Goal: Task Accomplishment & Management: Manage account settings

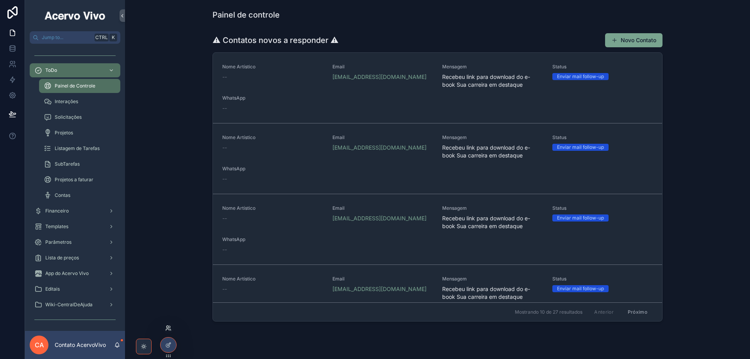
click at [167, 330] on icon at bounding box center [168, 328] width 6 height 6
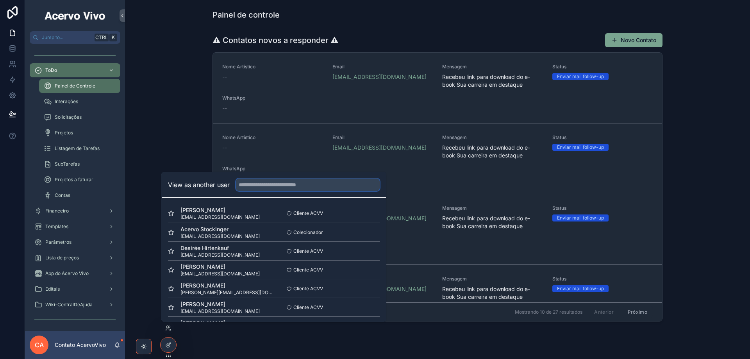
click at [285, 182] on input "text" at bounding box center [308, 184] width 144 height 12
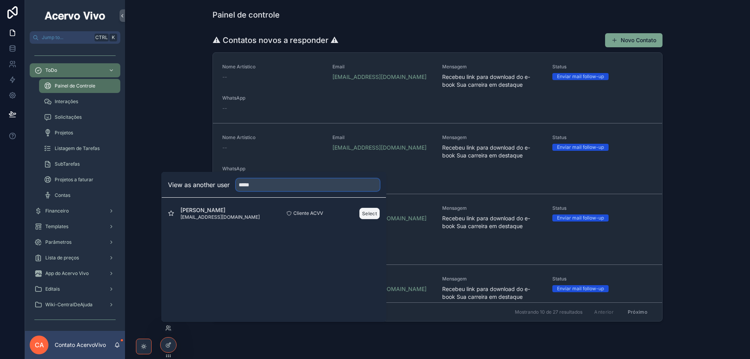
type input "*****"
click at [368, 218] on button "Select" at bounding box center [369, 213] width 20 height 11
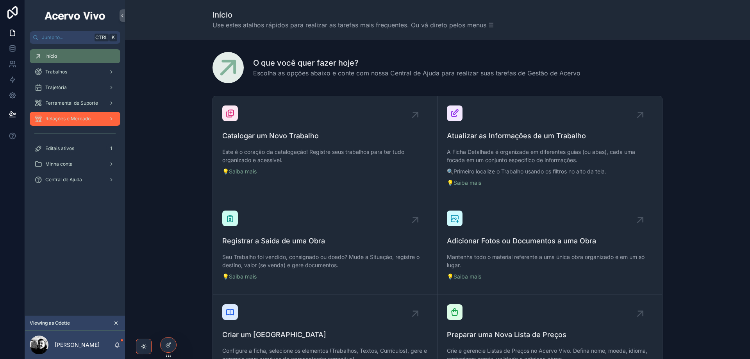
click at [55, 123] on div "Relações e Mercado" at bounding box center [74, 118] width 81 height 12
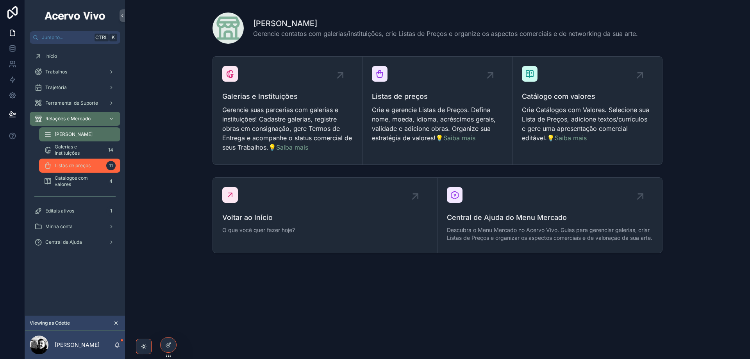
click at [81, 167] on span "Listas de preços" at bounding box center [73, 165] width 36 height 6
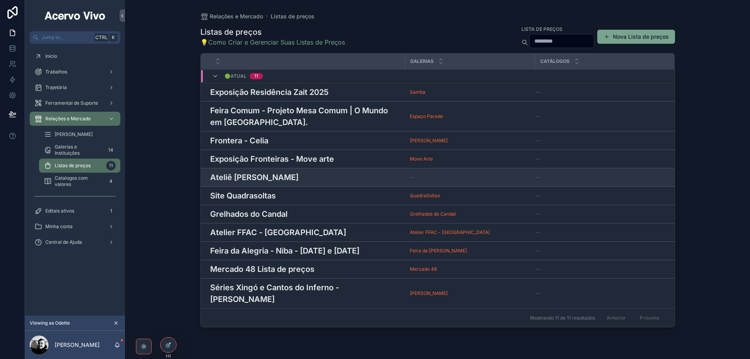
click at [293, 182] on div "Ateliê Odette Boudet [PERSON_NAME]" at bounding box center [305, 177] width 190 height 12
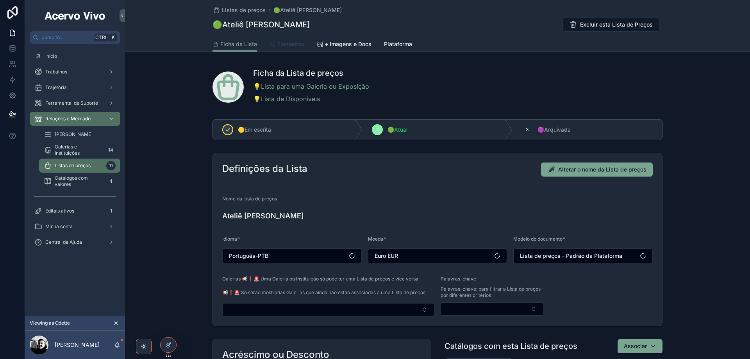
click at [292, 45] on span "Elementos" at bounding box center [290, 44] width 27 height 8
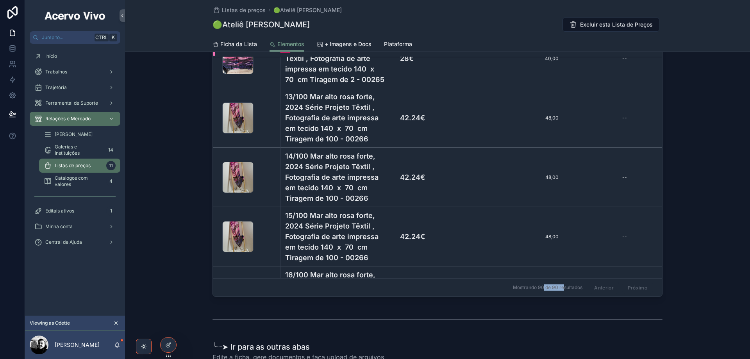
scroll to position [608, 0]
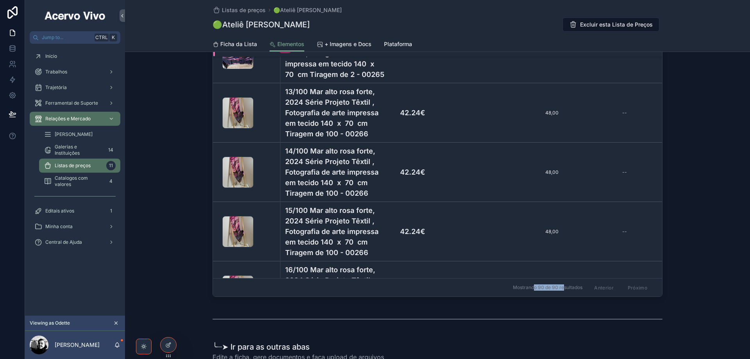
drag, startPoint x: 553, startPoint y: 292, endPoint x: 527, endPoint y: 292, distance: 26.2
click at [527, 291] on span "Mostrando 90 de 90 resultados" at bounding box center [548, 287] width 70 height 6
click at [555, 291] on span "Mostrando 90 de 90 resultados" at bounding box center [548, 287] width 70 height 6
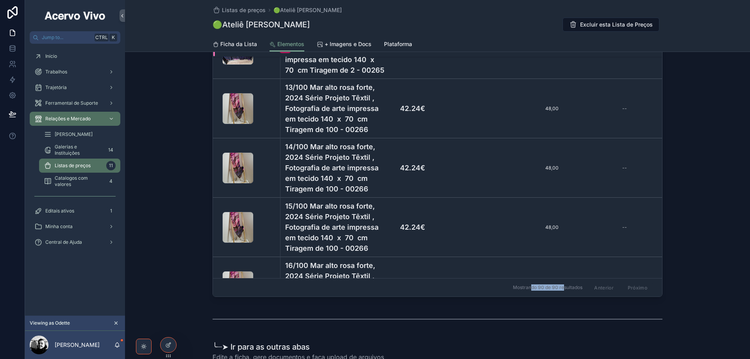
drag, startPoint x: 558, startPoint y: 293, endPoint x: 522, endPoint y: 297, distance: 36.1
click at [523, 296] on div "Mostrando 90 de 90 resultados [PERSON_NAME]" at bounding box center [437, 287] width 449 height 19
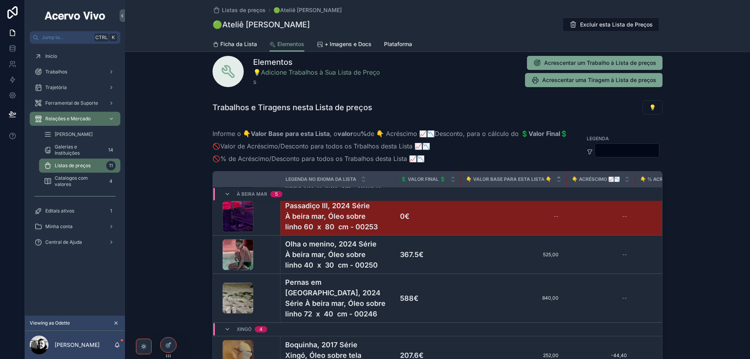
scroll to position [0, 0]
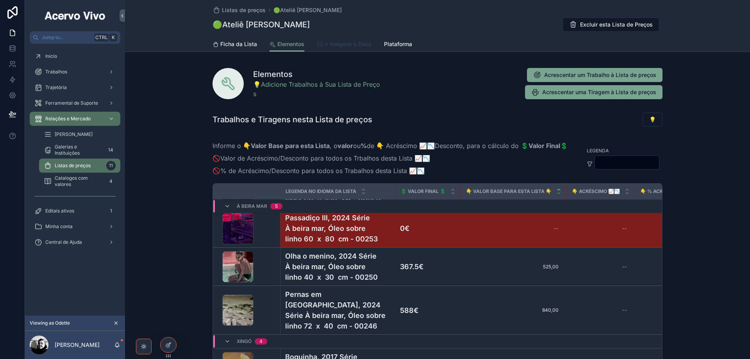
click at [346, 43] on span "+ Imagens e Docs" at bounding box center [348, 44] width 47 height 8
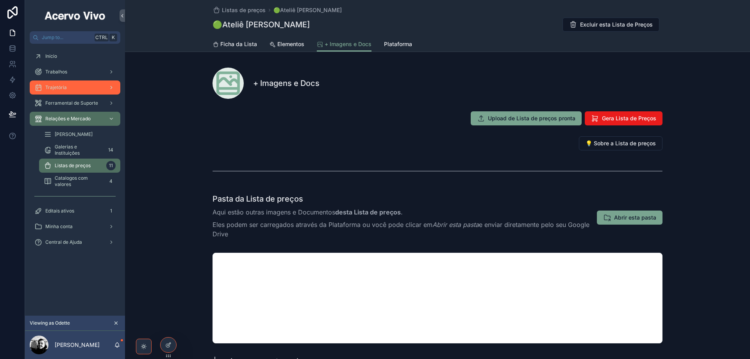
click at [68, 89] on div "Trajetória" at bounding box center [74, 87] width 81 height 12
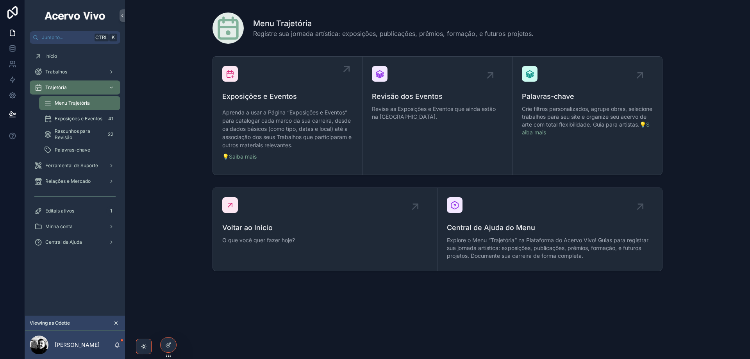
click at [258, 116] on p "Aprenda a usar a Página “Exposições e Eventos” para catalogar cada marco da sua…" at bounding box center [287, 128] width 130 height 41
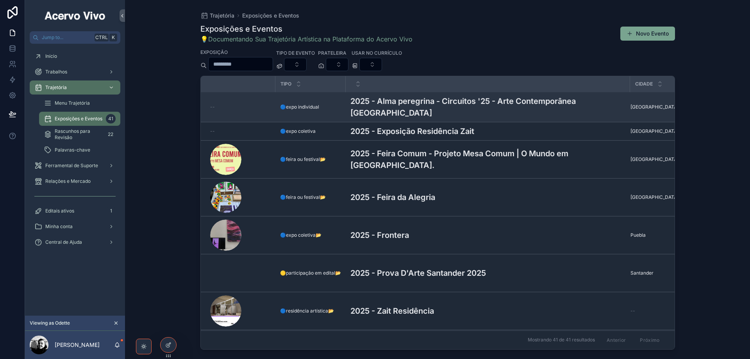
click at [418, 102] on h3 "2025 - Alma peregrina - Circuitos '25 - Arte Contemporânea [GEOGRAPHIC_DATA]" at bounding box center [487, 106] width 275 height 23
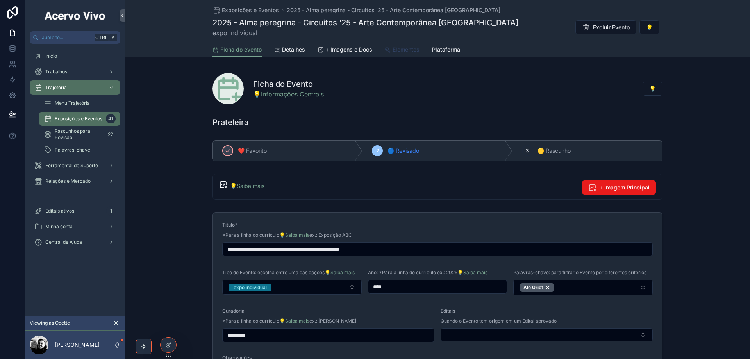
click at [402, 52] on span "Elementos" at bounding box center [405, 50] width 27 height 8
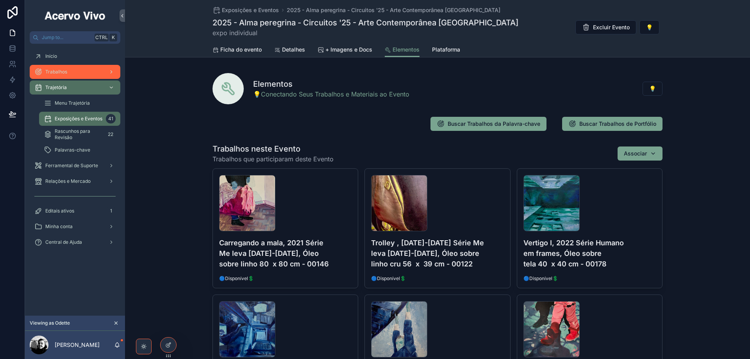
click at [61, 76] on div "Trabalhos" at bounding box center [74, 72] width 81 height 12
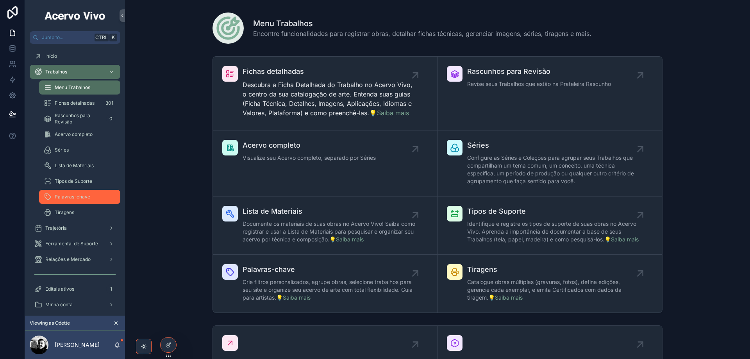
click at [73, 196] on span "Palavras-chave" at bounding box center [73, 197] width 36 height 6
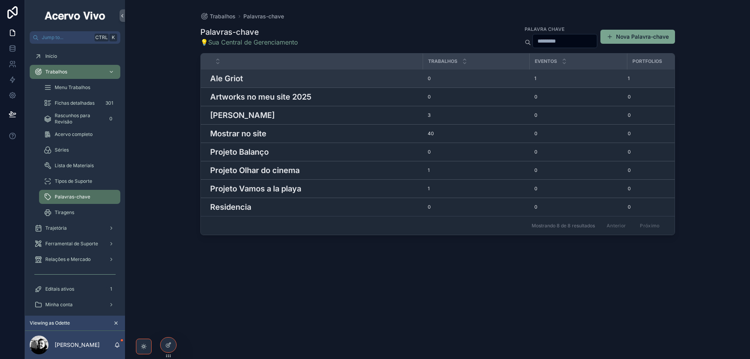
click at [237, 80] on h3 "Ale Griot" at bounding box center [226, 79] width 33 height 12
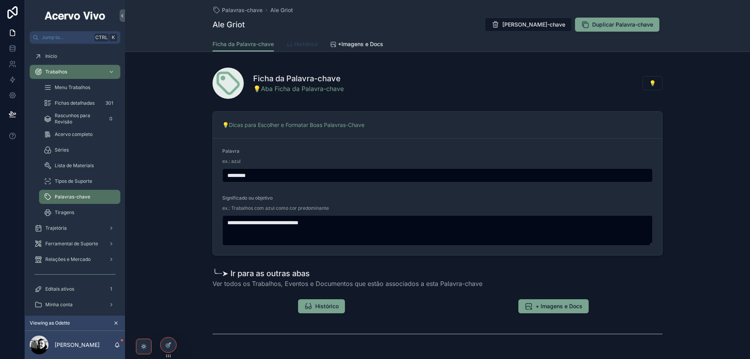
click at [296, 45] on span "Histórico" at bounding box center [305, 44] width 23 height 8
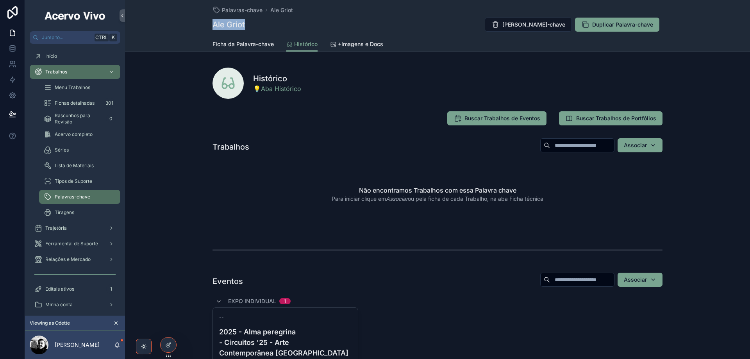
drag, startPoint x: 218, startPoint y: 23, endPoint x: 248, endPoint y: 22, distance: 29.3
click at [248, 22] on div "Ale Griot [PERSON_NAME]-chave Duplicar Palavra-chave" at bounding box center [437, 24] width 450 height 15
click at [66, 248] on div "Ferramental de Suporte" at bounding box center [74, 243] width 81 height 12
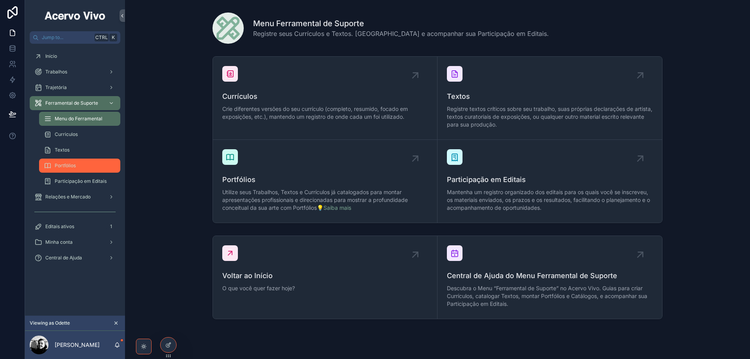
click at [64, 167] on span "Portfólios" at bounding box center [65, 165] width 21 height 6
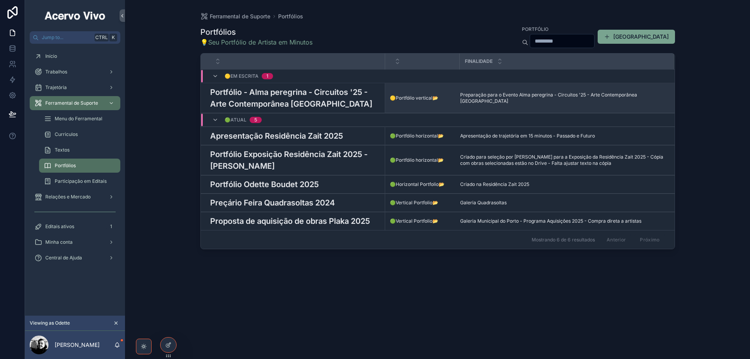
click at [289, 98] on h3 "Portfólio - Alma peregrina - Circuitos '25 - Arte Contemporânea [GEOGRAPHIC_DAT…" at bounding box center [295, 97] width 170 height 23
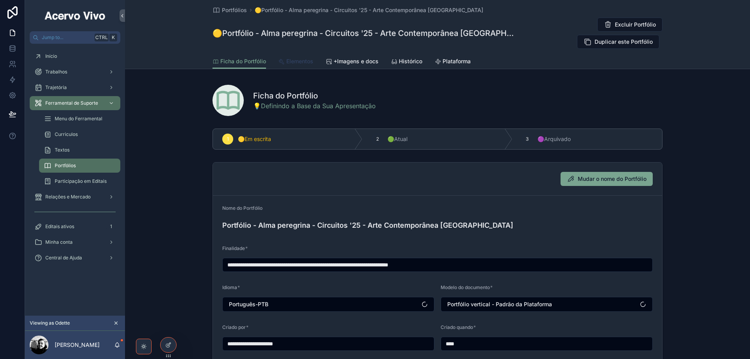
click at [294, 57] on span "Elementos" at bounding box center [299, 61] width 27 height 8
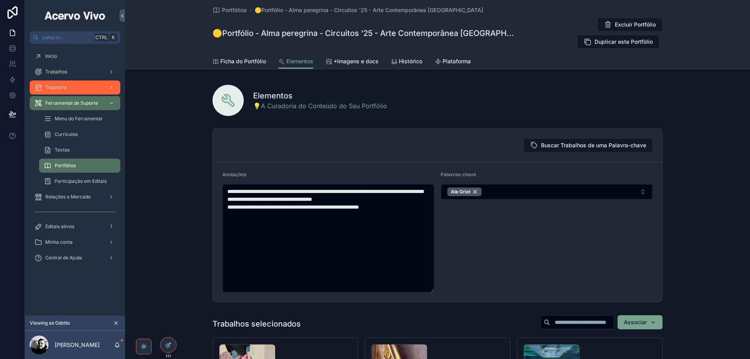
click at [59, 91] on div "Trajetória" at bounding box center [74, 87] width 81 height 12
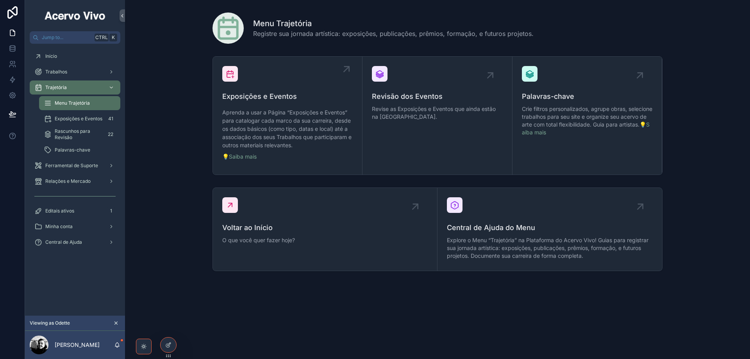
click at [254, 100] on span "Exposições e Eventos" at bounding box center [287, 96] width 130 height 11
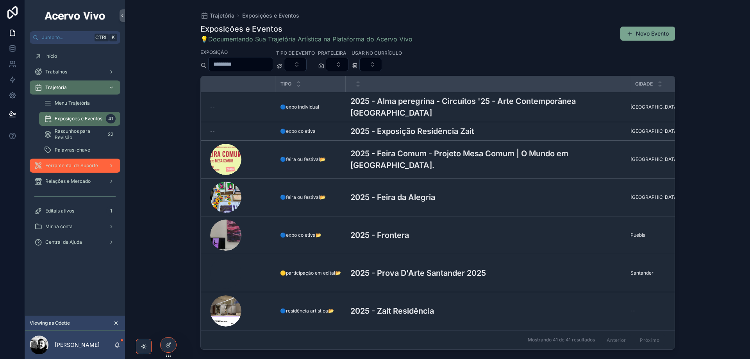
click at [83, 168] on span "Ferramental de Suporte" at bounding box center [71, 165] width 53 height 6
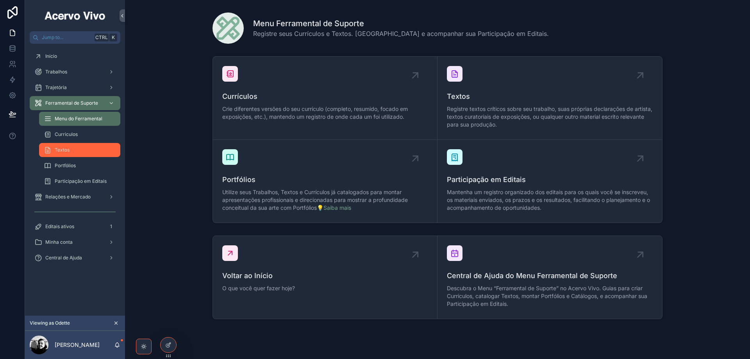
click at [75, 155] on div "Textos" at bounding box center [80, 150] width 72 height 12
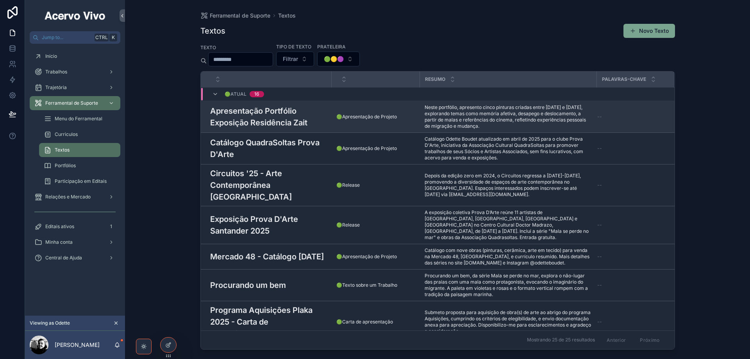
click at [280, 114] on h3 "Apresentação Portfólio Exposição Residência Zait" at bounding box center [268, 116] width 117 height 23
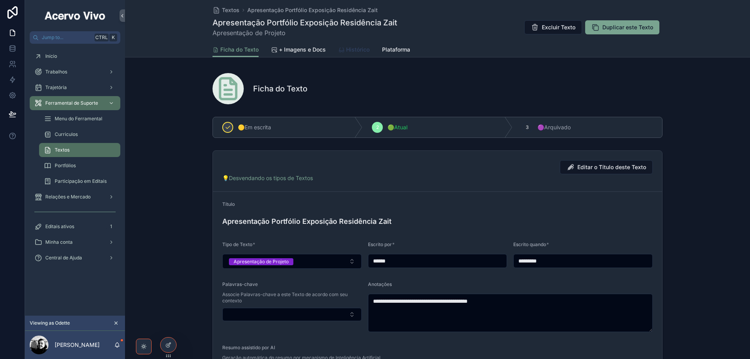
click at [346, 52] on span "Histórico" at bounding box center [357, 50] width 23 height 8
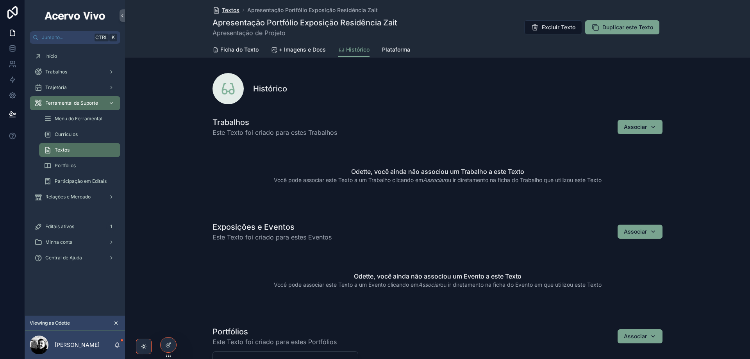
click at [225, 9] on span "Textos" at bounding box center [231, 10] width 18 height 8
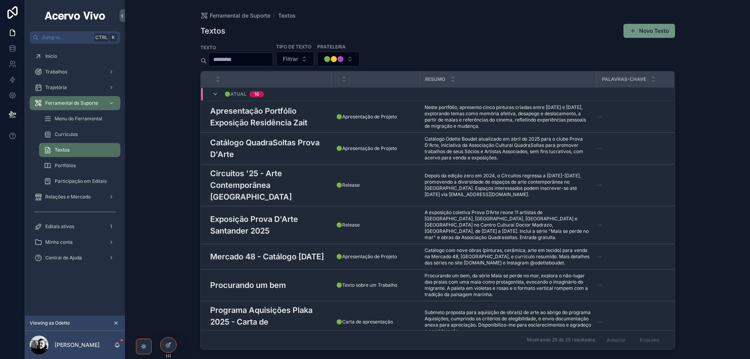
click at [644, 30] on button "Novo Texto" at bounding box center [649, 31] width 52 height 14
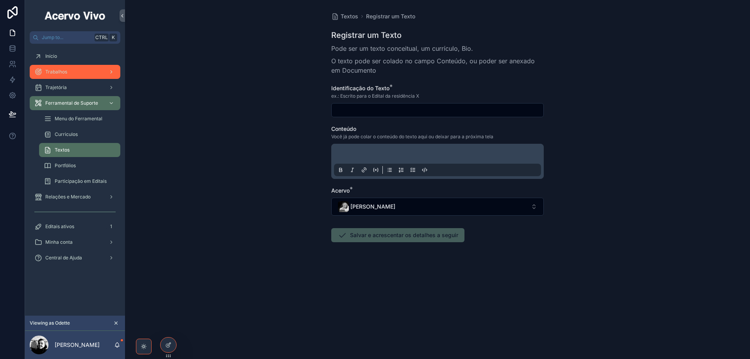
click at [75, 77] on div "Trabalhos" at bounding box center [74, 72] width 81 height 12
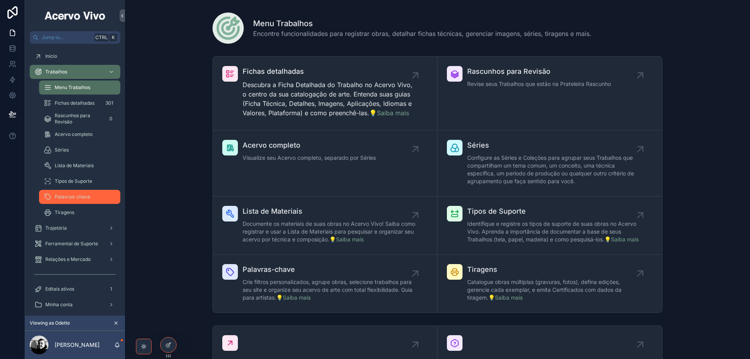
click at [76, 200] on div "Palavras-chave" at bounding box center [80, 197] width 72 height 12
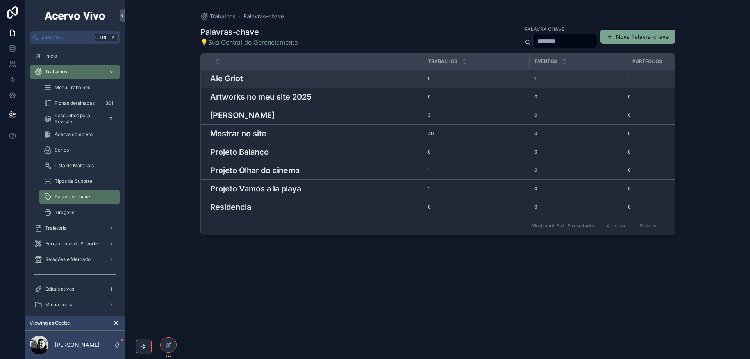
click at [227, 79] on h3 "Ale Griot" at bounding box center [226, 79] width 33 height 12
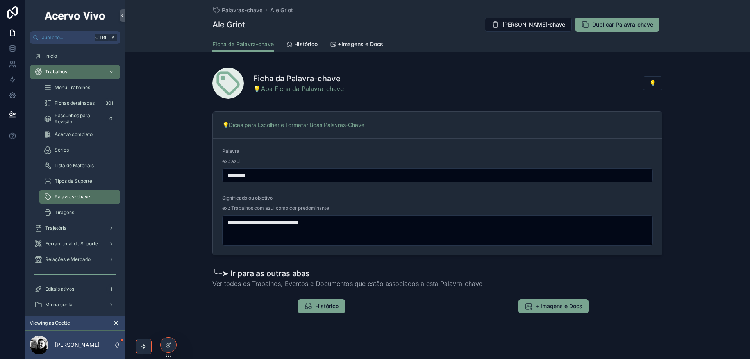
drag, startPoint x: 257, startPoint y: 173, endPoint x: 218, endPoint y: 174, distance: 38.7
click at [218, 174] on form "**********" at bounding box center [437, 197] width 449 height 116
type input "**********"
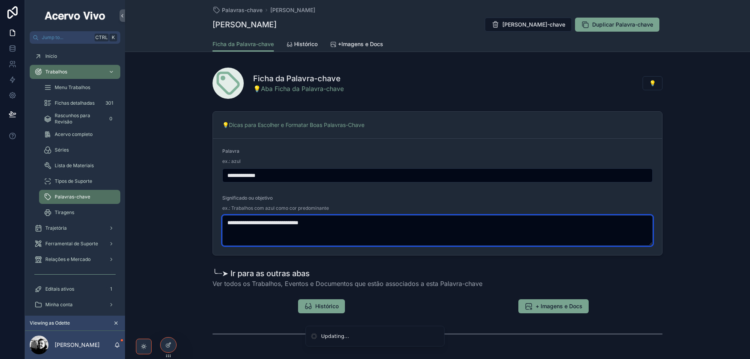
type textarea "**********"
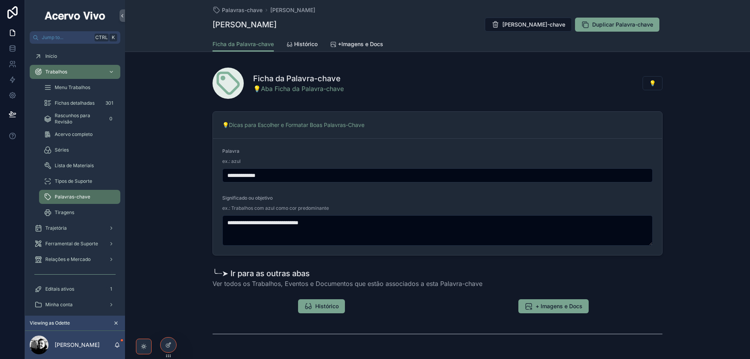
click at [226, 177] on input "**********" at bounding box center [438, 175] width 430 height 11
type input "**********"
click at [309, 47] on span "Histórico" at bounding box center [305, 44] width 23 height 8
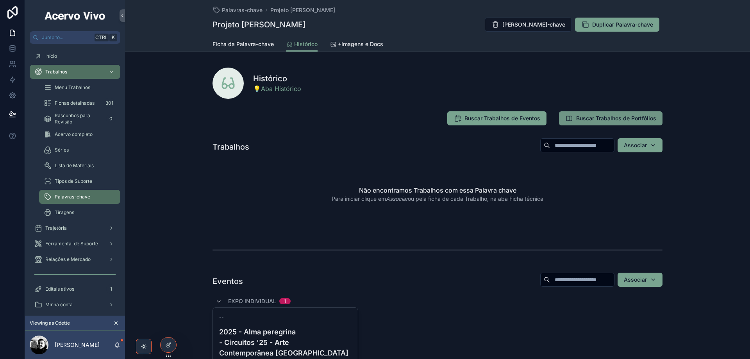
click at [604, 118] on span "Buscar Trabalhos de Portfólios" at bounding box center [616, 118] width 80 height 8
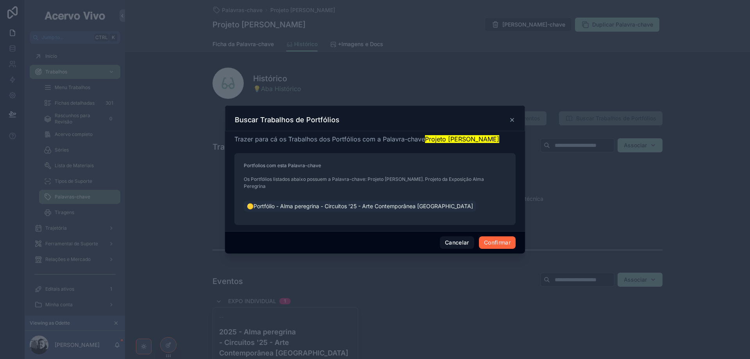
click at [495, 241] on button "Confirmar" at bounding box center [497, 242] width 37 height 12
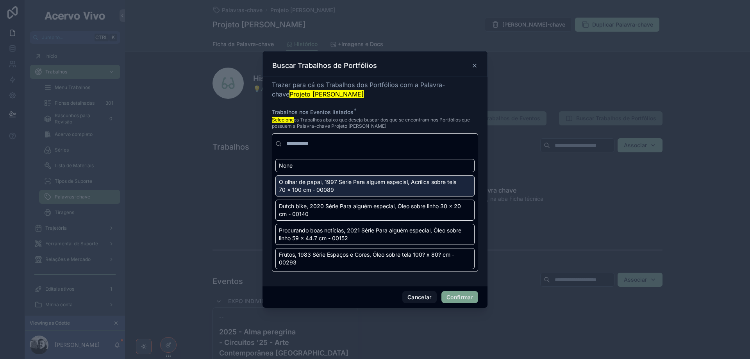
click at [458, 187] on div "O olhar de papai, 1997 Série Para alguém especial, Acrílica sobre tela 70 x 100…" at bounding box center [374, 185] width 199 height 21
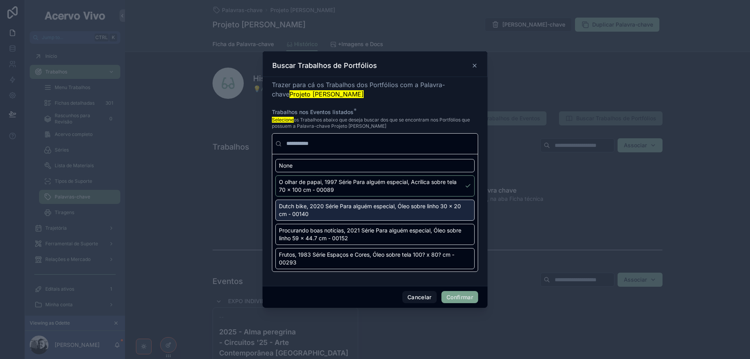
drag, startPoint x: 460, startPoint y: 210, endPoint x: 462, endPoint y: 216, distance: 6.8
click at [460, 210] on div "Dutch bike, 2020 Série Para alguém especial, Óleo sobre linho 30 x 20 cm - 00140" at bounding box center [374, 210] width 199 height 21
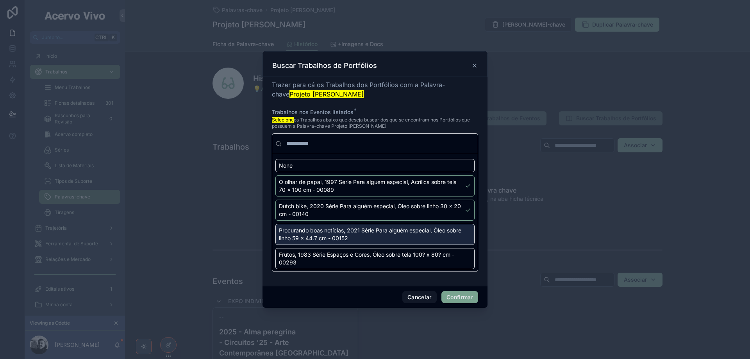
click at [459, 235] on div "Procurando boas notícias, 2021 Série Para alguém especial, Óleo sobre linho 59 …" at bounding box center [374, 234] width 199 height 21
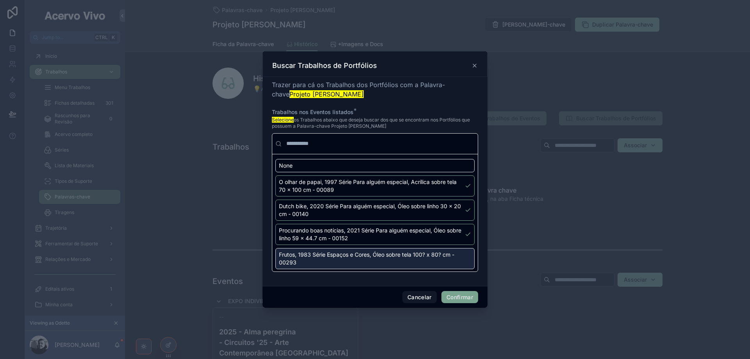
click at [464, 256] on div "Frutos, 1983 Série Espaços e Cores, Óleo sobre tela 100? x 80? cm - 00293" at bounding box center [374, 258] width 199 height 21
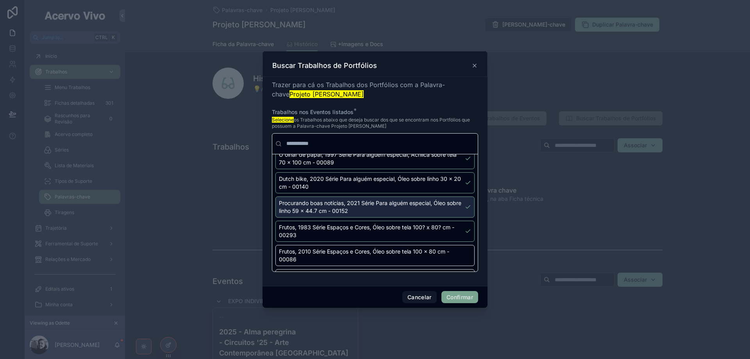
scroll to position [39, 0]
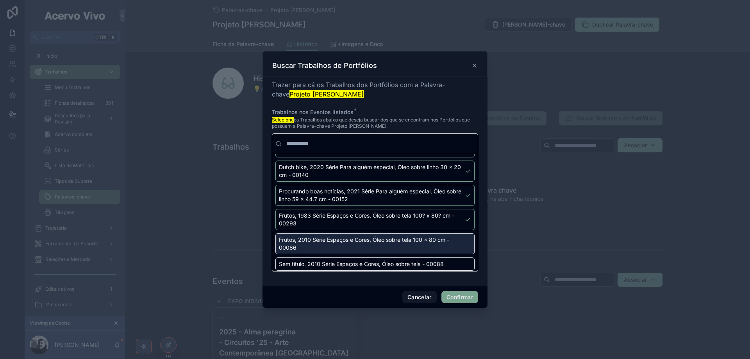
click at [458, 240] on div "Frutos, 2010 Série Espaços e Cores, Óleo sobre tela 100 x 80 cm - 00086" at bounding box center [374, 243] width 199 height 21
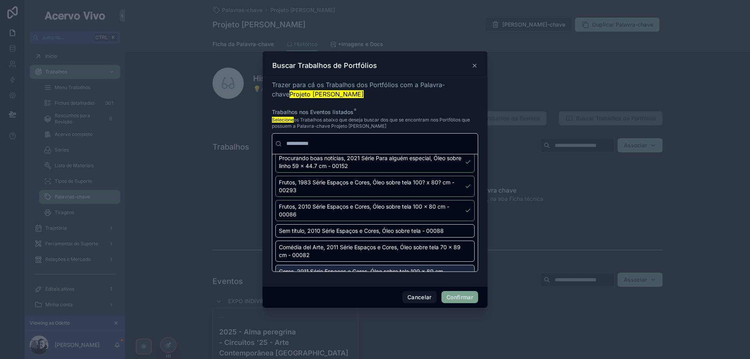
scroll to position [117, 0]
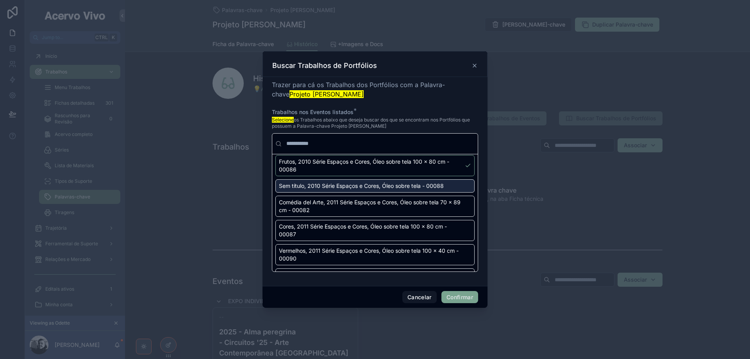
click at [456, 187] on div "Sem título, 2010 Série Espaços e Cores, Óleo sobre tela - 00088" at bounding box center [374, 185] width 199 height 13
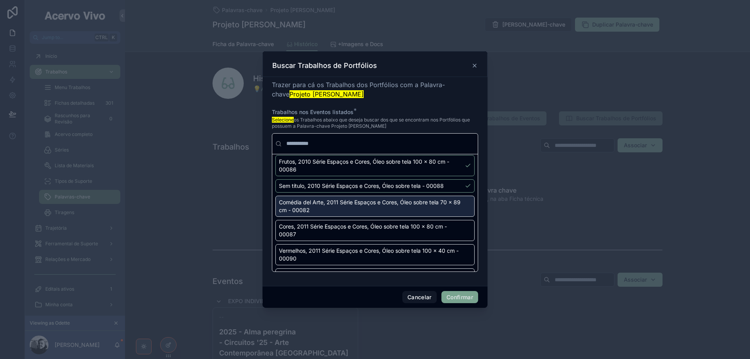
click at [460, 206] on div "Comédia del Arte, 2011 Série Espaços e Cores, Óleo sobre tela 70 x 89 cm - 00082" at bounding box center [374, 206] width 199 height 21
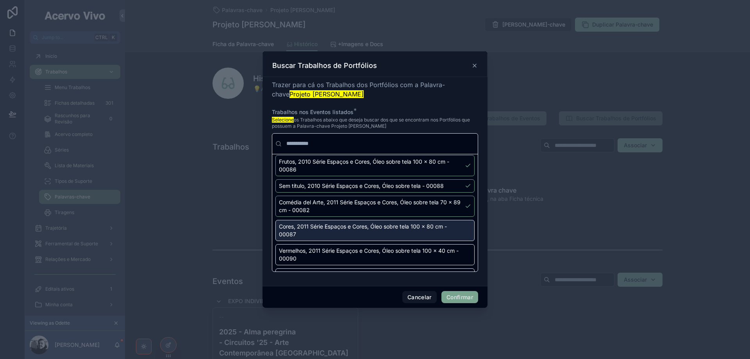
click at [461, 230] on div "Cores, 2011 Série Espaços e Cores, Óleo sobre tela 100 x 80 cm - 00087" at bounding box center [374, 230] width 199 height 21
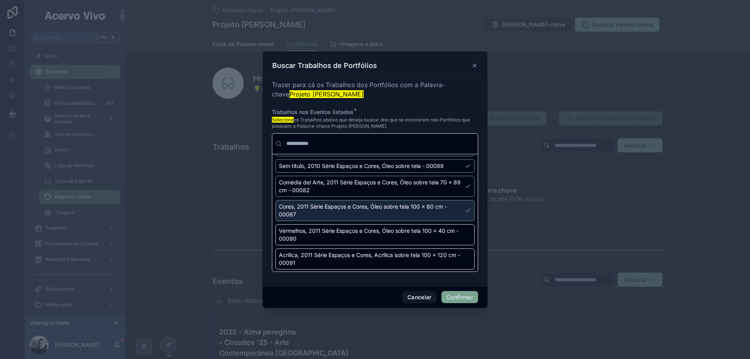
scroll to position [156, 0]
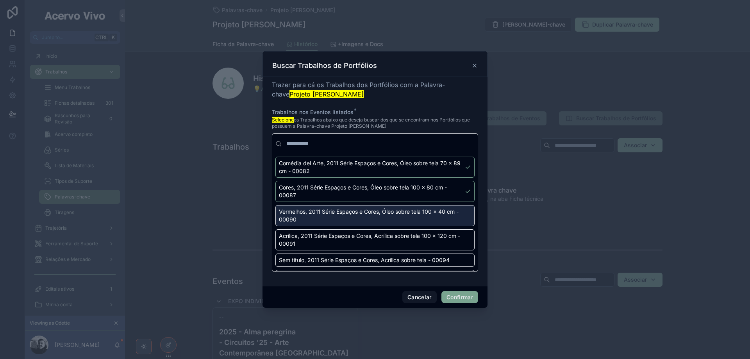
click at [458, 212] on div "Vermelhos, 2011 Série Espaços e Cores, Óleo sobre tela 100 x 40 cm - 00090" at bounding box center [374, 215] width 199 height 21
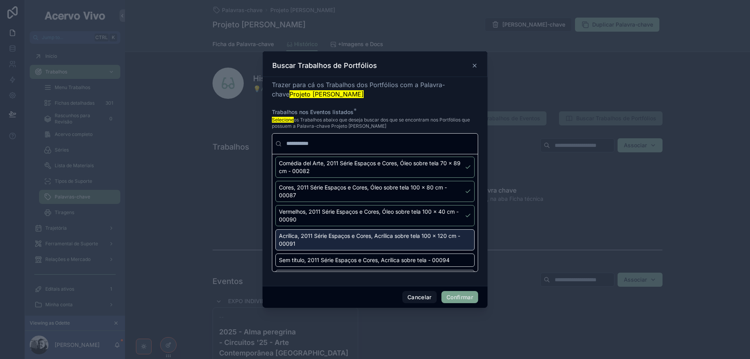
click at [460, 240] on div "Acrílica, 2011 Série Espaços e Cores, Acrílica sobre tela 100 x 120 cm - 00091" at bounding box center [374, 239] width 199 height 21
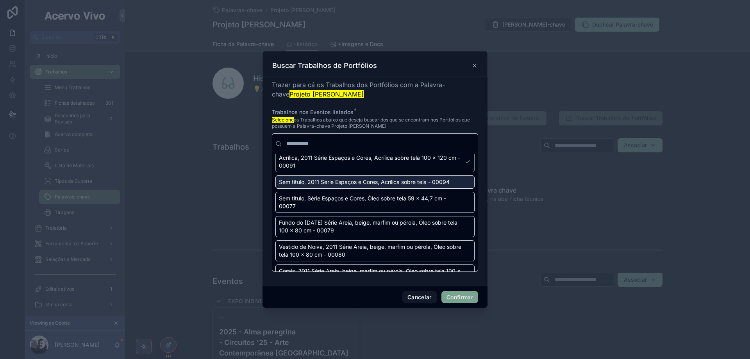
click at [459, 182] on div "Sem título, 2011 Série Espaços e Cores, Acrílica sobre tela - 00094" at bounding box center [374, 181] width 199 height 13
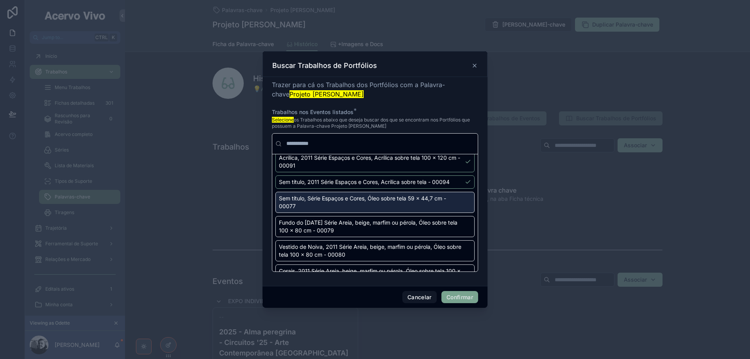
click at [460, 202] on div "Sem título, Série Espaços e Cores, Óleo sobre tela 59 x 44,7 cm - 00077" at bounding box center [374, 202] width 199 height 21
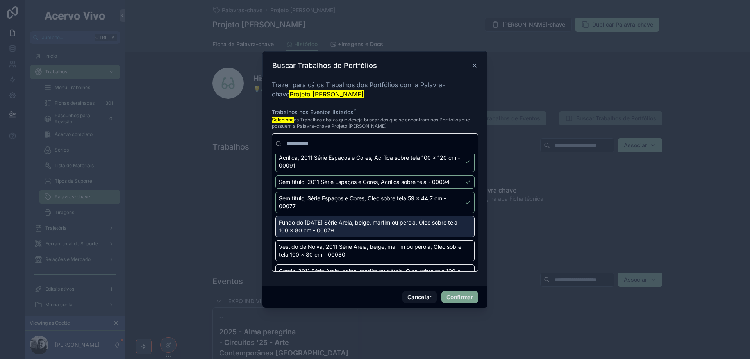
click at [464, 230] on div "Fundo do [DATE] Série Areia, beige, marfim ou pérola, Óleo sobre tela 100 x 80 …" at bounding box center [374, 226] width 199 height 21
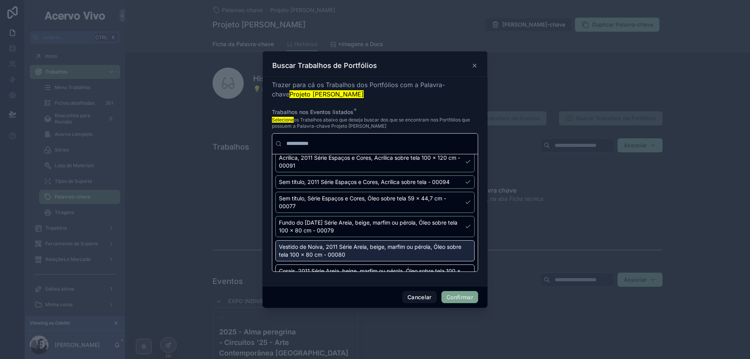
click at [462, 245] on div "Vestido de Noiva, 2011 Série Areia, beige, marfim ou pérola, Óleo sobre tela 10…" at bounding box center [374, 250] width 199 height 21
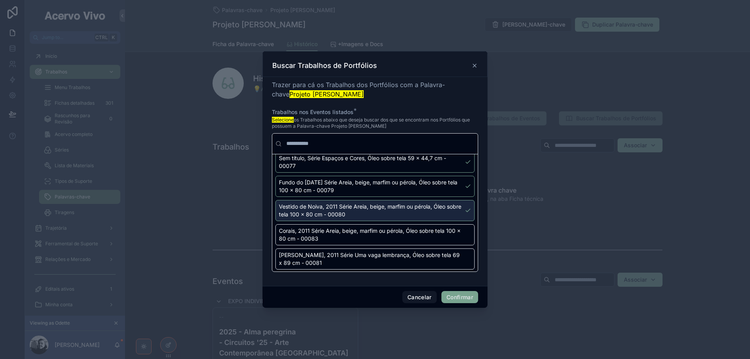
scroll to position [312, 0]
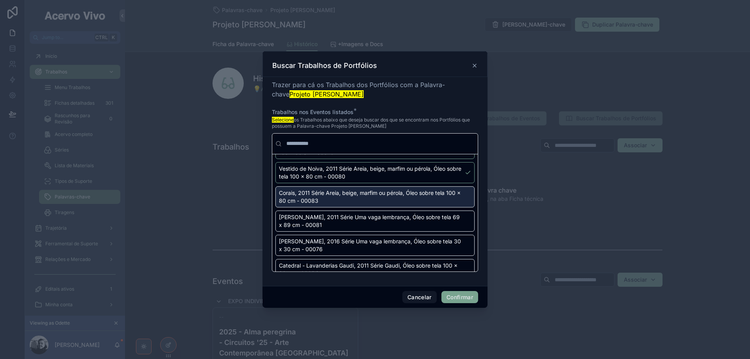
click at [460, 200] on div "Corais, 2011 Série Areia, beige, marfim ou pérola, Óleo sobre tela 100 x 80 cm …" at bounding box center [374, 196] width 199 height 21
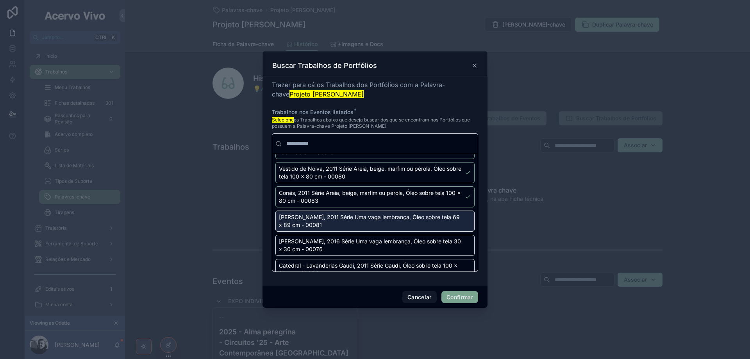
click at [459, 217] on div "[PERSON_NAME], 2011 Série Uma vaga lembrança, Óleo sobre tela 69 x 89 cm - 00081" at bounding box center [374, 220] width 199 height 21
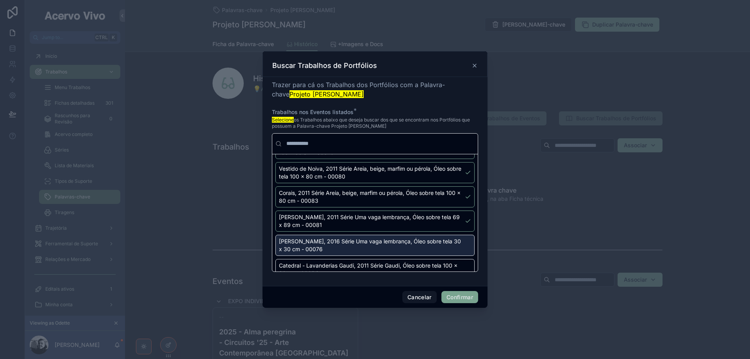
click at [462, 244] on div "[PERSON_NAME], 2016 Série Uma vaga lembrança, Óleo sobre tela 30 x 30 cm - 00076" at bounding box center [374, 245] width 199 height 21
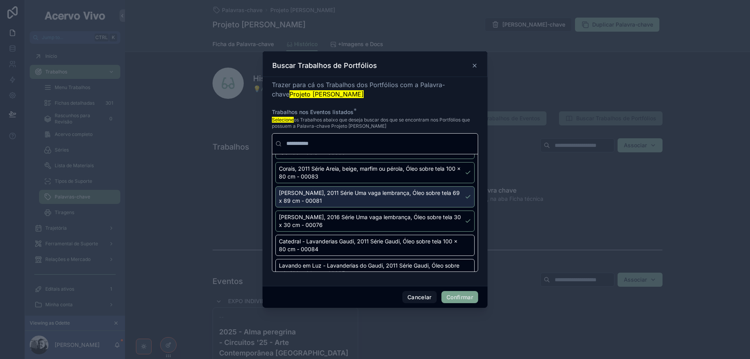
scroll to position [391, 0]
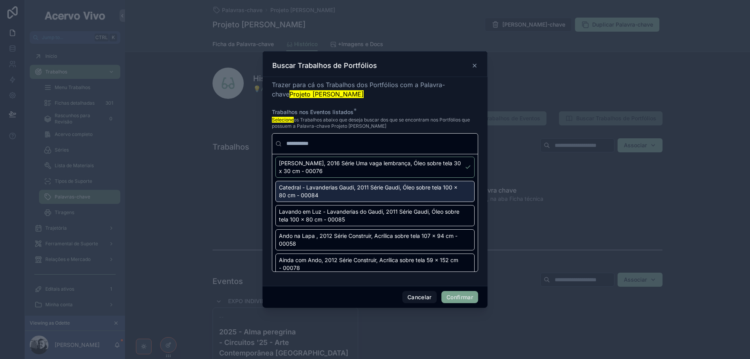
click at [462, 195] on div "Catedral - Lavanderias Gaudi, 2011 Série Gaudi, Óleo sobre tela 100 x 80 cm - 0…" at bounding box center [374, 191] width 199 height 21
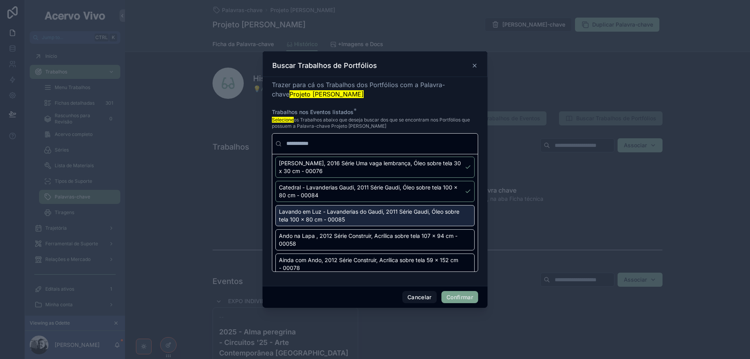
click at [462, 217] on div "Lavando em Luz - Lavanderias do Gaudi, 2011 Série Gaudi, Óleo sobre tela 100 x …" at bounding box center [374, 215] width 199 height 21
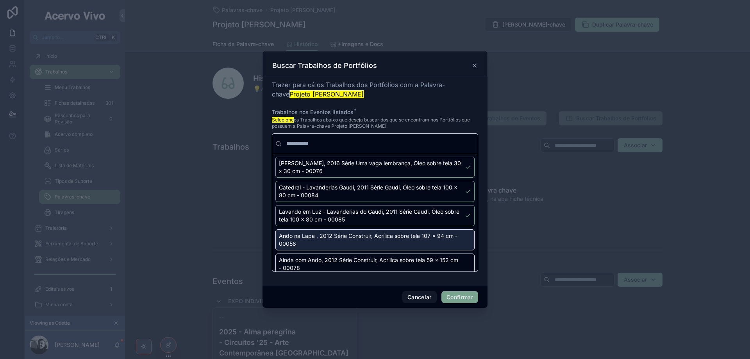
click at [462, 236] on div "Ando na Lapa , 2012 Série Construir, Acrílica sobre tela 107 x 94 cm - 00058" at bounding box center [374, 239] width 199 height 21
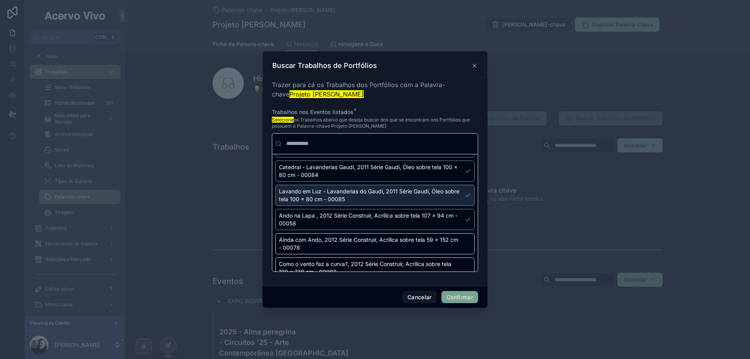
scroll to position [430, 0]
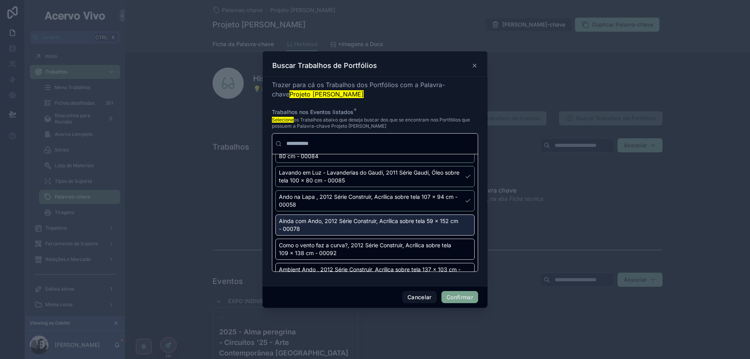
click at [461, 225] on div "Ainda com Ando, 2012 Série Construir, Acrílica sobre tela 59 x 152 cm - 00078" at bounding box center [374, 224] width 199 height 21
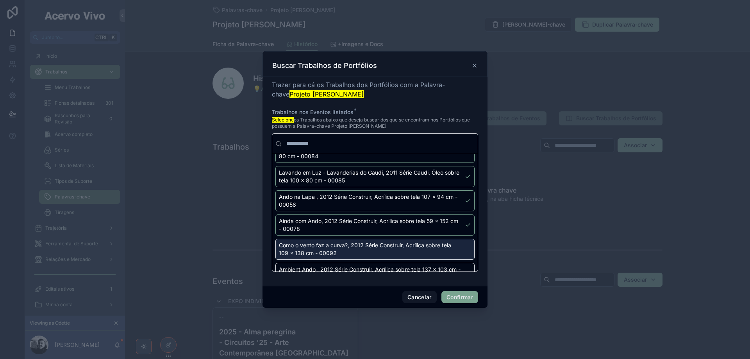
click at [462, 249] on div "Como o vento faz a curva?, 2012 Série Construir, Acrílica sobre tela 109 x 138 …" at bounding box center [374, 249] width 199 height 21
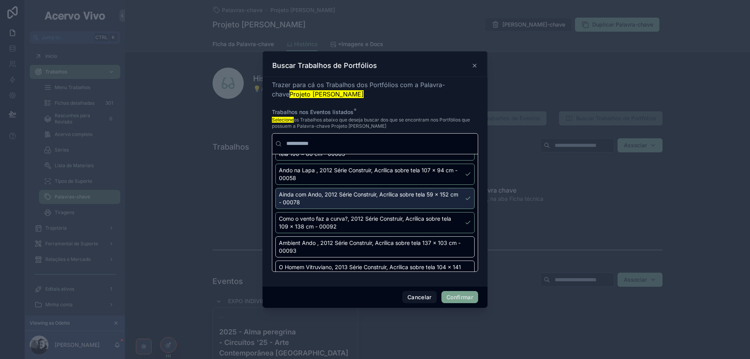
scroll to position [469, 0]
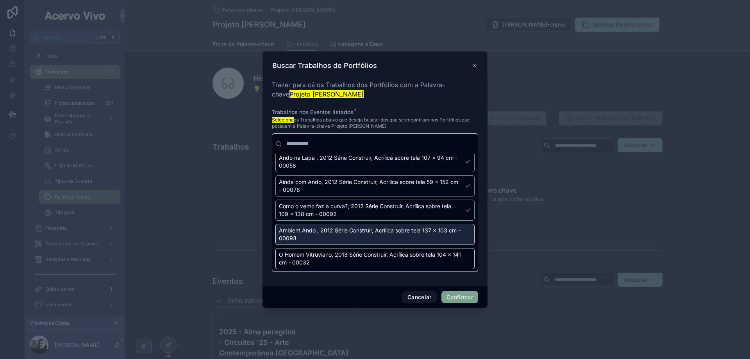
click at [462, 233] on div "Ambient Ando , 2012 Série Construir, Acrílica sobre tela 137 x 103 cm - 00093" at bounding box center [374, 234] width 199 height 21
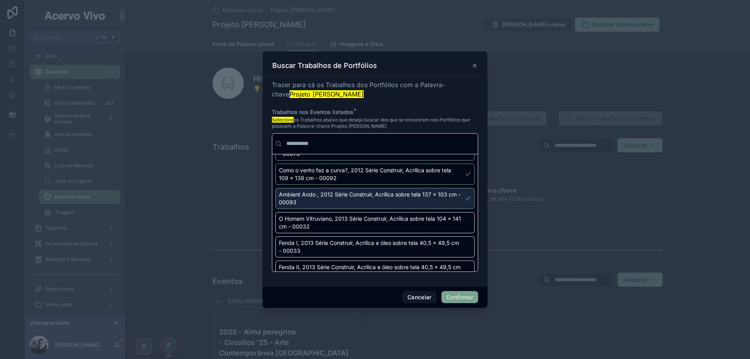
scroll to position [547, 0]
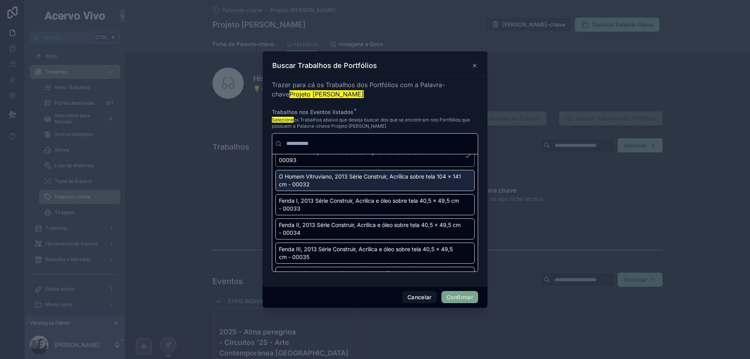
click at [462, 182] on div "O Homem Vitruviano, 2013 Série Construir, Acrílica sobre tela 104 x 141 cm - 00…" at bounding box center [374, 180] width 199 height 21
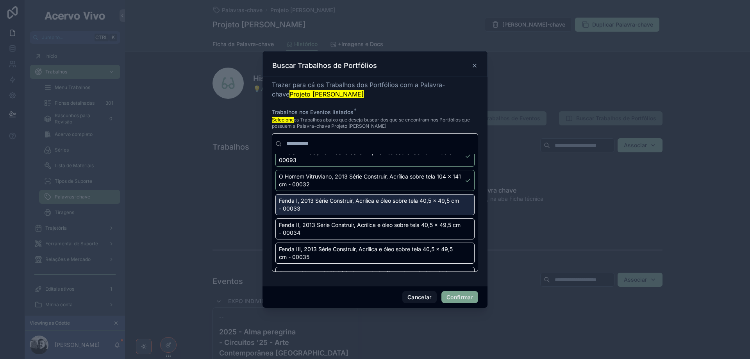
click at [461, 205] on div "Fenda I, 2013 Série Construir, Acrilica e óleo sobre tela 40,5 x 49,5 cm - 00033" at bounding box center [374, 204] width 199 height 21
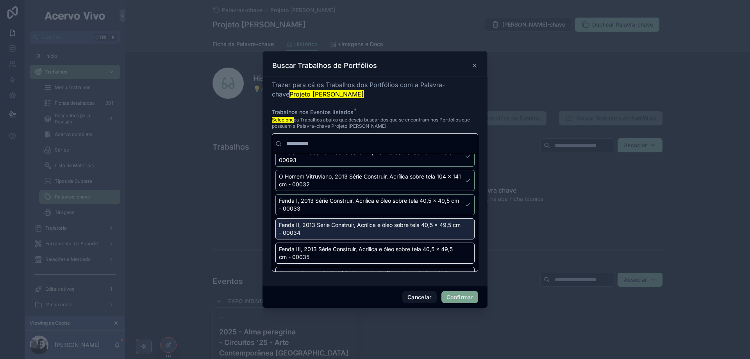
click at [461, 227] on div "Fenda II, 2013 Série Construir, Acrilica e óleo sobre tela 40,5 x 49,5 cm - 000…" at bounding box center [374, 228] width 199 height 21
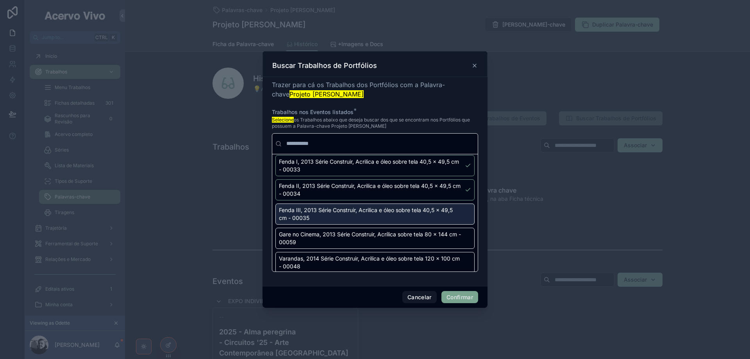
click at [461, 216] on div "Fenda III, 2013 Série Construir, Acrilica e óleo sobre tela 40,5 x 49,5 cm - 00…" at bounding box center [374, 213] width 199 height 21
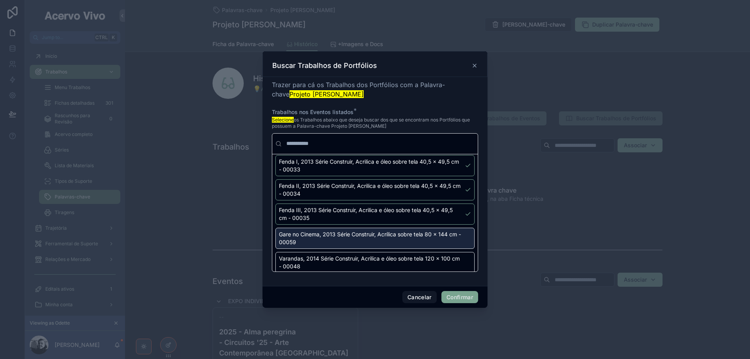
click at [462, 235] on div "Gare no Cinema, 2013 Série Construir, Acrílica sobre tela 80 x 144 cm - 00059" at bounding box center [374, 238] width 199 height 21
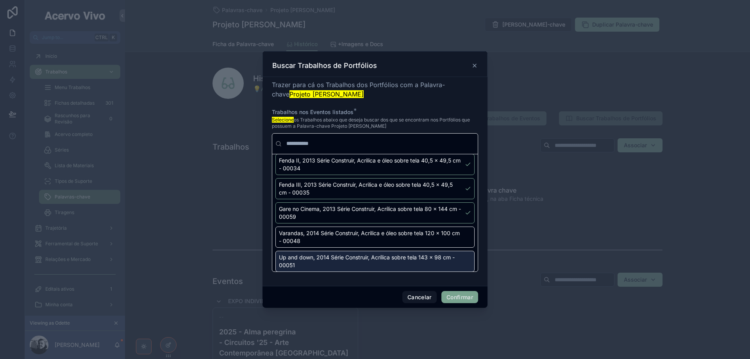
scroll to position [625, 0]
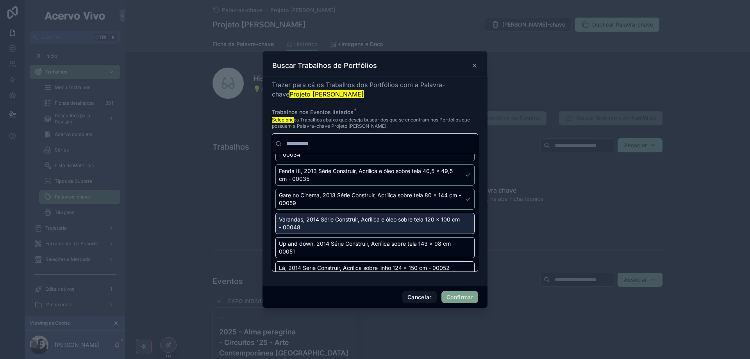
click at [459, 226] on div "Varandas, 2014 Série Construir, Acrilica e óleo sobre tela 120 x 100 cm - 00048" at bounding box center [374, 223] width 199 height 21
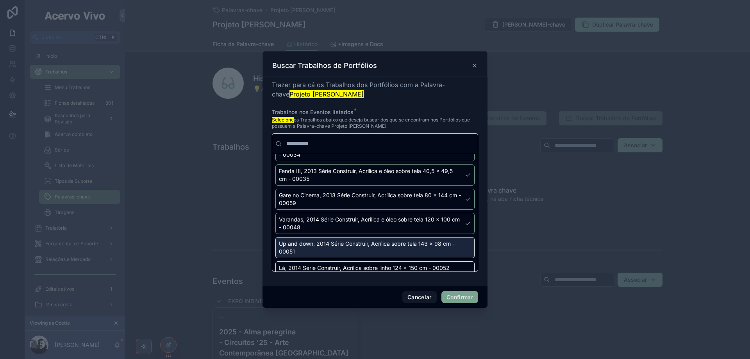
click at [461, 245] on div "Up and down, 2014 Série Construir, Acrílica sobre tela 143 x 98 cm - 00051" at bounding box center [374, 247] width 199 height 21
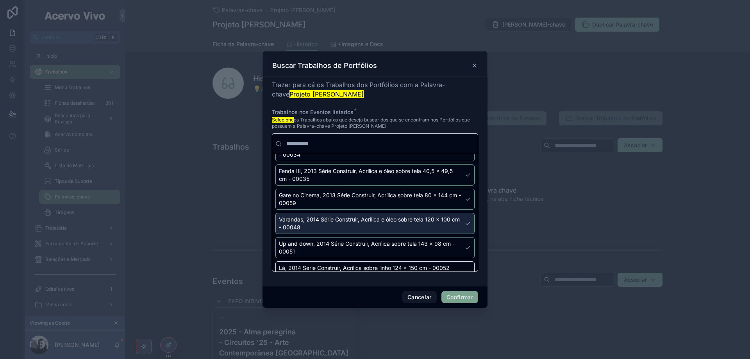
scroll to position [664, 0]
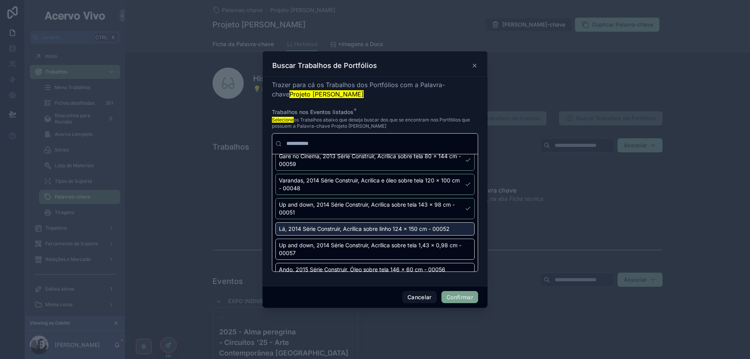
click at [461, 230] on div "Lá, 2014 Série Construir, Acrílica sobre linho 124 x 150 cm - 00052" at bounding box center [374, 228] width 199 height 13
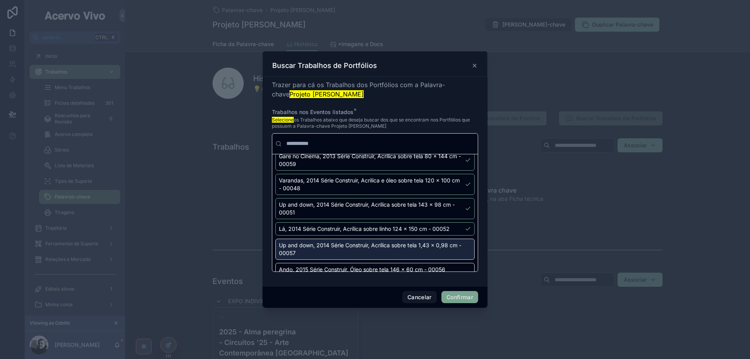
click at [462, 243] on div "Up and down, 2014 Série Construir, Acrílica sobre tela 1,43 x 0,98 cm - 00057" at bounding box center [374, 249] width 199 height 21
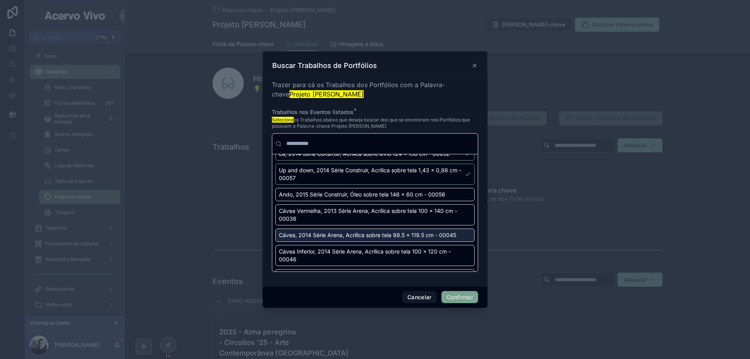
scroll to position [742, 0]
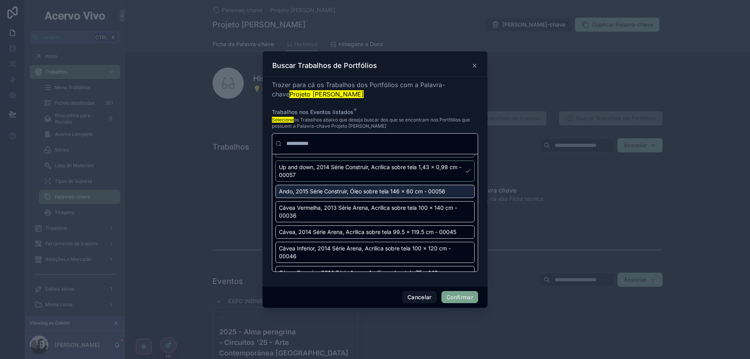
click at [458, 193] on div "Ando, 2015 Série Construir, Óleo sobre tela 146 x 60 cm - 00056" at bounding box center [374, 191] width 199 height 13
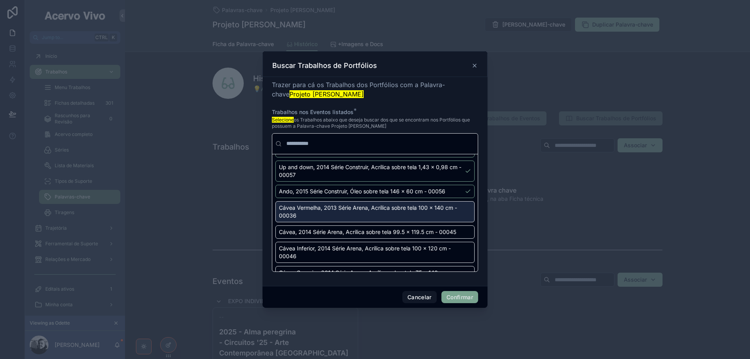
click at [462, 212] on div "Cávea Vermelha, 2013 Série Arena, Acrílica sobre tela 100 x 140 cm - 00036" at bounding box center [374, 211] width 199 height 21
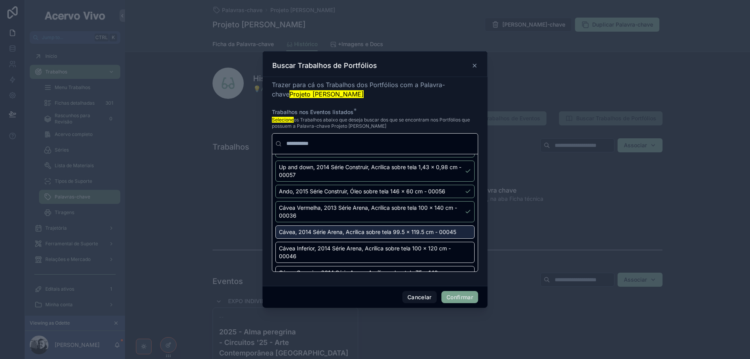
click at [463, 237] on div "Cávea, 2014 Série Arena, Acrílica sobre tela 99.5 x 119.5 cm - 00045" at bounding box center [374, 231] width 199 height 13
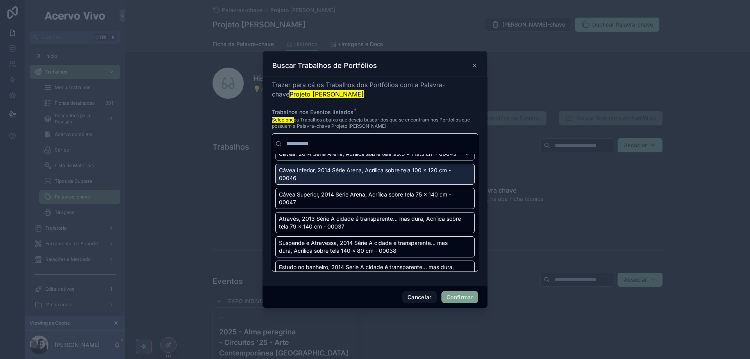
click at [458, 183] on div "Cávea Inferior, 2014 Série Arena, Acrílica sobre tela 100 x 120 cm - 00046" at bounding box center [374, 174] width 199 height 21
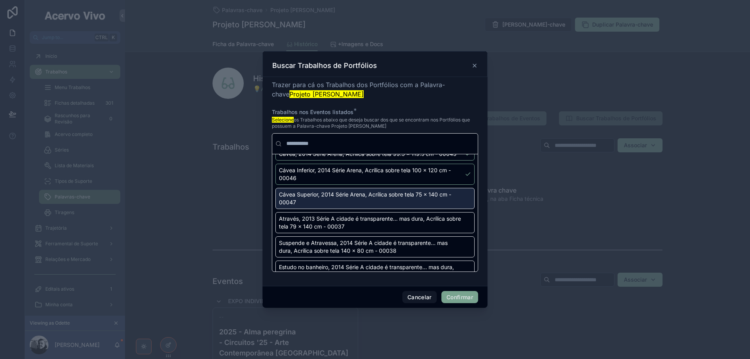
click at [458, 204] on div "Cávea Superior, 2014 Série Arena, Acrílica sobre tela 75 x 140 cm - 00047" at bounding box center [374, 198] width 199 height 21
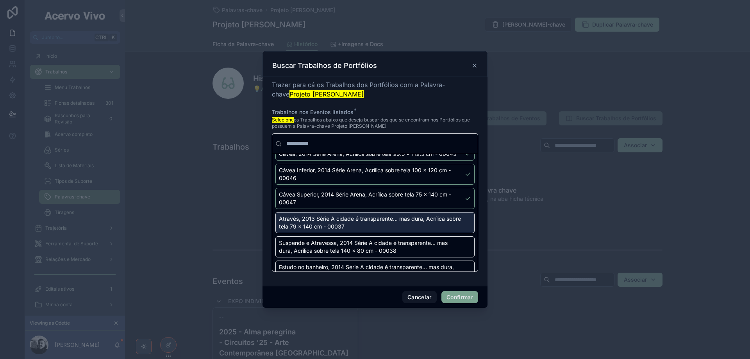
click at [462, 232] on div "Através, 2013 Série A cidade é transparente... mas dura, Acrílica sobre tela 79…" at bounding box center [374, 222] width 199 height 21
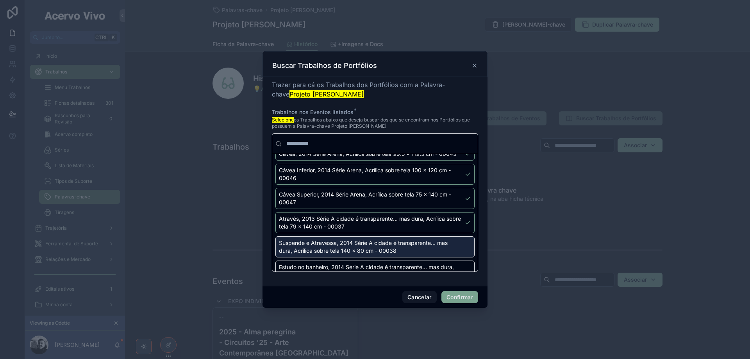
click at [462, 251] on div "Suspende e Atravessa, 2014 Série A cidade é transparente... mas dura, Acrílica …" at bounding box center [374, 246] width 199 height 21
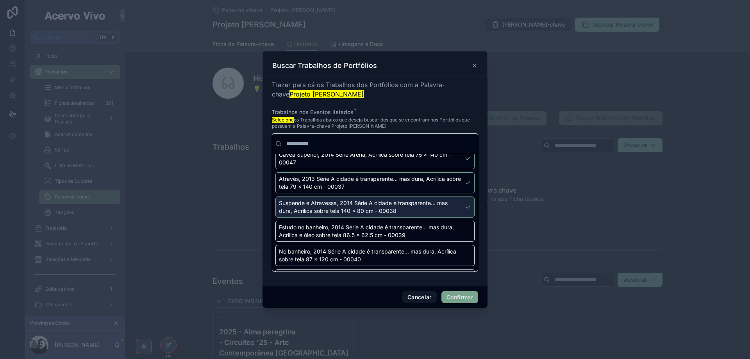
scroll to position [898, 0]
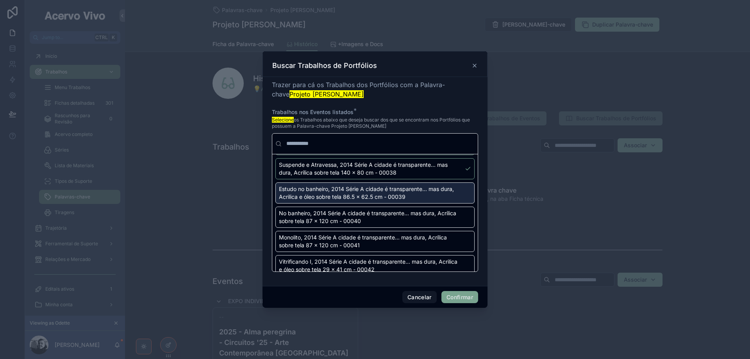
click at [460, 202] on div "Estudo no banheiro, 2014 Série A cidade é transparente... mas dura, Acrilica e …" at bounding box center [374, 192] width 199 height 21
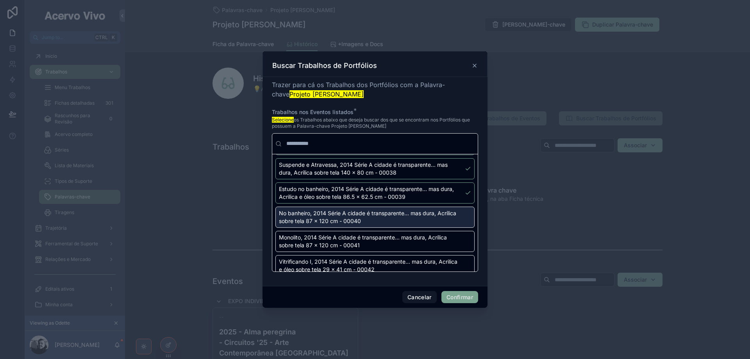
click at [462, 221] on div "No banheiro, 2014 Série A cidade é transparente... mas dura, Acrílica sobre tel…" at bounding box center [374, 217] width 199 height 21
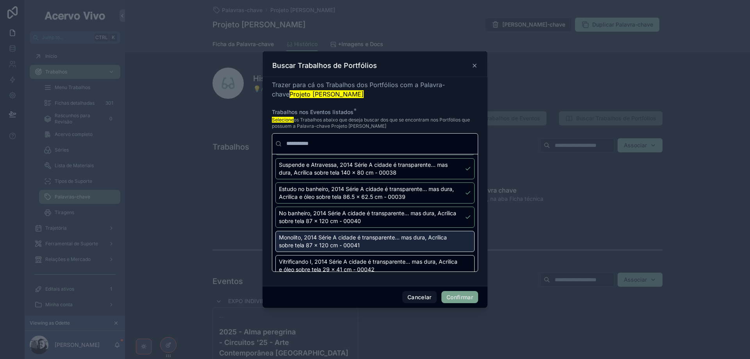
click at [461, 249] on div "Monolito, 2014 Série A cidade é transparente... mas dura, Acrílica sobre tela 8…" at bounding box center [374, 241] width 199 height 21
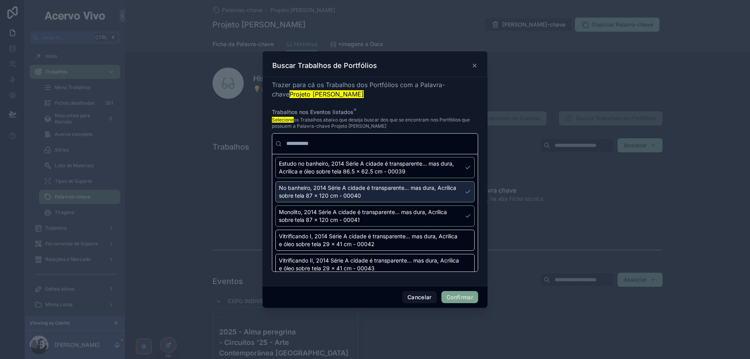
scroll to position [937, 0]
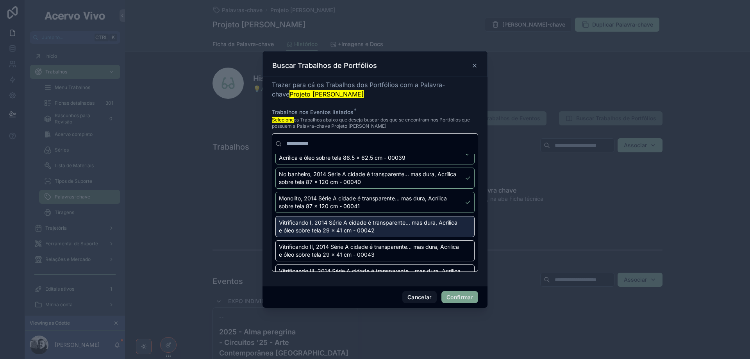
click at [462, 234] on div "Vitrificando I, 2014 Série A cidade é transparente... mas dura, Acrilica e óleo…" at bounding box center [374, 226] width 199 height 21
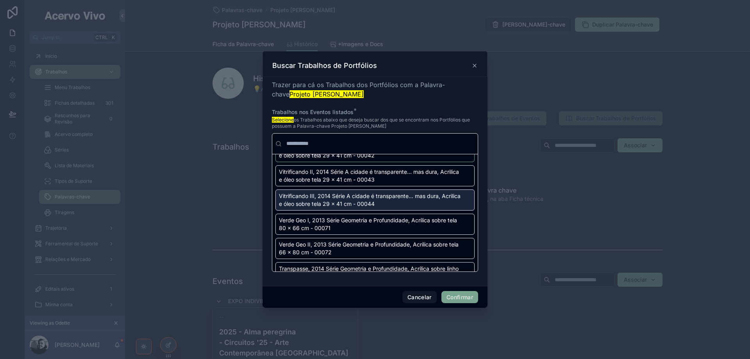
scroll to position [1015, 0]
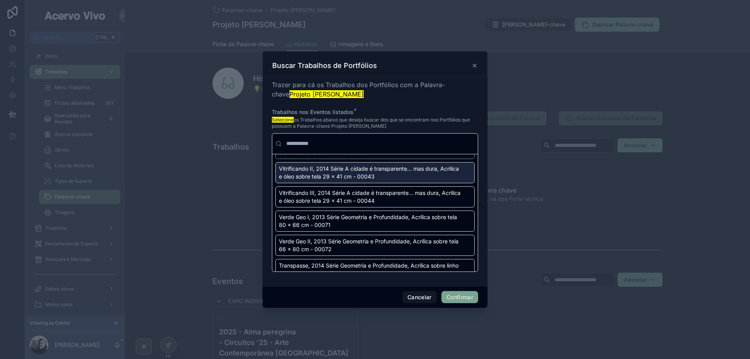
click at [460, 183] on div "Vitrificando II, 2014 Série A cidade é transparente... mas dura, Acrilica e óle…" at bounding box center [374, 172] width 199 height 21
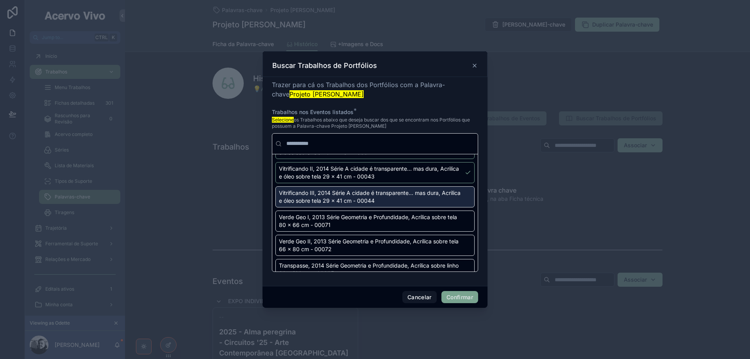
click at [459, 207] on div "Vitrificando III, 2014 Série A cidade é transparente... mas dura, Acrilica e ól…" at bounding box center [374, 196] width 199 height 21
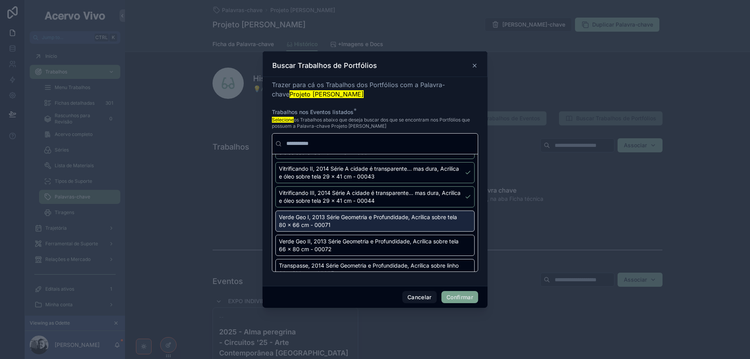
click at [462, 226] on div "Verde Geo I, 2013 Série Geometria e Profundidade, Acrílica sobre tela 80 x 66 c…" at bounding box center [374, 220] width 199 height 21
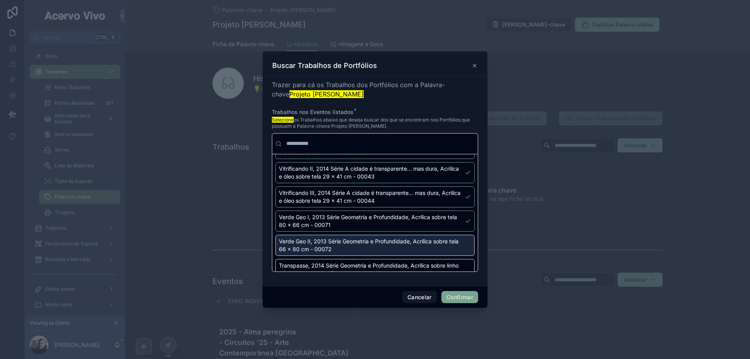
click at [461, 250] on div "Verde Geo II, 2013 Série Geometria e Profundidade, Acrílica sobre tela 66 x 80 …" at bounding box center [374, 245] width 199 height 21
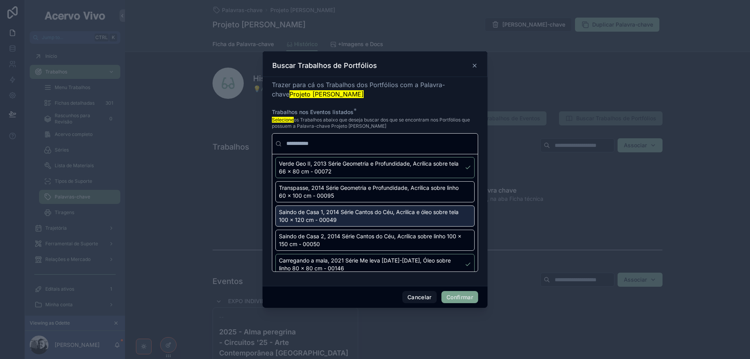
scroll to position [1093, 0]
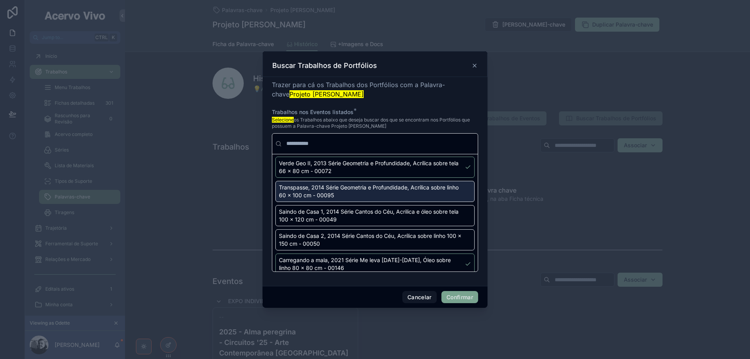
drag, startPoint x: 457, startPoint y: 199, endPoint x: 457, endPoint y: 206, distance: 7.4
click at [457, 198] on div "Transpasse, 2014 Série Geometria e Profundidade, Acrílica sobre linho 60 x 100 …" at bounding box center [374, 191] width 199 height 21
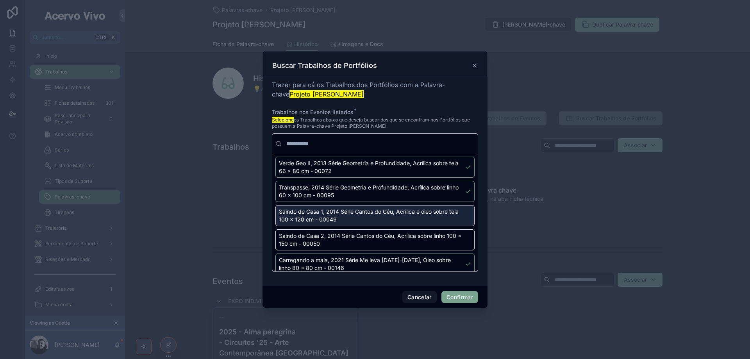
click at [458, 223] on div "Saindo de Casa 1, 2014 Série Cantos do Céu, Acrilica e óleo sobre tela 100 x 12…" at bounding box center [374, 215] width 199 height 21
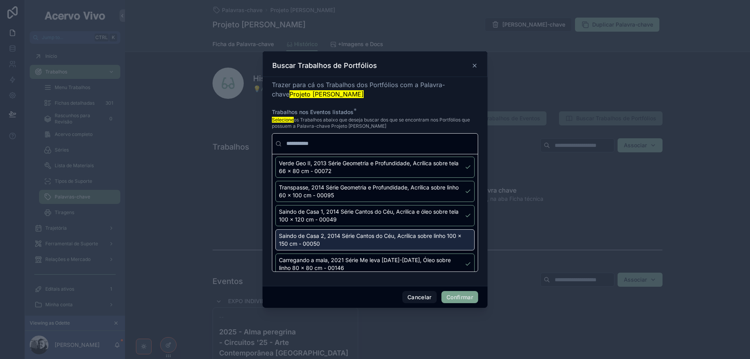
click at [458, 244] on div "Saindo de Casa 2, 2014 Série Cantos do Céu, Acrílica sobre linho 100 x 150 cm -…" at bounding box center [374, 239] width 199 height 21
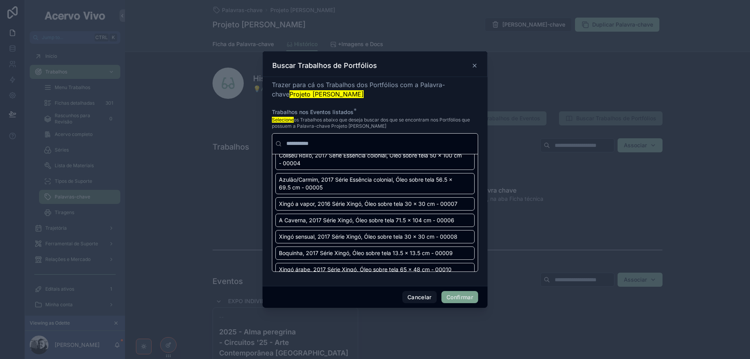
scroll to position [2841, 0]
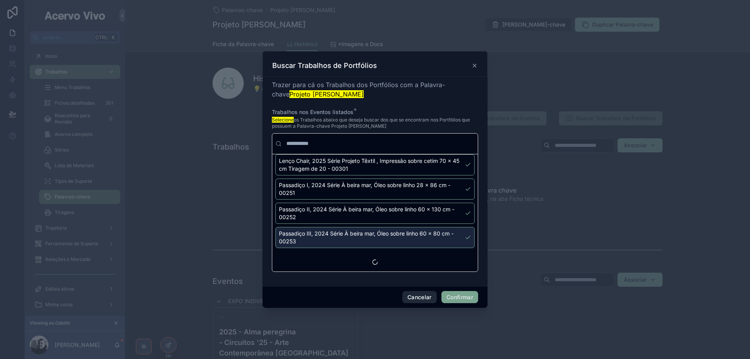
click at [424, 296] on button "Cancelar" at bounding box center [419, 297] width 34 height 12
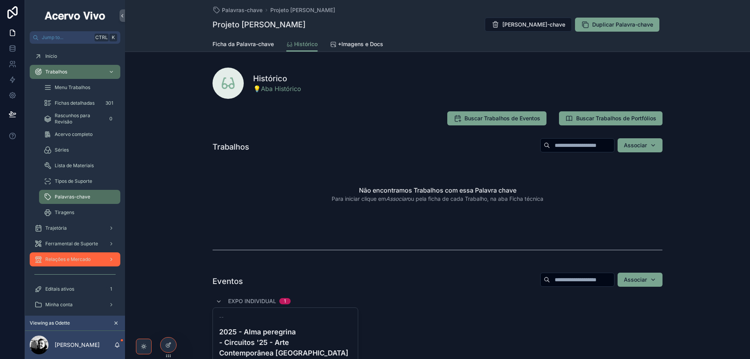
click at [91, 260] on div "Relações e Mercado" at bounding box center [74, 259] width 81 height 12
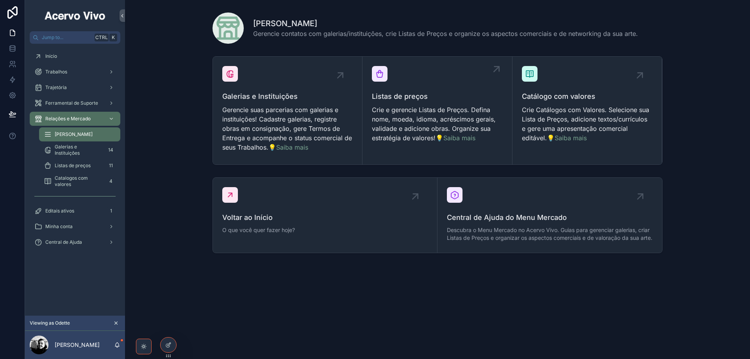
click at [404, 113] on p "Crie e gerencie Listas de Preços. Defina nome, moeda, idioma, acréscimos gerais…" at bounding box center [437, 123] width 130 height 37
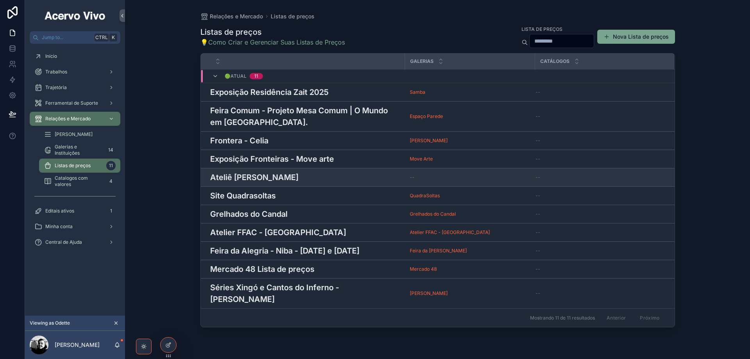
click at [272, 178] on h3 "Ateliê [PERSON_NAME]" at bounding box center [254, 177] width 88 height 12
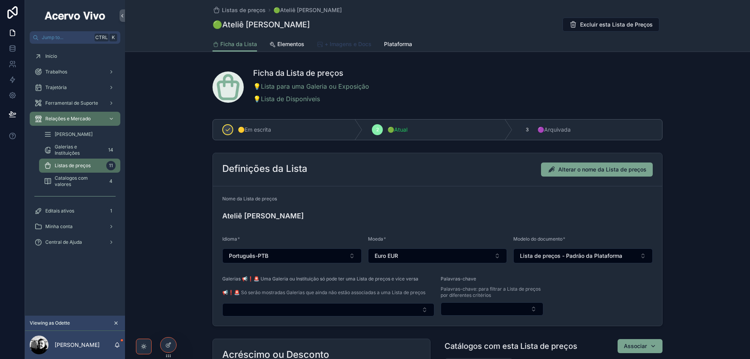
click at [339, 45] on span "+ Imagens e Docs" at bounding box center [348, 44] width 47 height 8
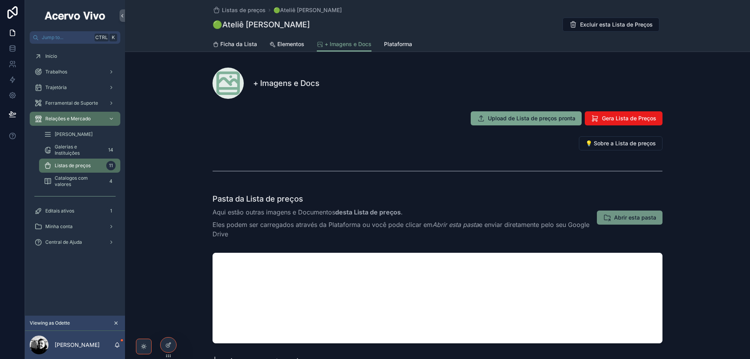
click at [626, 220] on span "Abrir esta pasta" at bounding box center [635, 218] width 42 height 8
click at [65, 106] on div "Ferramental de Suporte" at bounding box center [74, 103] width 81 height 12
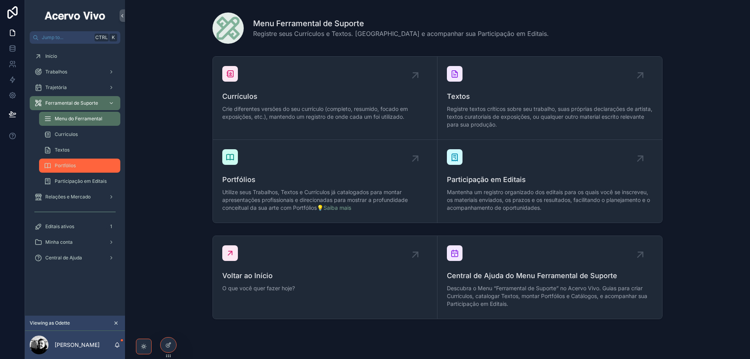
click at [75, 162] on div "Portfólios" at bounding box center [80, 165] width 72 height 12
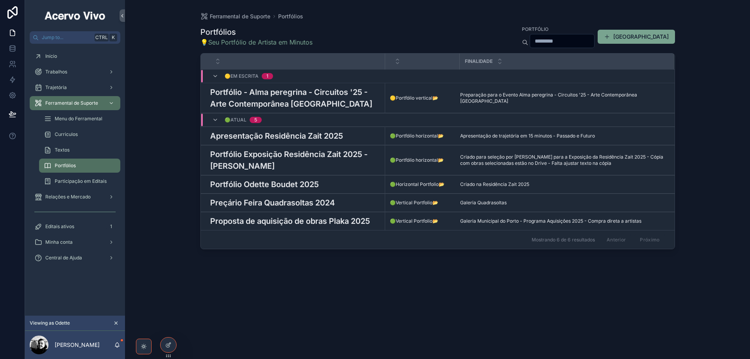
click at [296, 98] on h3 "Portfólio - Alma peregrina - Circuitos '25 - Arte Contemporânea [GEOGRAPHIC_DAT…" at bounding box center [295, 97] width 170 height 23
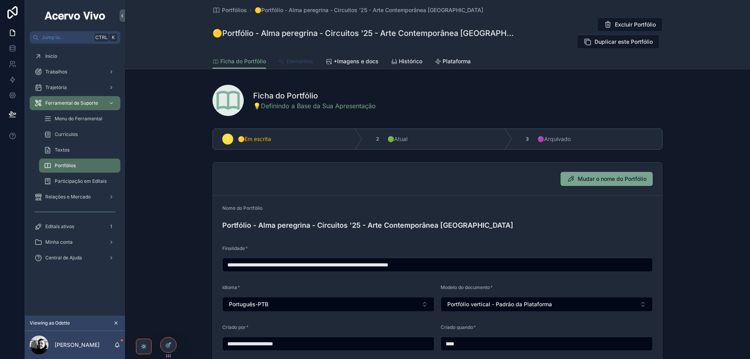
click at [294, 57] on span "Elementos" at bounding box center [299, 61] width 27 height 8
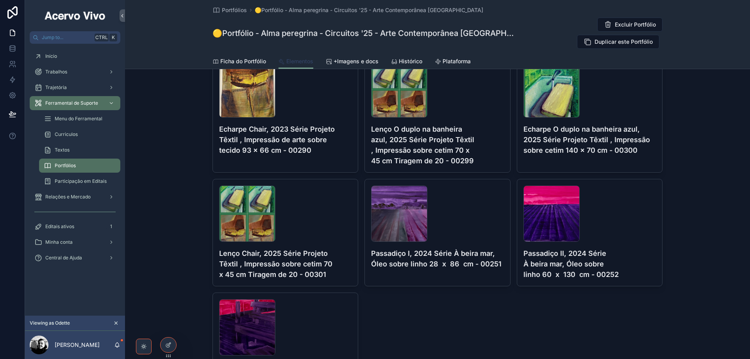
scroll to position [897, 0]
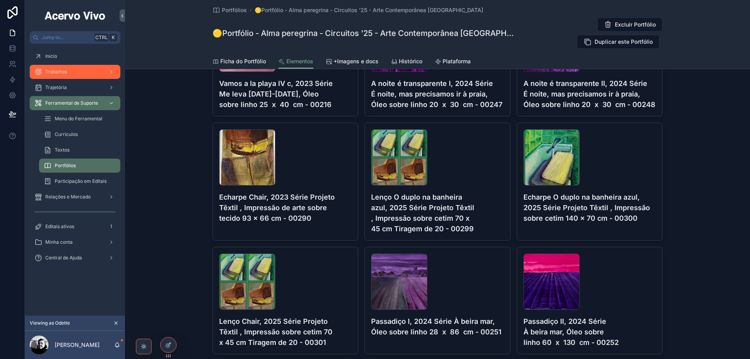
click at [65, 71] on span "Trabalhos" at bounding box center [56, 72] width 22 height 6
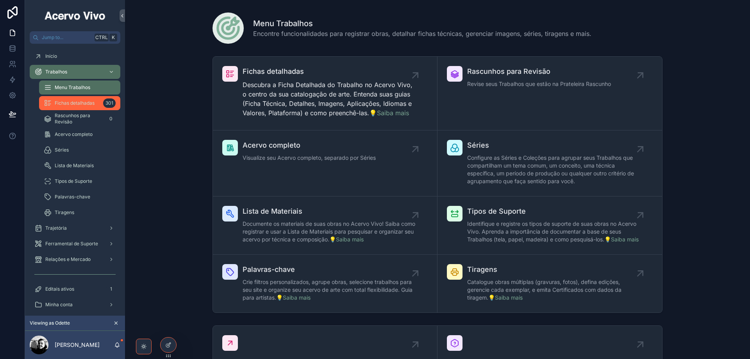
click at [75, 105] on span "Fichas detalhadas" at bounding box center [75, 103] width 40 height 6
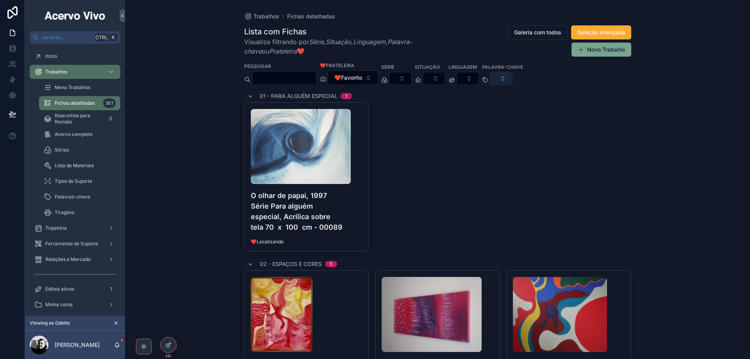
click at [512, 80] on button "Select Button" at bounding box center [501, 78] width 23 height 13
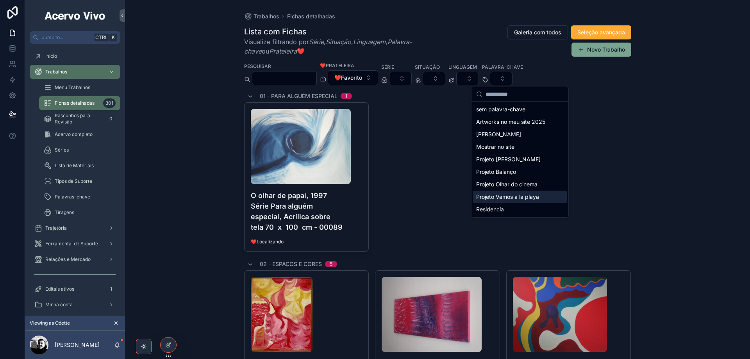
click at [527, 198] on span "Projeto Vamos a la playa" at bounding box center [507, 197] width 63 height 8
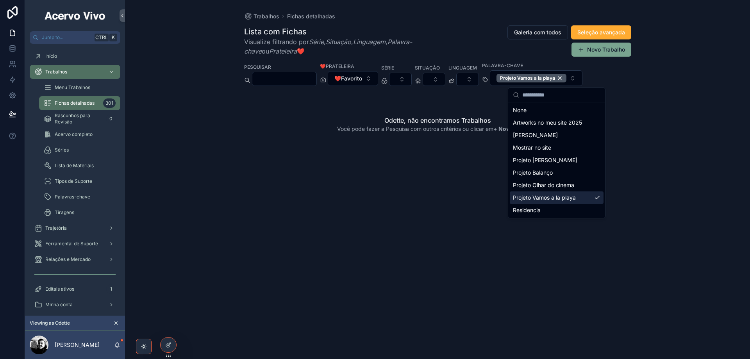
click at [564, 198] on span "Projeto Vamos a la playa" at bounding box center [544, 198] width 63 height 8
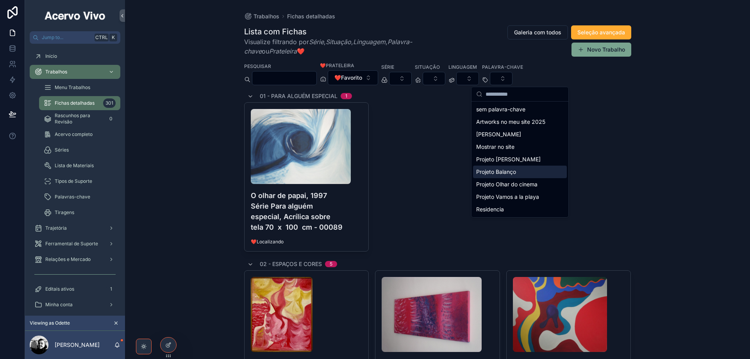
click at [524, 175] on div "Projeto Balanço" at bounding box center [520, 172] width 94 height 12
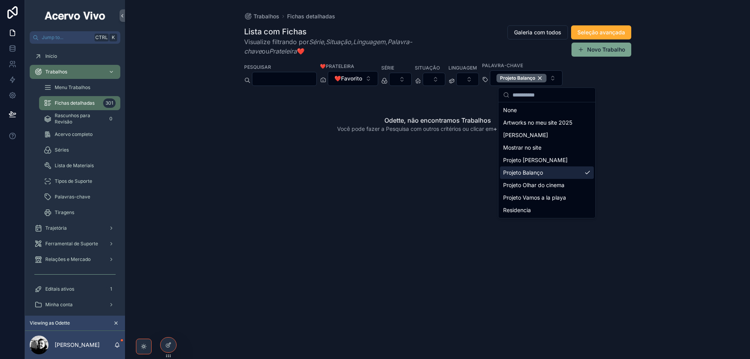
drag, startPoint x: 570, startPoint y: 170, endPoint x: 189, endPoint y: 185, distance: 381.4
click at [570, 170] on div "Projeto Balanço" at bounding box center [547, 172] width 94 height 12
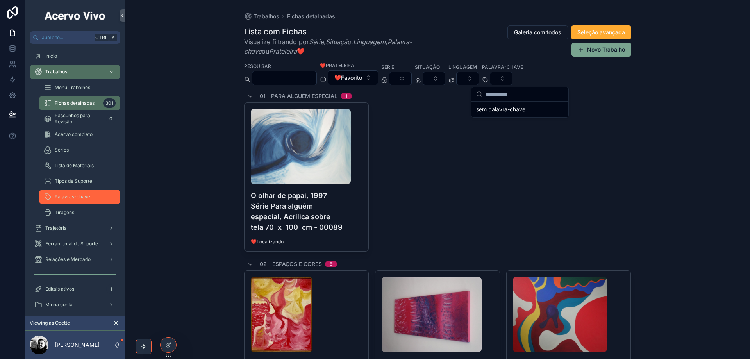
drag, startPoint x: 75, startPoint y: 201, endPoint x: 125, endPoint y: 167, distance: 60.0
click at [76, 201] on div "Palavras-chave" at bounding box center [80, 197] width 72 height 12
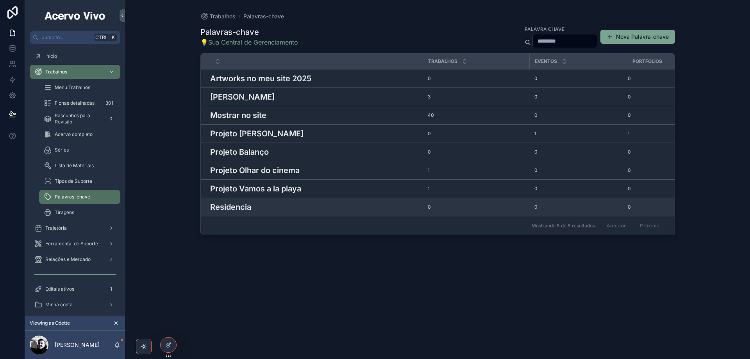
click at [388, 209] on div "Residencia Residencia" at bounding box center [314, 207] width 208 height 12
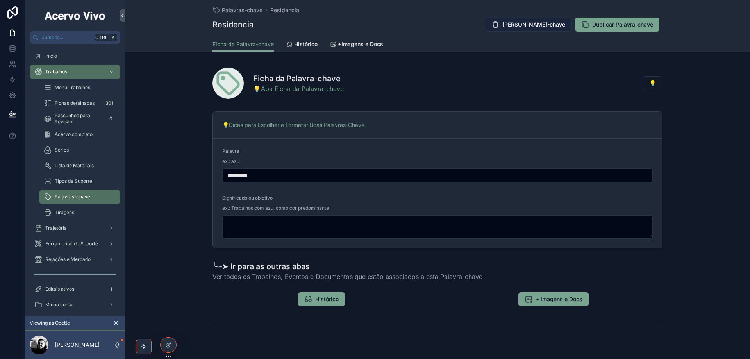
click at [532, 25] on span "[PERSON_NAME]-chave" at bounding box center [533, 25] width 63 height 8
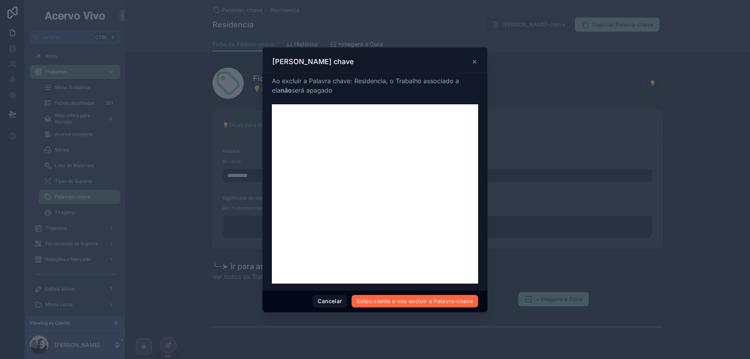
click at [465, 302] on button "Estou ciente e vou excluir a Palavra-chave" at bounding box center [414, 301] width 127 height 12
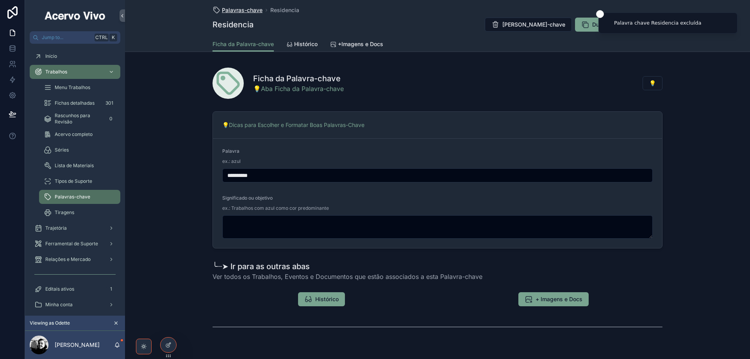
click at [226, 9] on span "Palavras-chave" at bounding box center [242, 10] width 41 height 8
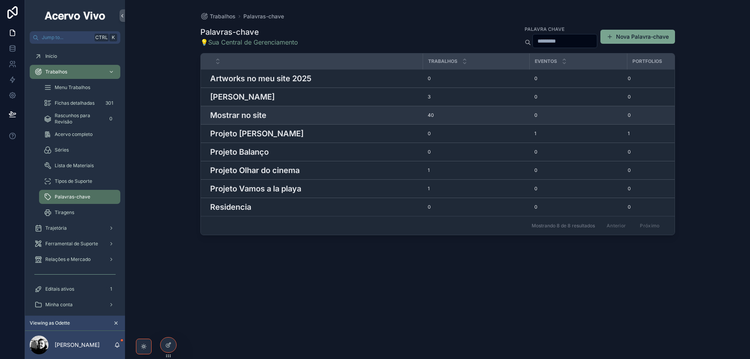
click at [271, 114] on div "Mostrar no site Mostrar no site" at bounding box center [314, 115] width 208 height 12
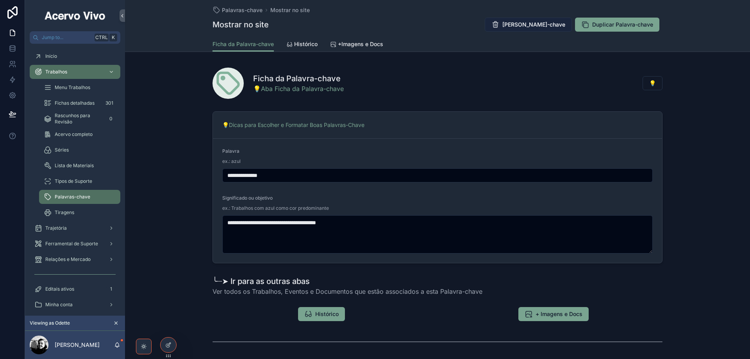
click at [542, 26] on span "[PERSON_NAME]-chave" at bounding box center [533, 25] width 63 height 8
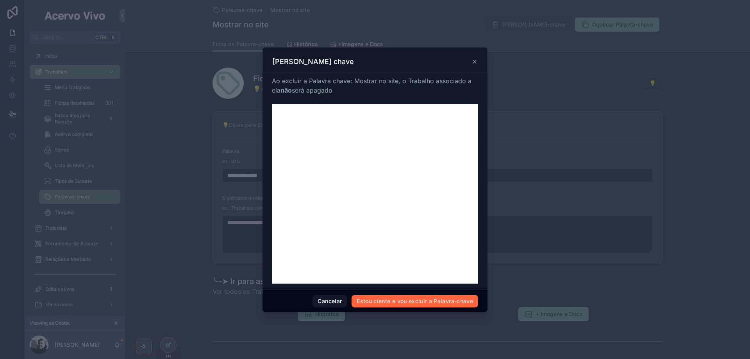
click at [419, 303] on button "Estou ciente e vou excluir a Palavra-chave" at bounding box center [414, 301] width 127 height 12
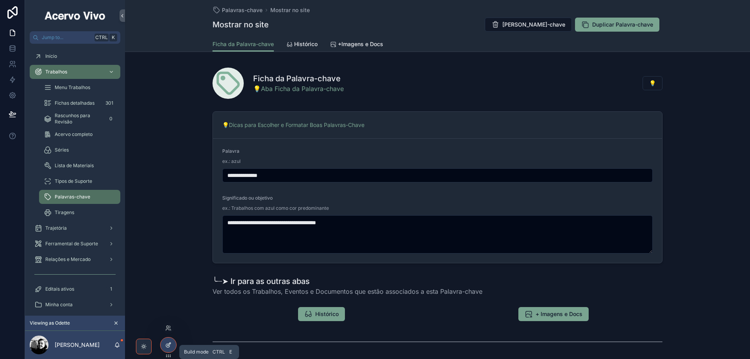
click at [172, 344] on div at bounding box center [168, 344] width 16 height 15
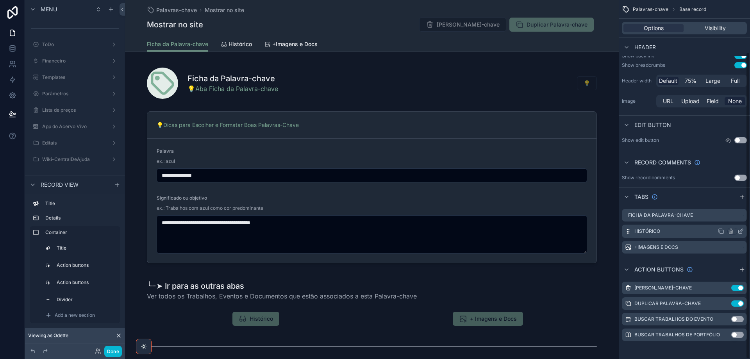
scroll to position [61, 0]
click at [725, 286] on icon "scrollable content" at bounding box center [725, 287] width 6 height 6
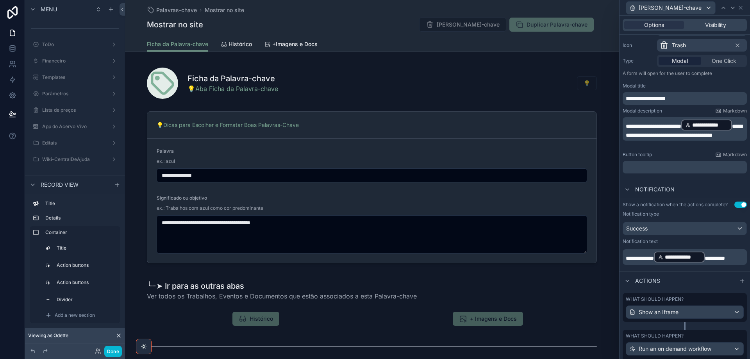
scroll to position [78, 0]
click at [645, 259] on span "**********" at bounding box center [640, 257] width 28 height 5
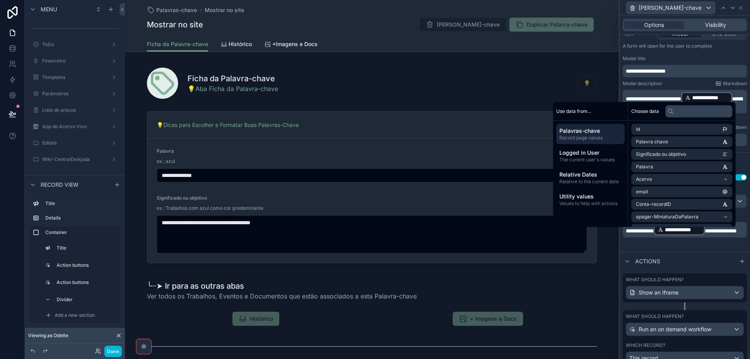
scroll to position [137, 0]
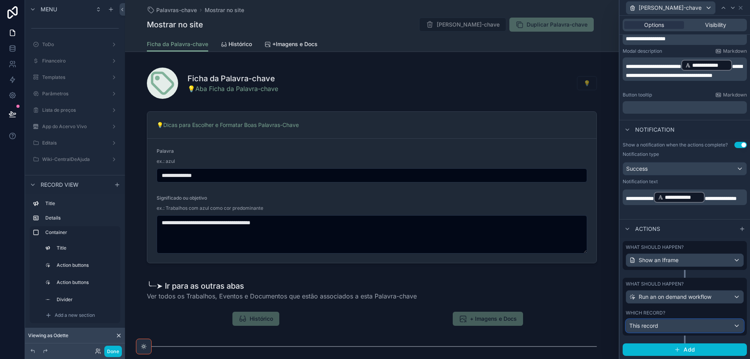
click at [702, 328] on div "This record" at bounding box center [684, 325] width 117 height 12
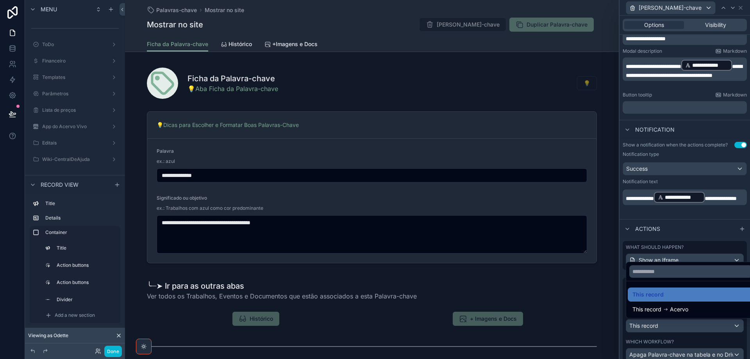
click at [708, 353] on div at bounding box center [684, 179] width 130 height 359
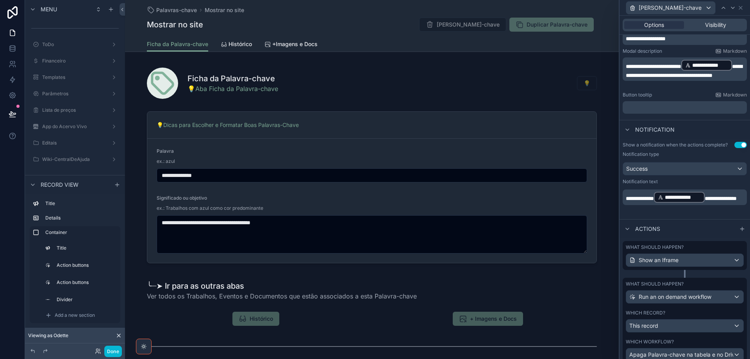
scroll to position [185, 0]
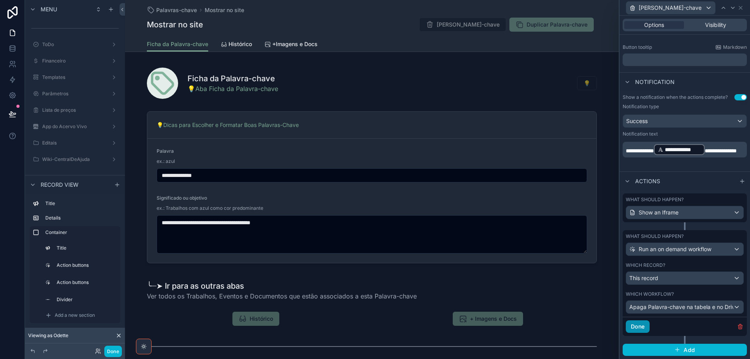
click at [641, 328] on button "Done" at bounding box center [638, 326] width 24 height 12
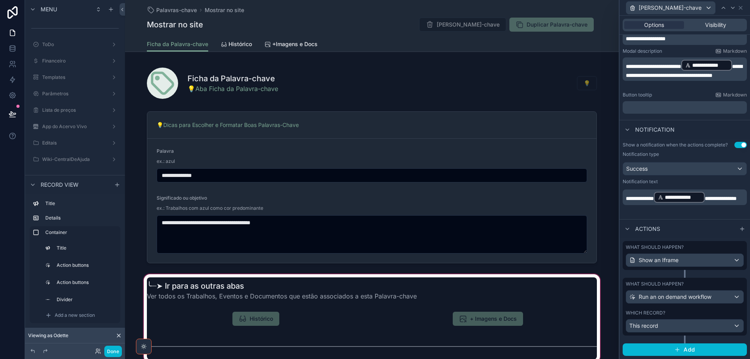
scroll to position [137, 0]
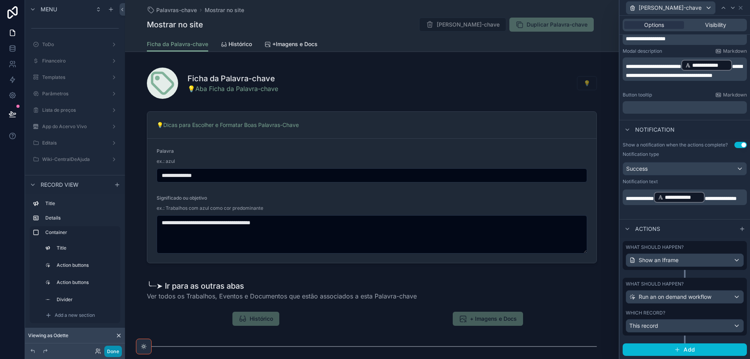
click at [110, 351] on button "Done" at bounding box center [113, 351] width 18 height 11
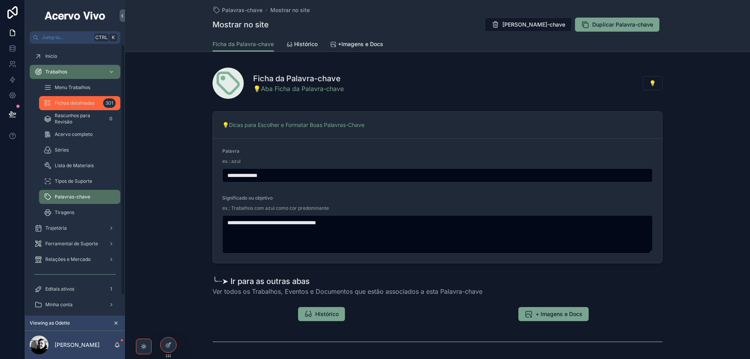
click at [79, 102] on span "Fichas detalhadas" at bounding box center [75, 103] width 40 height 6
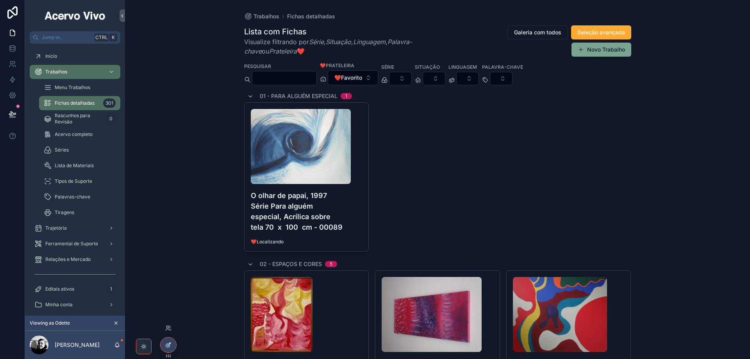
drag, startPoint x: 166, startPoint y: 346, endPoint x: 178, endPoint y: 337, distance: 15.6
click at [166, 346] on icon at bounding box center [168, 345] width 6 height 6
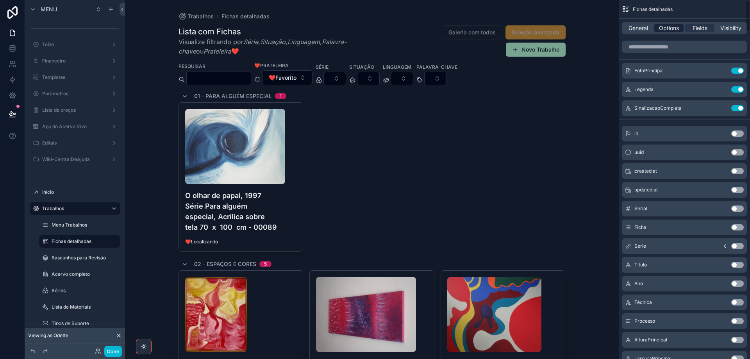
click at [672, 25] on span "Options" at bounding box center [669, 28] width 20 height 8
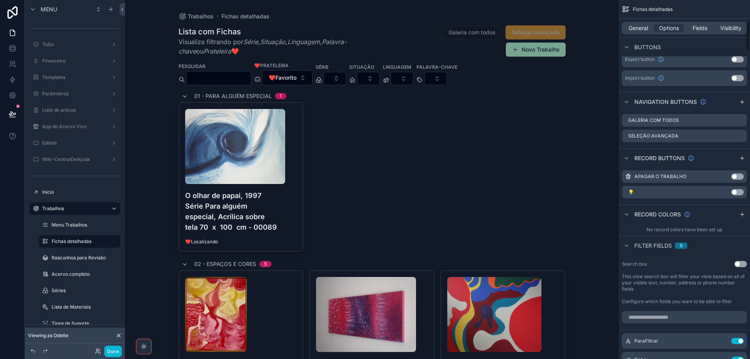
scroll to position [391, 0]
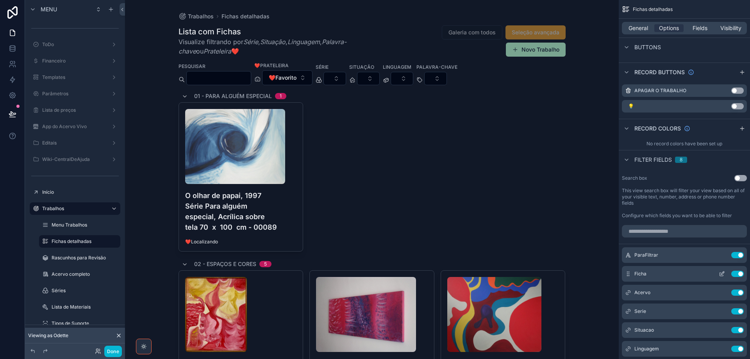
click at [721, 273] on icon "scrollable content" at bounding box center [722, 274] width 6 height 6
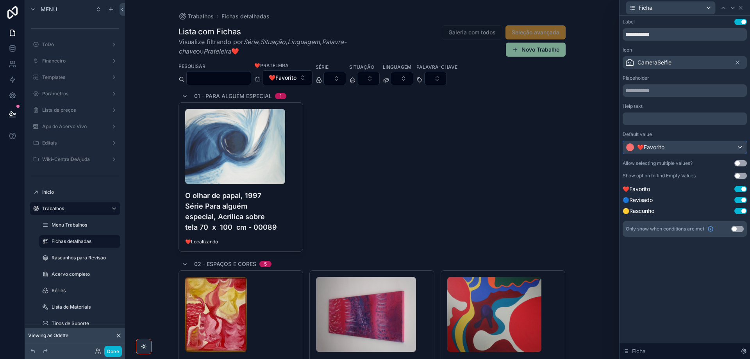
click at [716, 149] on div "❤️Favorito" at bounding box center [684, 147] width 123 height 12
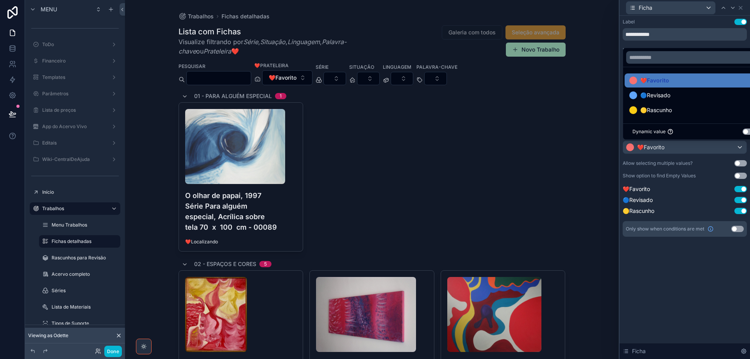
click at [749, 133] on button "Use setting" at bounding box center [748, 131] width 12 height 6
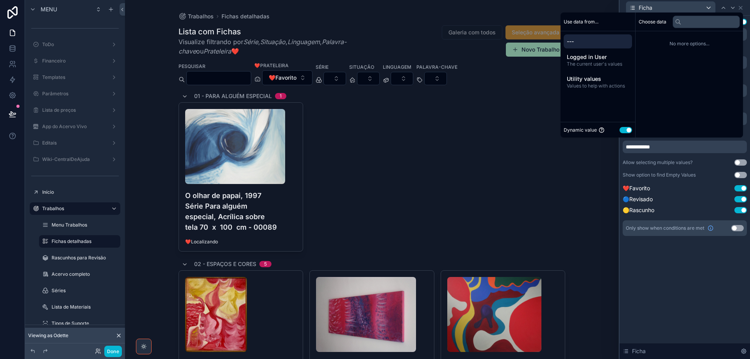
click at [587, 39] on span "---" at bounding box center [598, 41] width 62 height 8
click at [589, 85] on span "Values to help with actions" at bounding box center [598, 86] width 62 height 6
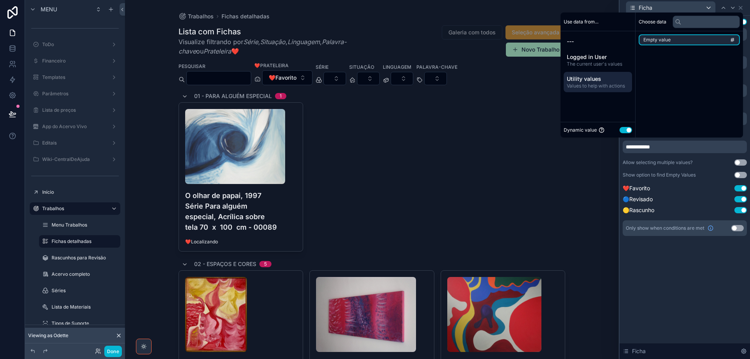
click at [647, 33] on div "Empty value" at bounding box center [688, 39] width 107 height 17
click at [647, 39] on span "Empty value" at bounding box center [656, 40] width 27 height 6
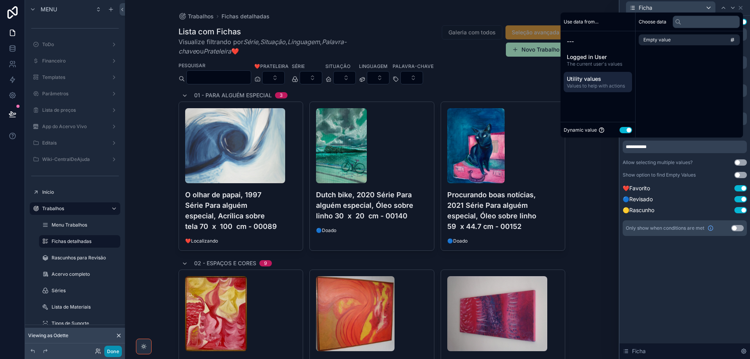
click at [112, 348] on button "Done" at bounding box center [113, 351] width 18 height 11
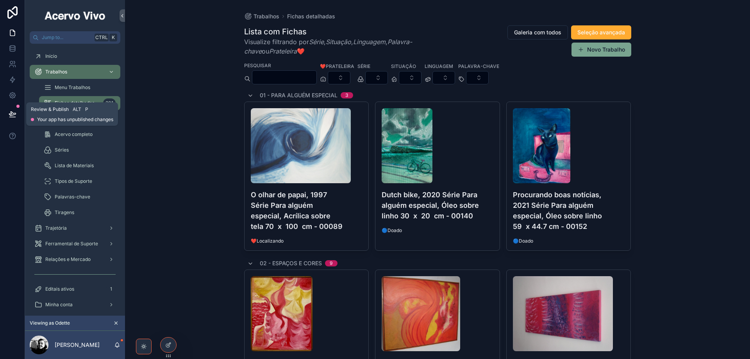
click at [12, 114] on icon at bounding box center [13, 114] width 8 height 8
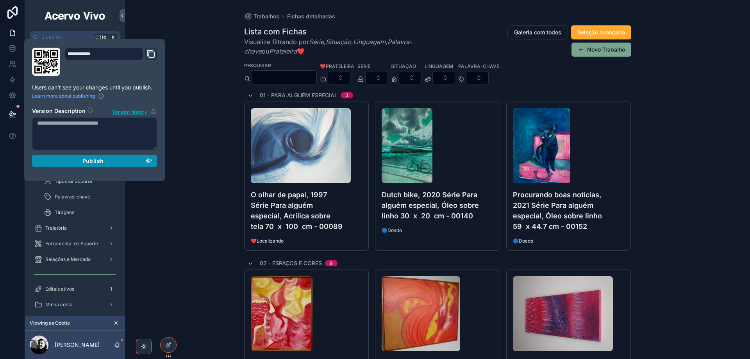
click at [82, 160] on div "Publish" at bounding box center [94, 160] width 115 height 7
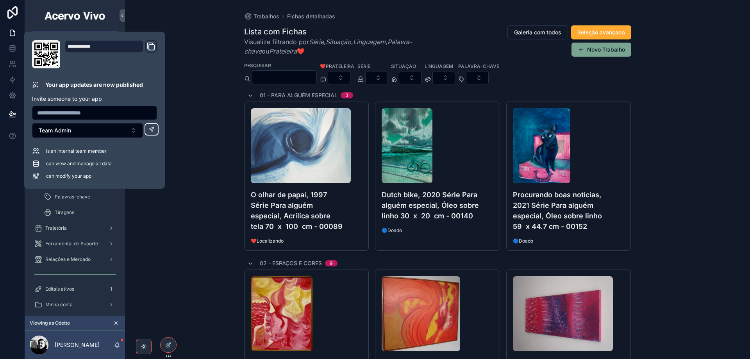
click at [197, 222] on div "Trabalhos Fichas detalhadas Lista com Fichas Visualize filtrando por Série , Si…" at bounding box center [437, 179] width 625 height 359
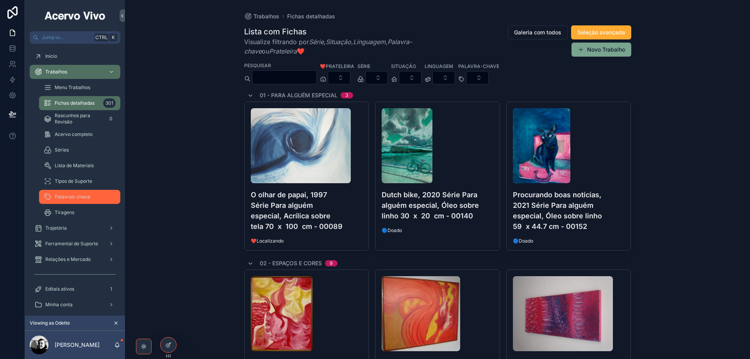
click at [72, 200] on div "Palavras-chave" at bounding box center [80, 197] width 72 height 12
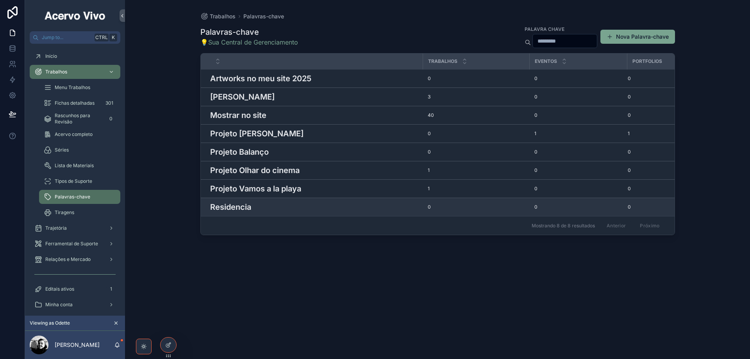
click at [240, 209] on h3 "Residencia" at bounding box center [230, 207] width 41 height 12
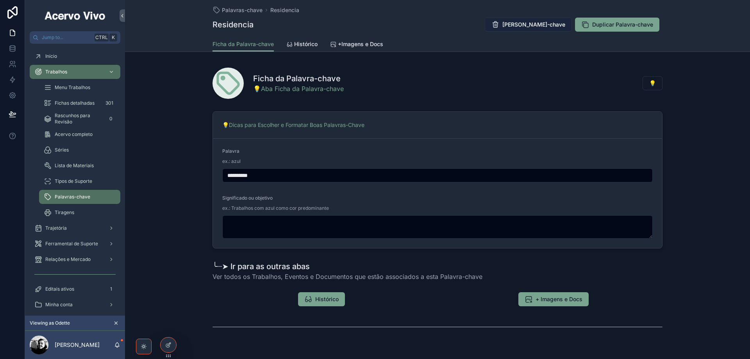
click at [520, 29] on button "[PERSON_NAME]-chave" at bounding box center [528, 25] width 87 height 14
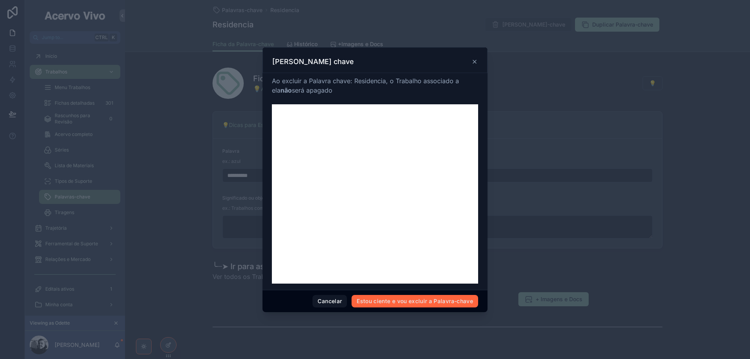
click at [435, 303] on button "Estou ciente e vou excluir a Palavra-chave" at bounding box center [414, 301] width 127 height 12
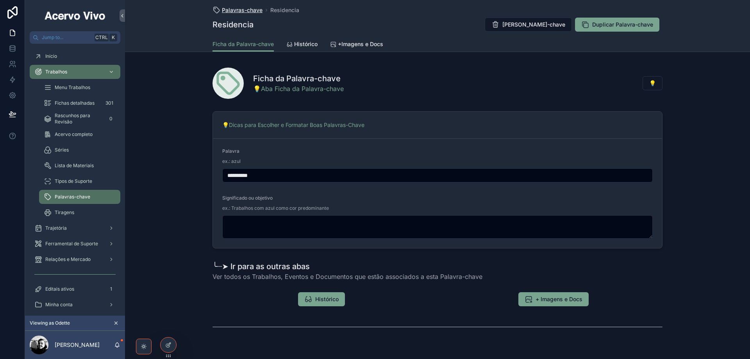
click at [252, 9] on span "Palavras-chave" at bounding box center [242, 10] width 41 height 8
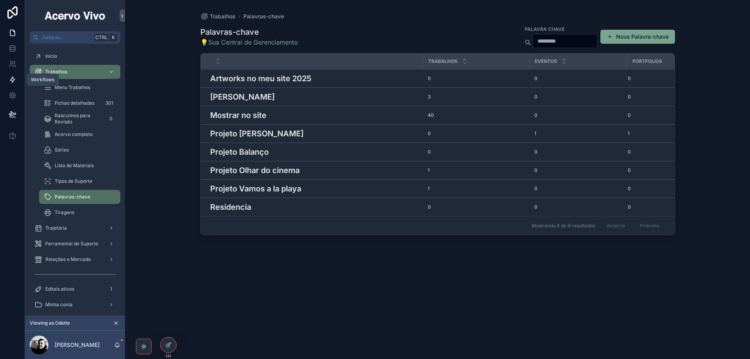
click at [14, 81] on icon at bounding box center [13, 80] width 8 height 8
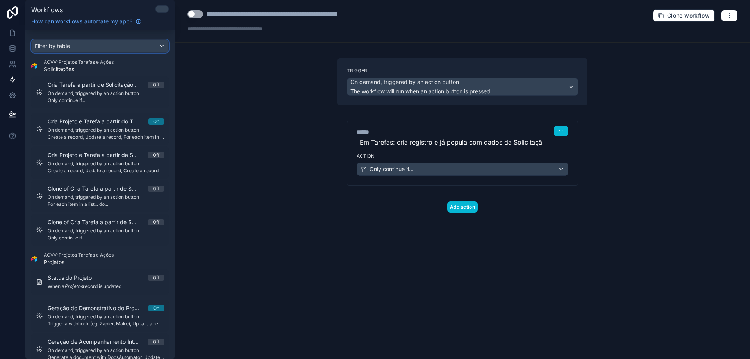
click at [95, 47] on div "Filter by table" at bounding box center [100, 46] width 137 height 12
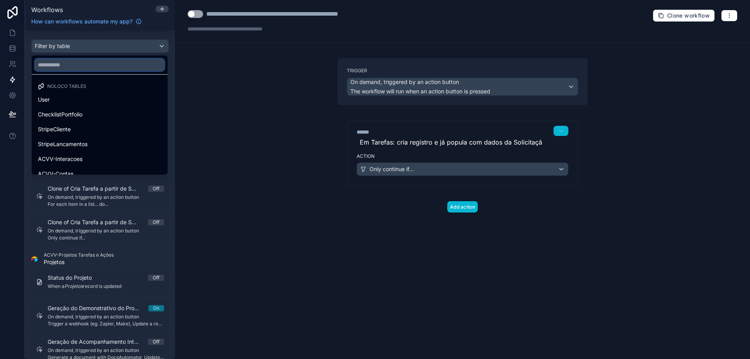
click at [74, 64] on input "text" at bounding box center [100, 65] width 130 height 12
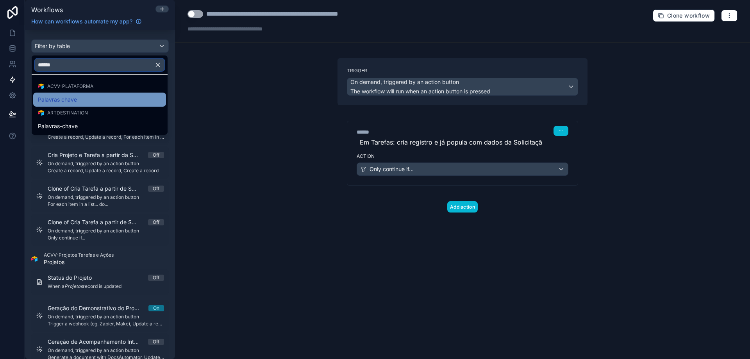
type input "******"
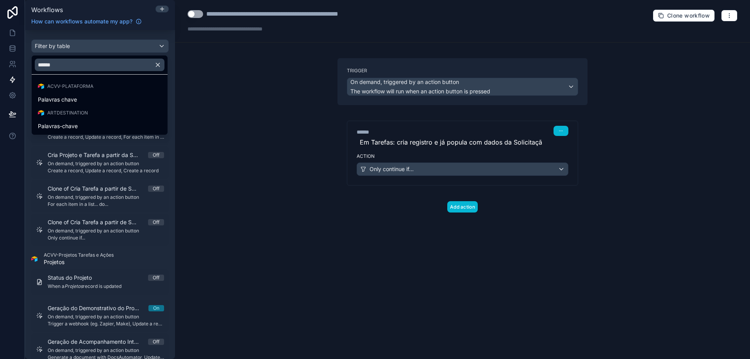
click at [79, 97] on div "Palavras chave" at bounding box center [99, 99] width 123 height 9
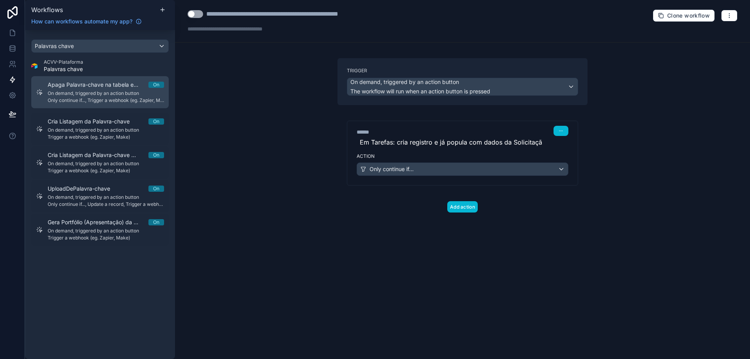
click at [81, 100] on span "Only continue if..., Trigger a webhook (eg. Zapier, Make)" at bounding box center [106, 100] width 116 height 6
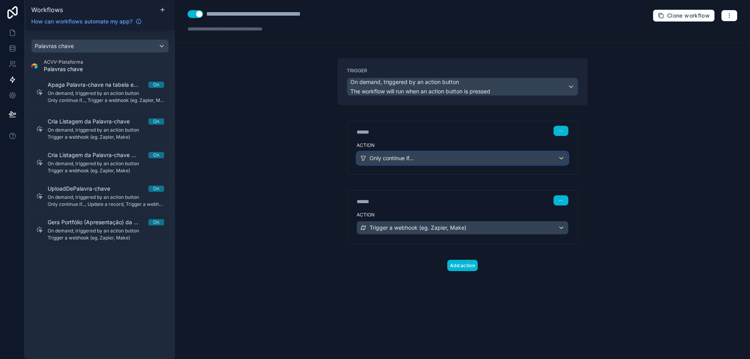
click at [438, 159] on div "Only continue if..." at bounding box center [462, 158] width 211 height 12
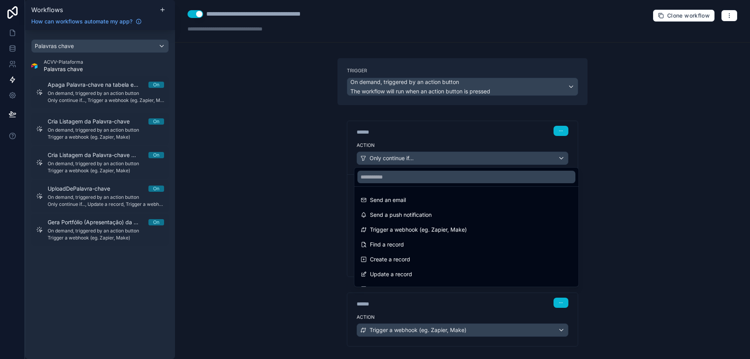
click at [438, 158] on div at bounding box center [375, 179] width 750 height 359
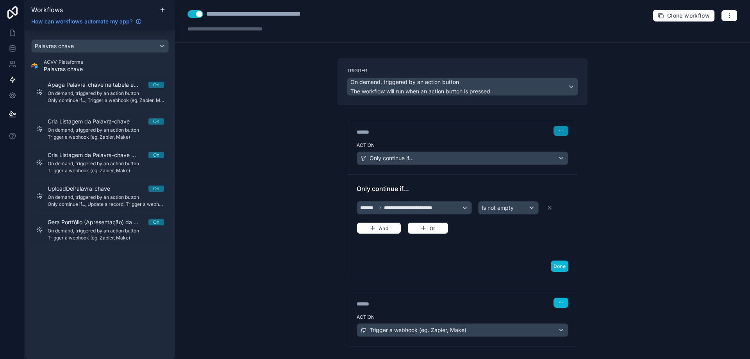
drag, startPoint x: 559, startPoint y: 134, endPoint x: 560, endPoint y: 139, distance: 5.1
click at [559, 133] on button "button" at bounding box center [560, 131] width 15 height 10
click at [571, 162] on span "Delete" at bounding box center [572, 161] width 14 height 6
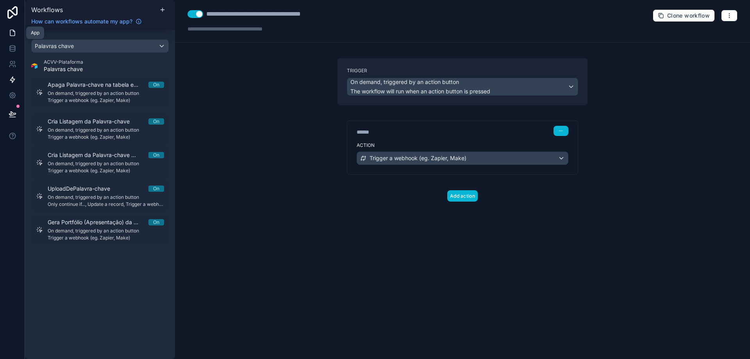
click at [14, 34] on icon at bounding box center [13, 33] width 8 height 8
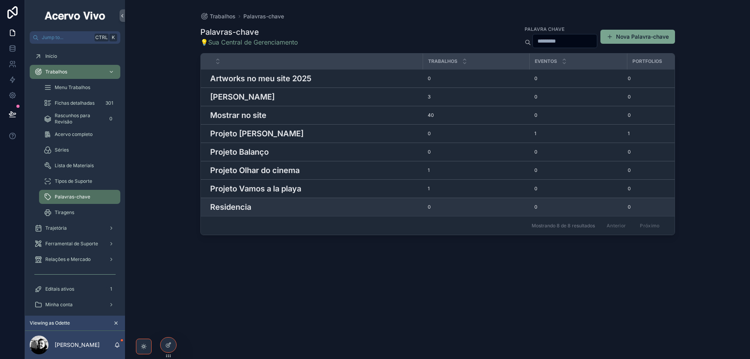
click at [326, 212] on div "Residencia Residencia" at bounding box center [314, 207] width 208 height 12
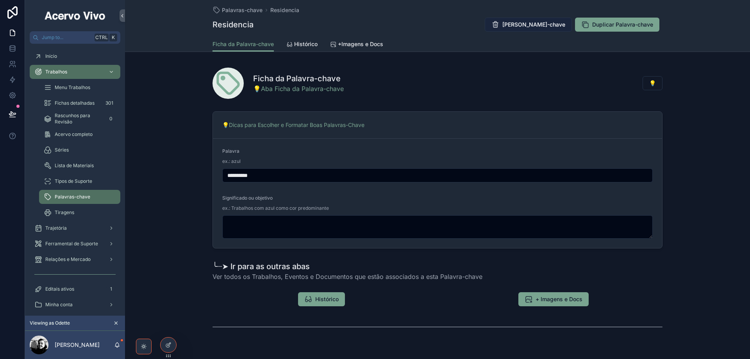
click at [540, 27] on span "[PERSON_NAME]-chave" at bounding box center [533, 25] width 63 height 8
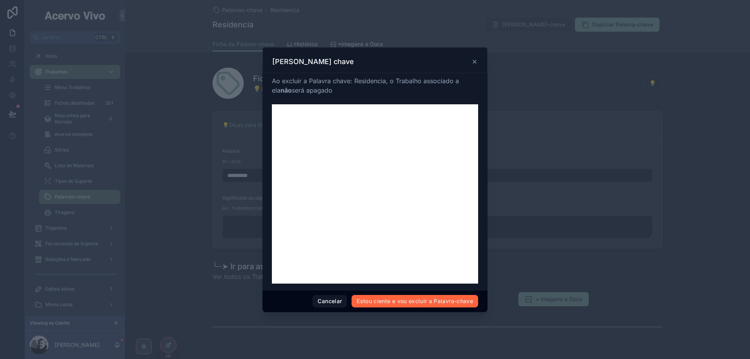
click at [438, 301] on button "Estou ciente e vou excluir a Palavra-chave" at bounding box center [414, 301] width 127 height 12
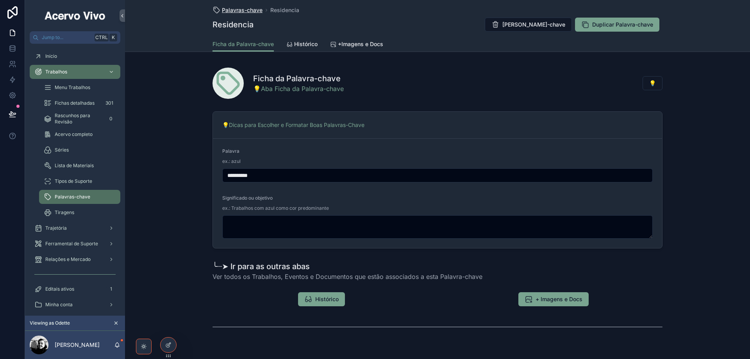
click at [243, 12] on span "Palavras-chave" at bounding box center [242, 10] width 41 height 8
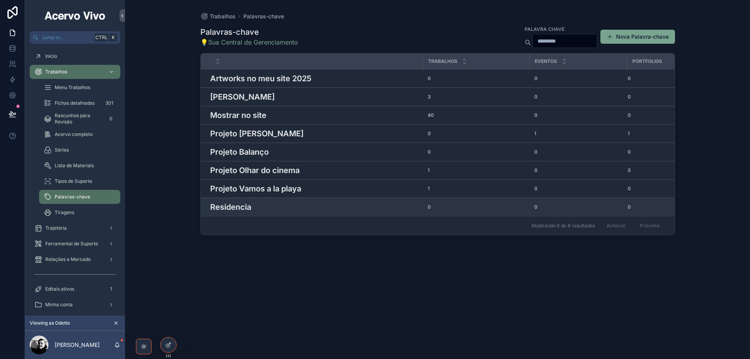
click at [262, 209] on div "Residencia Residencia" at bounding box center [314, 207] width 208 height 12
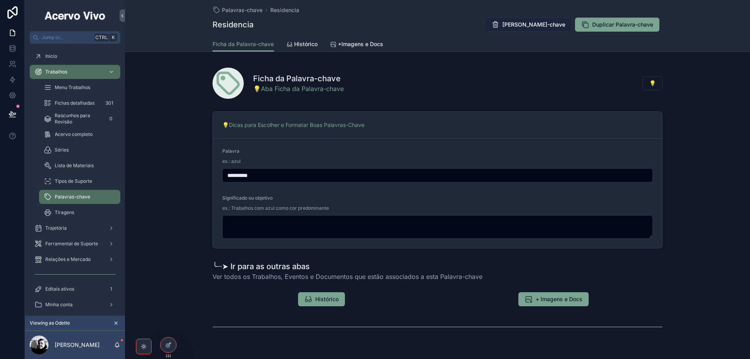
click at [533, 23] on span "[PERSON_NAME]-chave" at bounding box center [533, 25] width 63 height 8
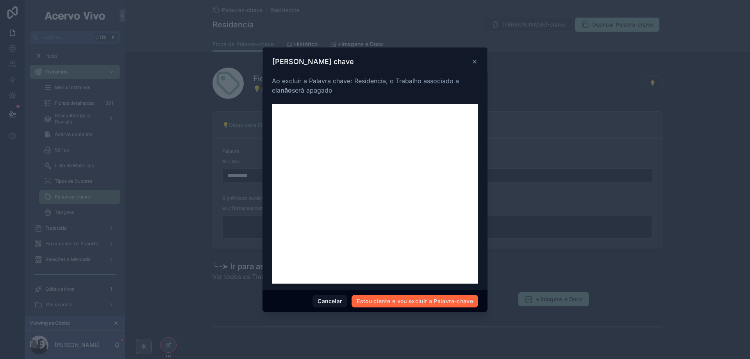
click at [448, 301] on button "Estou ciente e vou excluir a Palavra-chave" at bounding box center [414, 301] width 127 height 12
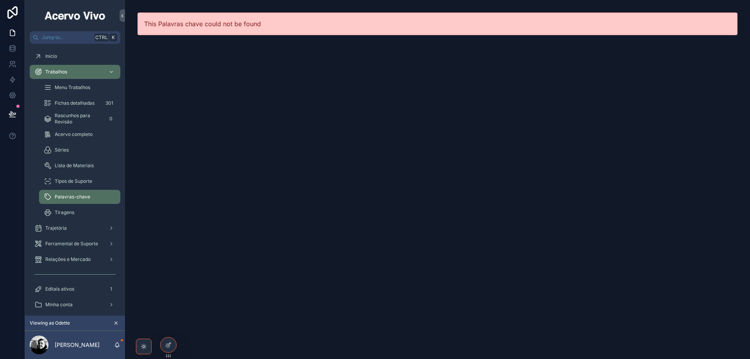
click at [71, 198] on span "Palavras-chave" at bounding box center [73, 197] width 36 height 6
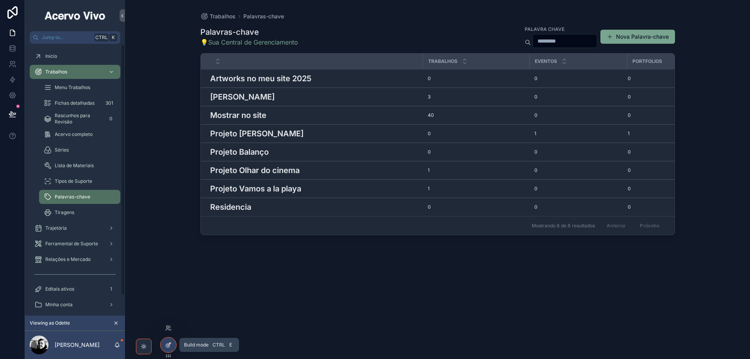
click at [168, 343] on icon at bounding box center [168, 345] width 6 height 6
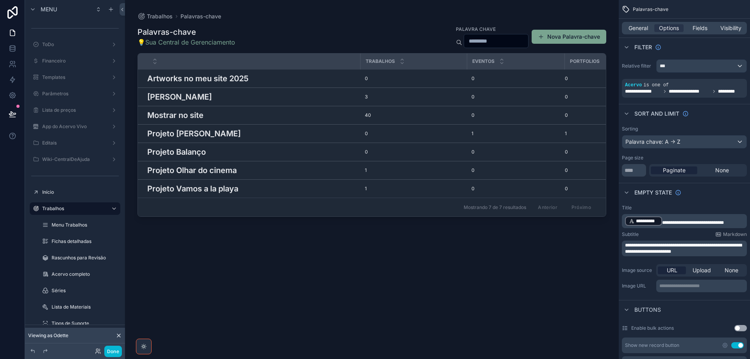
click at [189, 152] on div "scrollable content" at bounding box center [372, 175] width 494 height 350
click at [189, 152] on h3 "Projeto Balanço" at bounding box center [176, 152] width 59 height 12
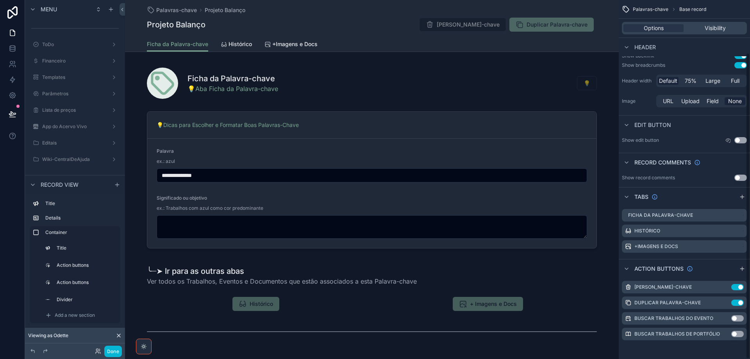
scroll to position [61, 0]
click at [724, 288] on icon "scrollable content" at bounding box center [725, 287] width 6 height 6
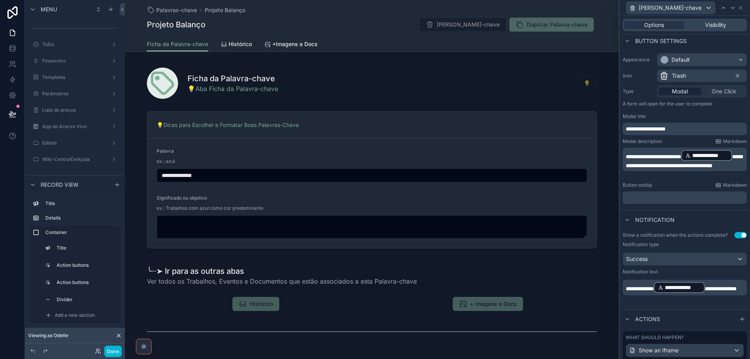
scroll to position [137, 0]
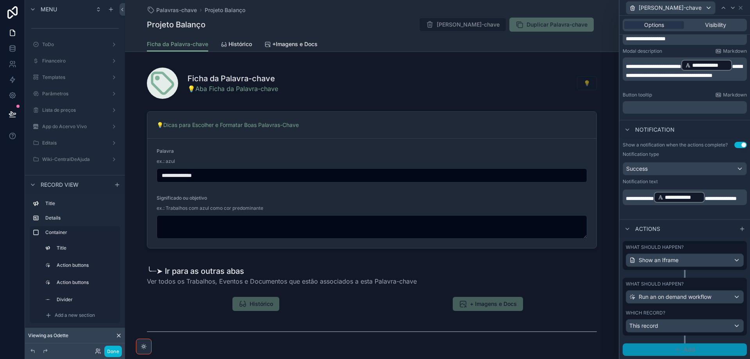
click at [674, 350] on icon "button" at bounding box center [677, 349] width 6 height 6
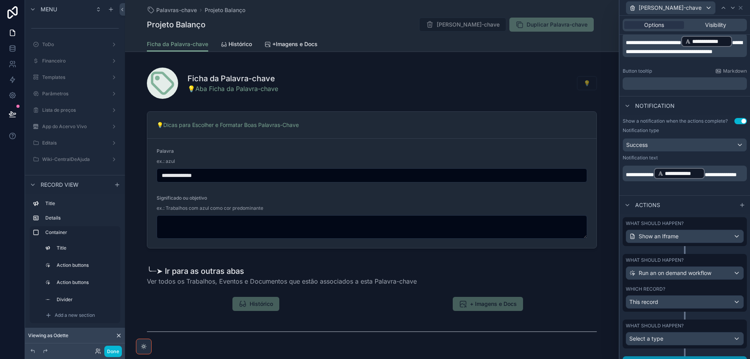
scroll to position [174, 0]
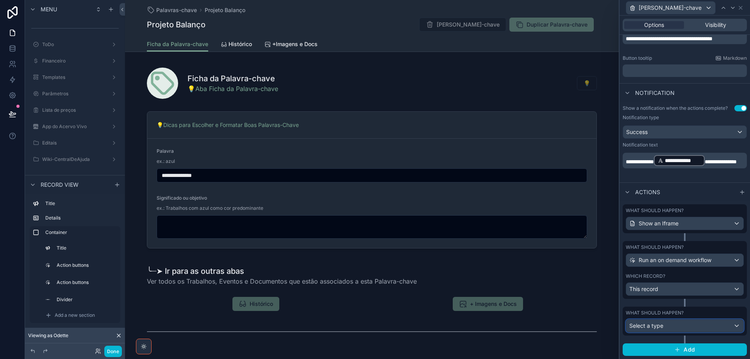
click at [700, 327] on div "Select a type" at bounding box center [684, 325] width 117 height 12
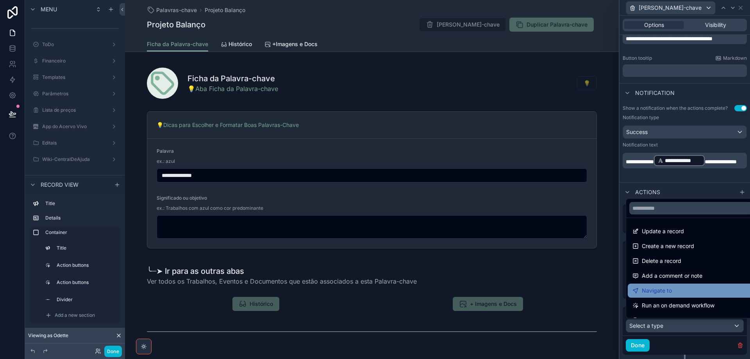
click at [694, 294] on div "Navigate to" at bounding box center [690, 290] width 117 height 9
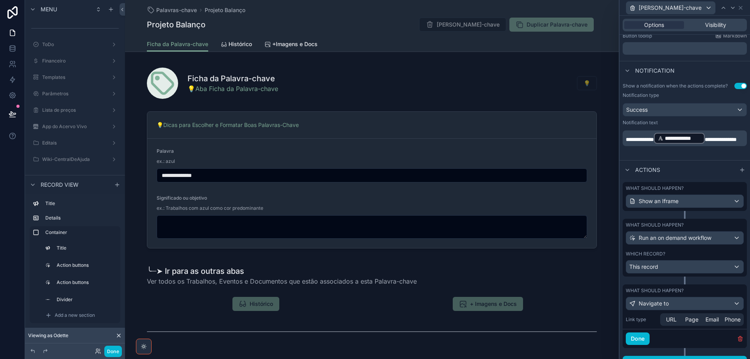
scroll to position [209, 0]
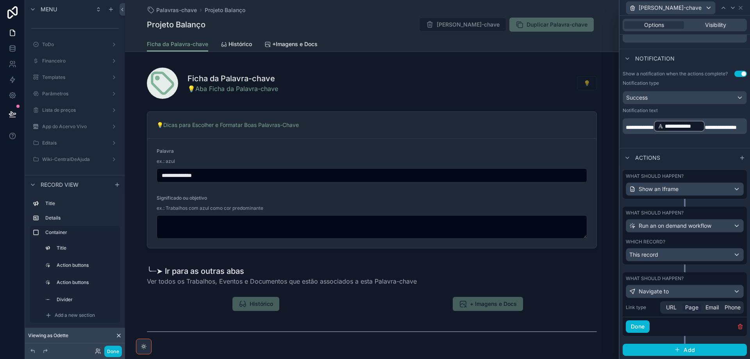
click at [691, 308] on span "Page" at bounding box center [691, 307] width 13 height 8
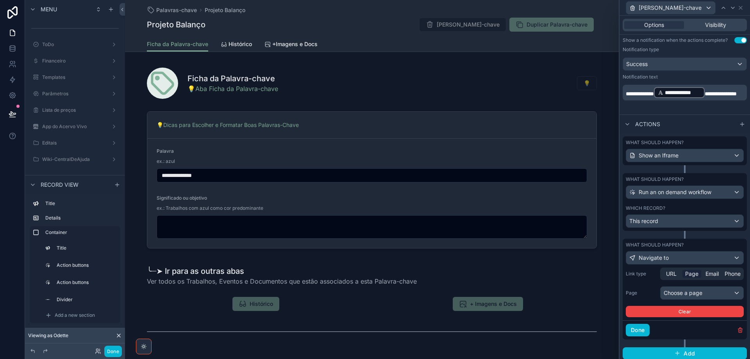
scroll to position [246, 0]
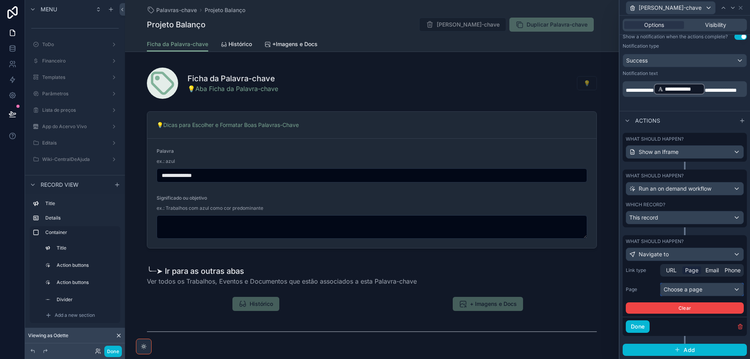
click at [693, 291] on div "Choose a page" at bounding box center [701, 289] width 83 height 12
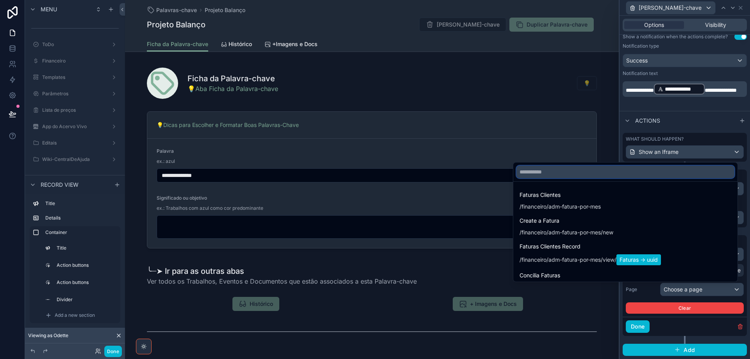
click at [622, 168] on input "text" at bounding box center [625, 172] width 218 height 12
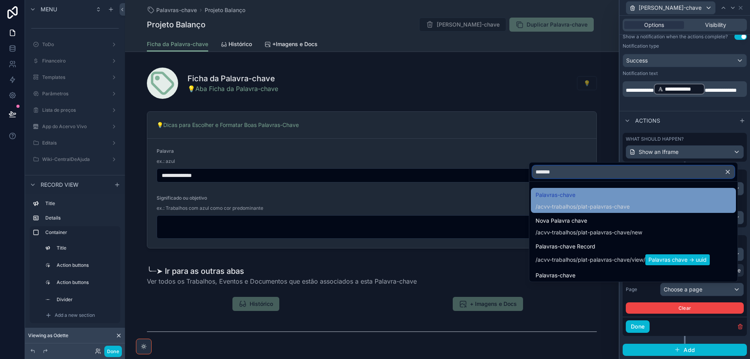
type input "*******"
click at [615, 201] on span "/acvv-trabalhos/plat-palavras-chave" at bounding box center [582, 205] width 94 height 9
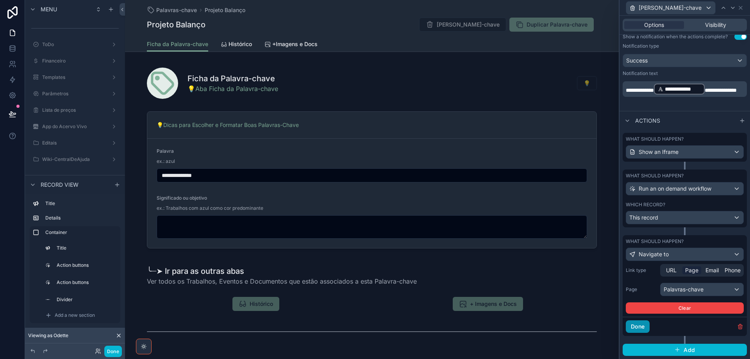
click at [635, 329] on button "Done" at bounding box center [638, 326] width 24 height 12
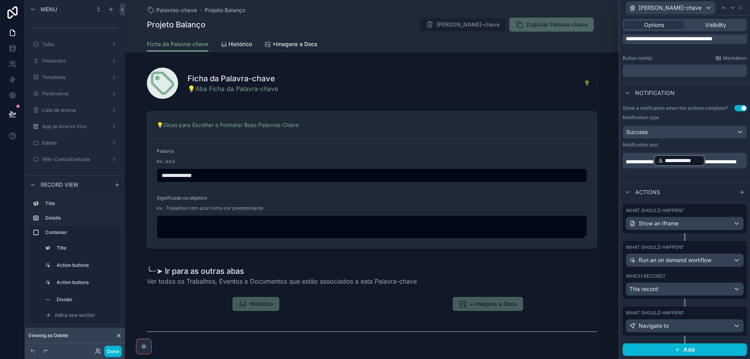
scroll to position [174, 0]
click at [114, 350] on button "Done" at bounding box center [113, 351] width 18 height 11
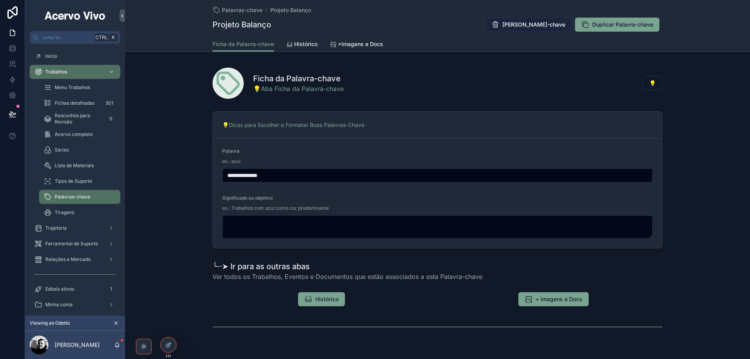
click at [539, 26] on span "[PERSON_NAME]-chave" at bounding box center [533, 25] width 63 height 8
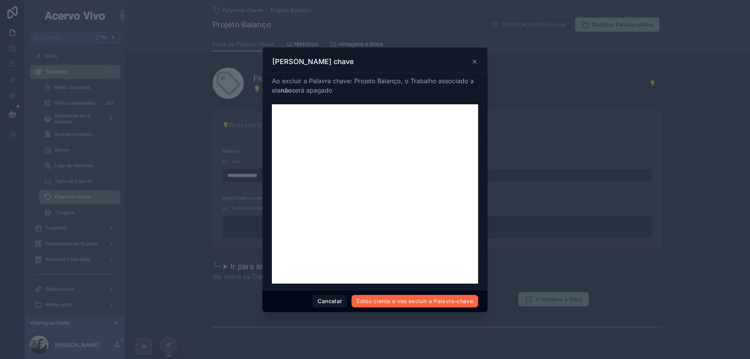
click at [412, 301] on button "Estou ciente e vou excluir a Palavra-chave" at bounding box center [414, 301] width 127 height 12
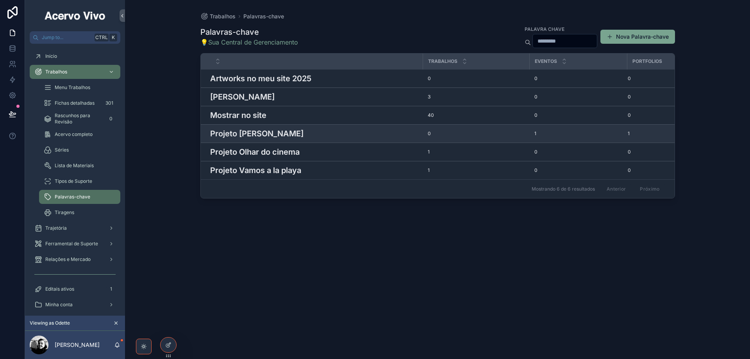
click at [232, 135] on h3 "Projeto [PERSON_NAME]" at bounding box center [256, 134] width 93 height 12
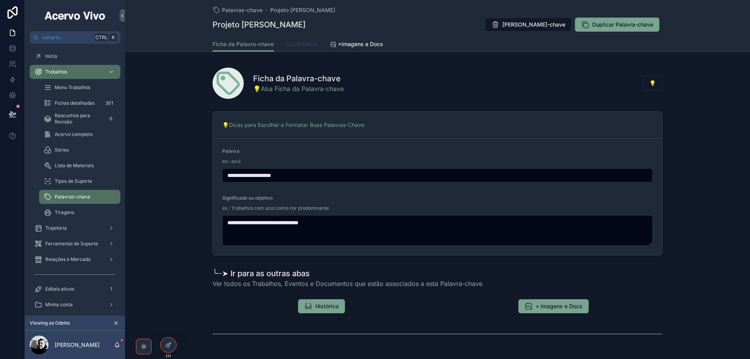
click at [305, 40] on span "Histórico" at bounding box center [305, 44] width 23 height 8
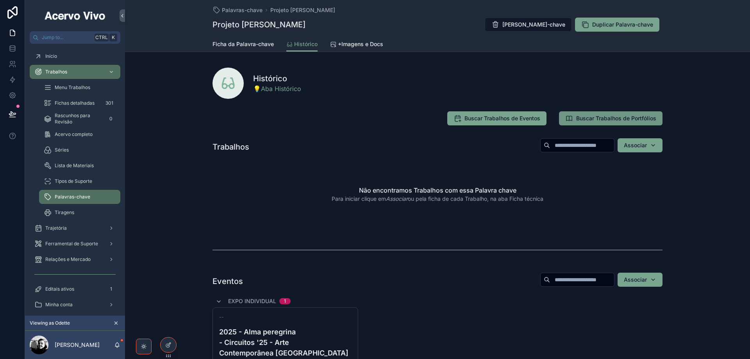
click at [597, 120] on span "Buscar Trabalhos de Portfólios" at bounding box center [616, 118] width 80 height 8
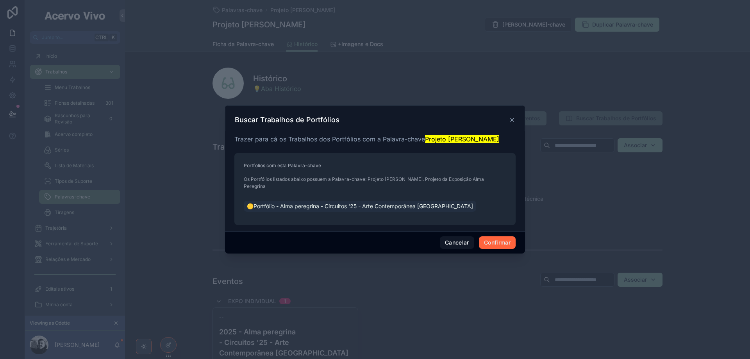
click at [510, 239] on button "Confirmar" at bounding box center [497, 242] width 37 height 12
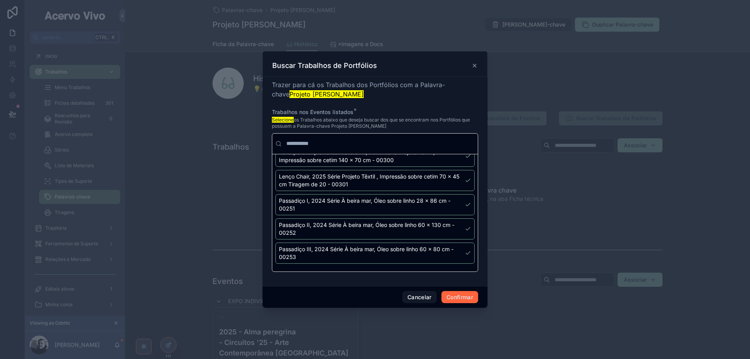
scroll to position [1709, 0]
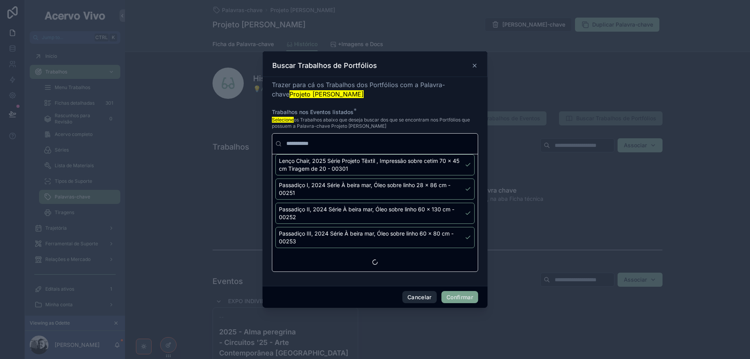
click at [424, 297] on button "Cancelar" at bounding box center [419, 297] width 34 height 12
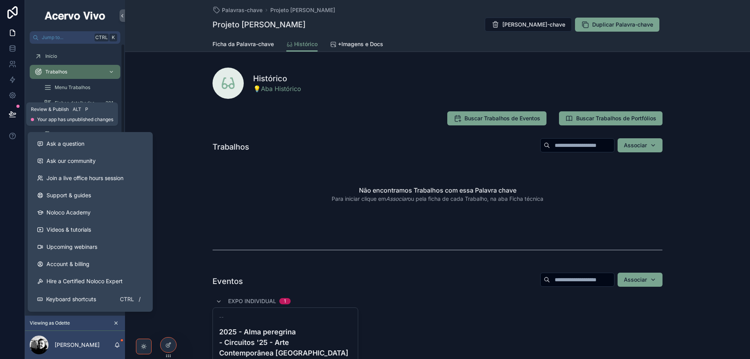
click at [13, 119] on button at bounding box center [12, 114] width 17 height 22
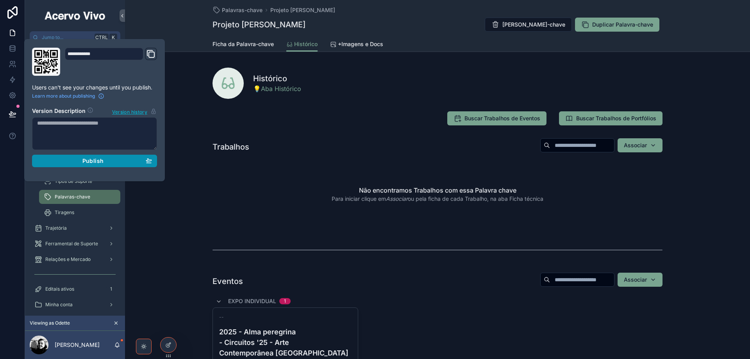
click at [155, 162] on button "Publish" at bounding box center [94, 161] width 125 height 12
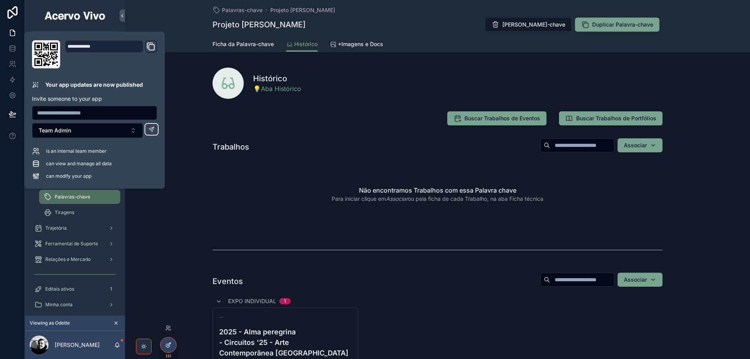
click at [172, 345] on div at bounding box center [168, 344] width 16 height 15
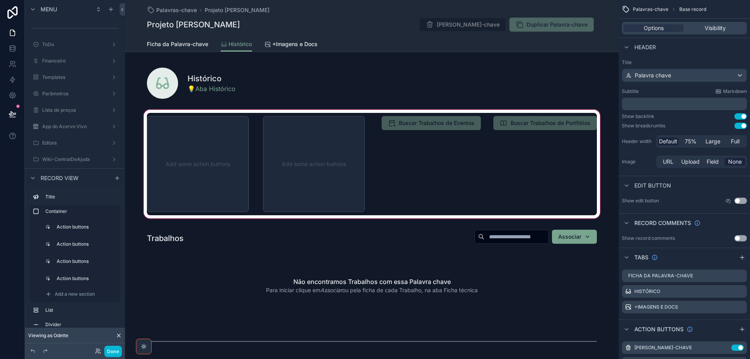
click at [452, 152] on div "scrollable content" at bounding box center [372, 164] width 494 height 112
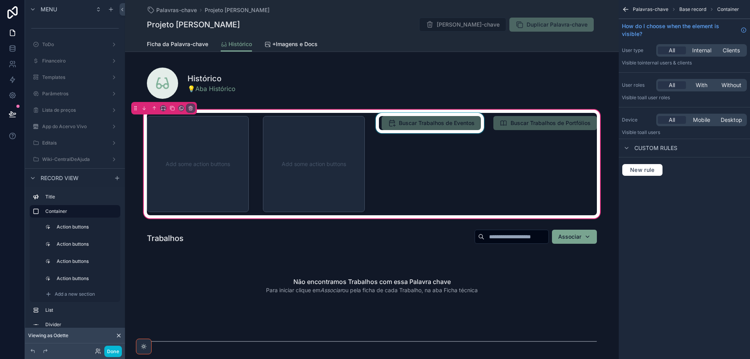
click at [442, 118] on div "scrollable content" at bounding box center [429, 164] width 111 height 102
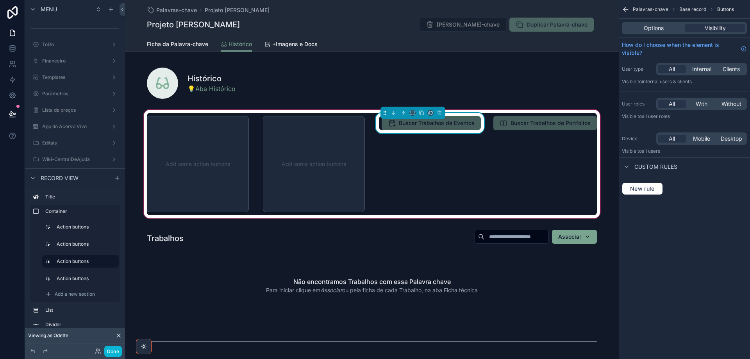
click at [659, 21] on div "Options Visibility" at bounding box center [684, 28] width 131 height 19
click at [662, 28] on span "Options" at bounding box center [654, 28] width 20 height 8
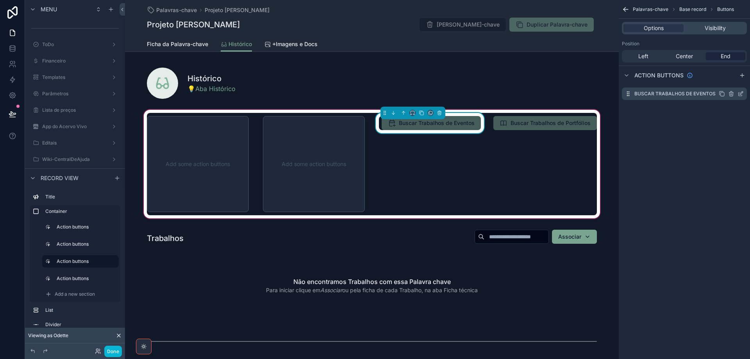
click at [742, 93] on icon "scrollable content" at bounding box center [741, 92] width 3 height 3
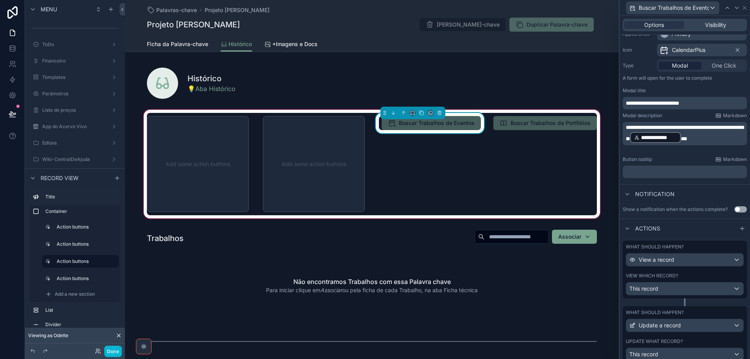
scroll to position [102, 0]
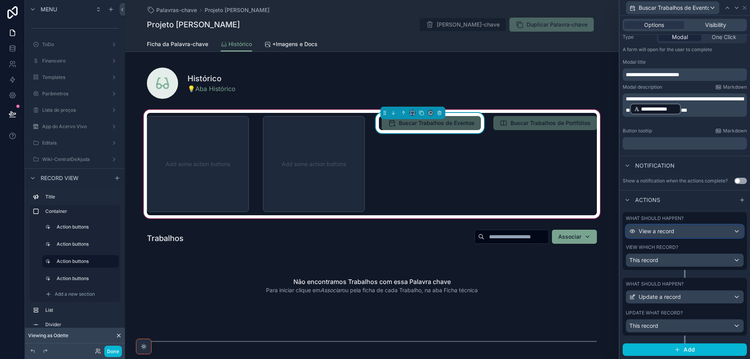
click at [711, 234] on div "View a record" at bounding box center [684, 231] width 117 height 12
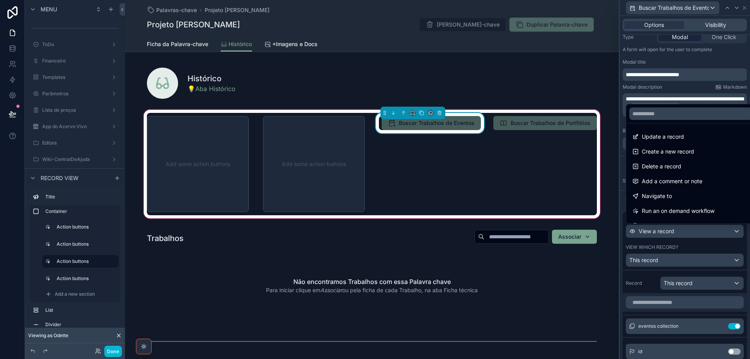
click at [711, 234] on div at bounding box center [684, 179] width 130 height 359
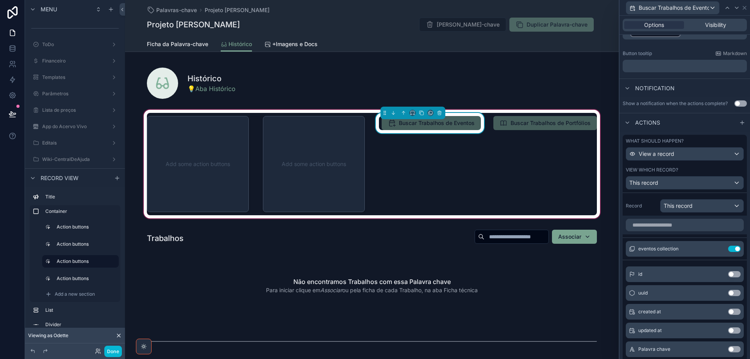
scroll to position [180, 0]
click at [715, 248] on icon at bounding box center [718, 248] width 6 height 6
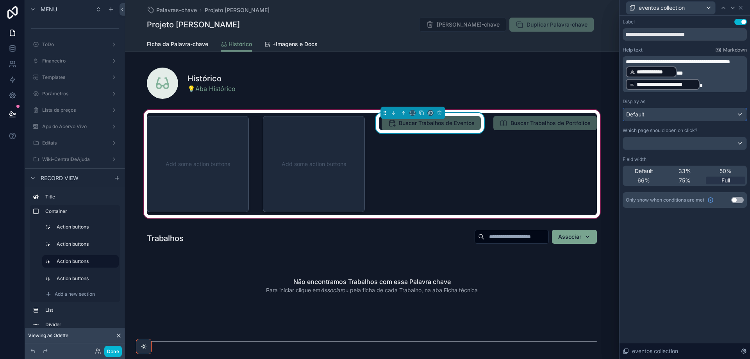
click at [730, 116] on div "Default" at bounding box center [684, 114] width 123 height 12
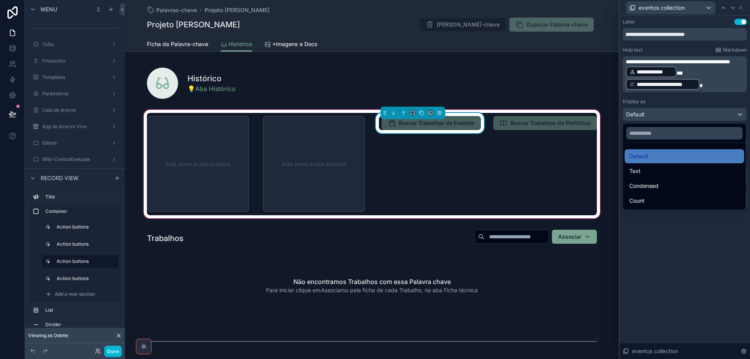
click at [730, 116] on div at bounding box center [684, 179] width 130 height 359
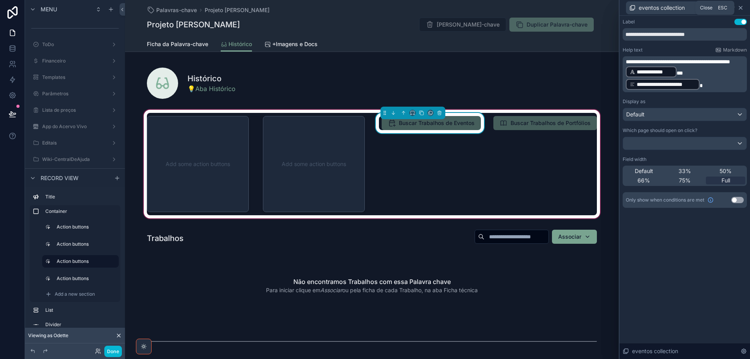
click at [741, 8] on icon at bounding box center [740, 7] width 3 height 3
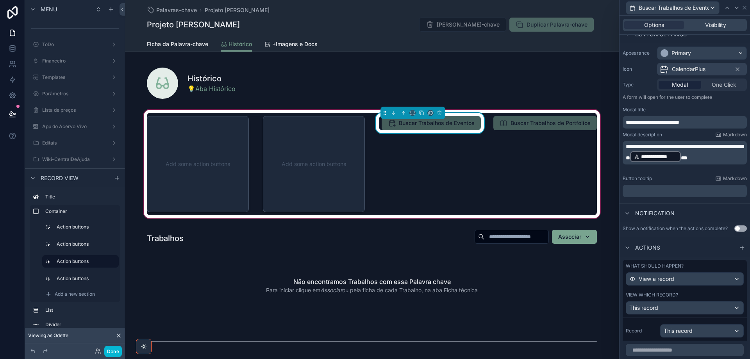
scroll to position [78, 0]
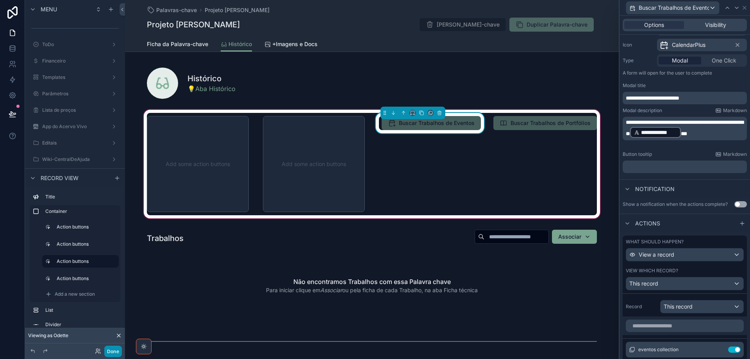
click at [110, 349] on button "Done" at bounding box center [113, 351] width 18 height 11
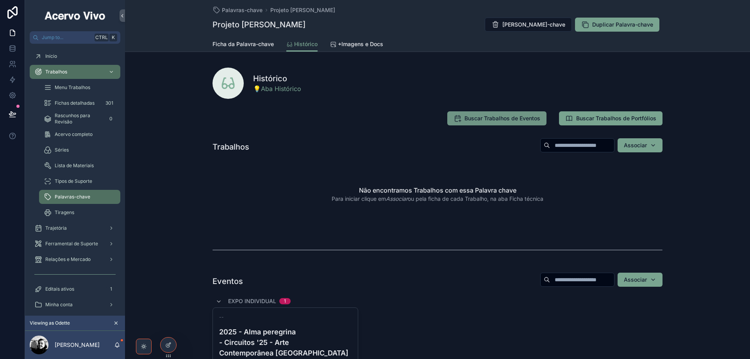
click at [495, 117] on span "Buscar Trabalhos de Eventos" at bounding box center [502, 118] width 76 height 8
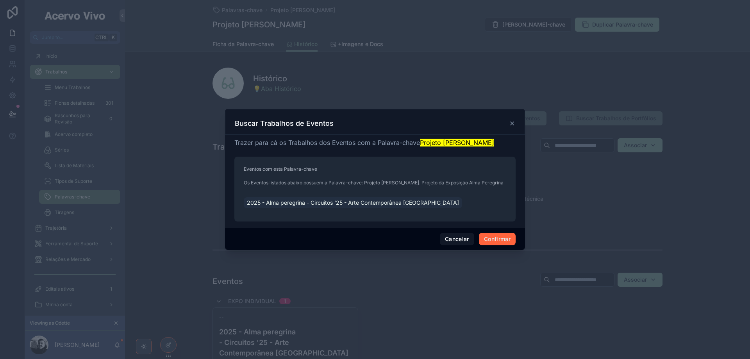
click at [491, 238] on button "Confirmar" at bounding box center [497, 239] width 37 height 12
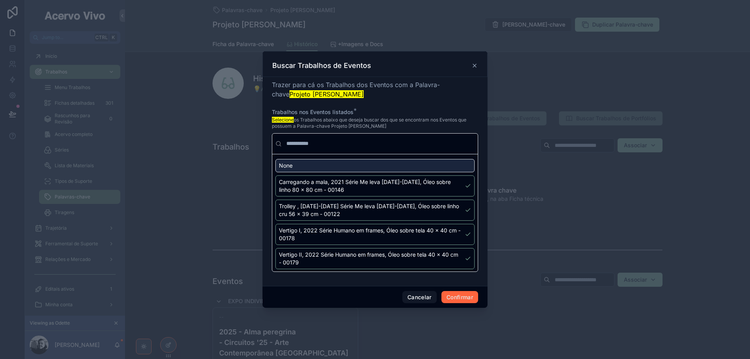
click at [460, 298] on button "Confirmar" at bounding box center [459, 297] width 37 height 12
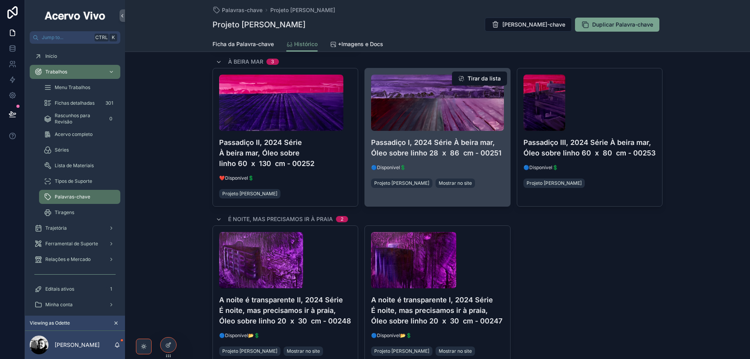
scroll to position [1484, 0]
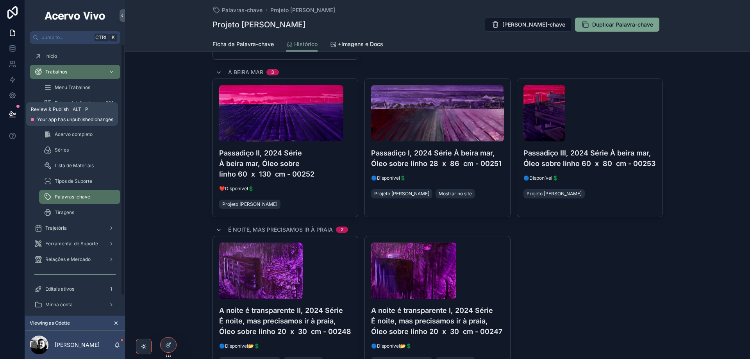
click at [9, 117] on icon at bounding box center [13, 114] width 8 height 8
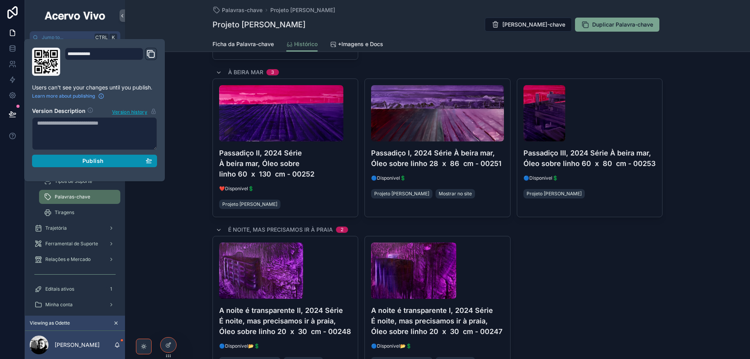
click at [154, 162] on button "Publish" at bounding box center [94, 161] width 125 height 12
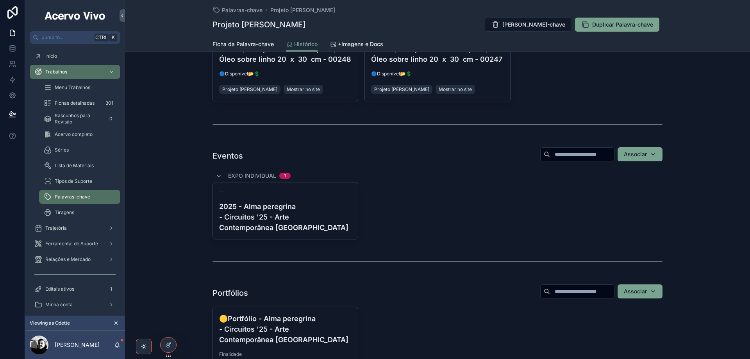
scroll to position [1796, 0]
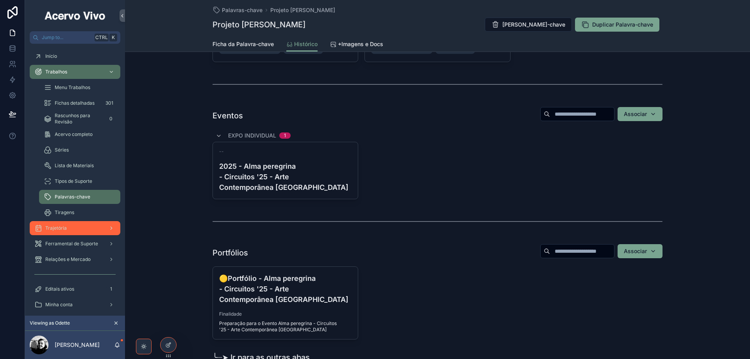
click at [88, 230] on div "Trajetória" at bounding box center [74, 228] width 81 height 12
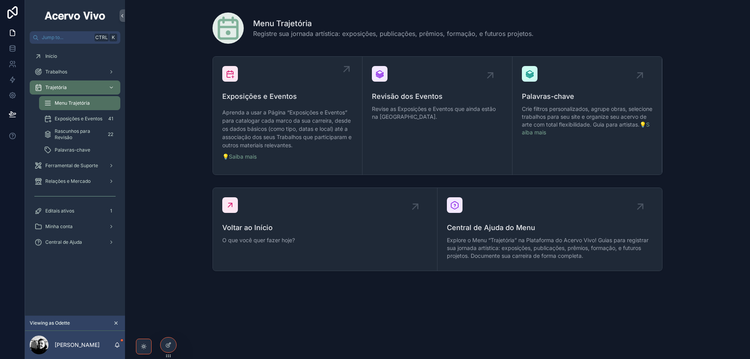
click at [294, 101] on span "Exposições e Eventos" at bounding box center [287, 96] width 130 height 11
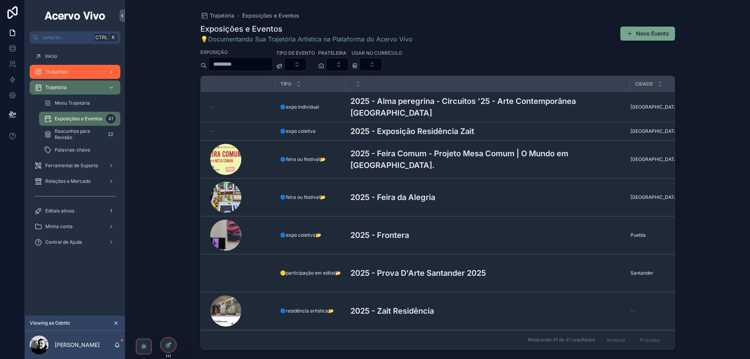
click at [85, 72] on div "Trabalhos" at bounding box center [74, 72] width 81 height 12
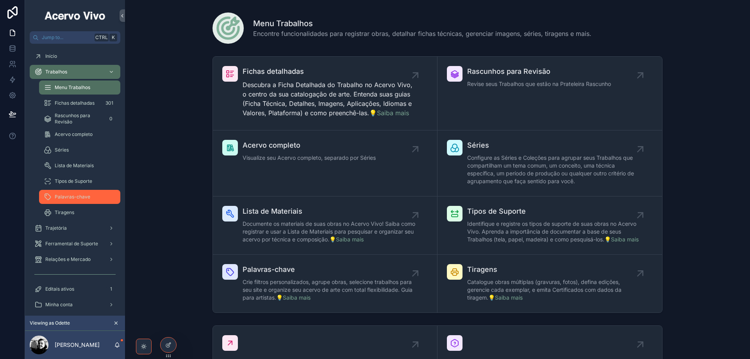
click at [78, 195] on span "Palavras-chave" at bounding box center [73, 197] width 36 height 6
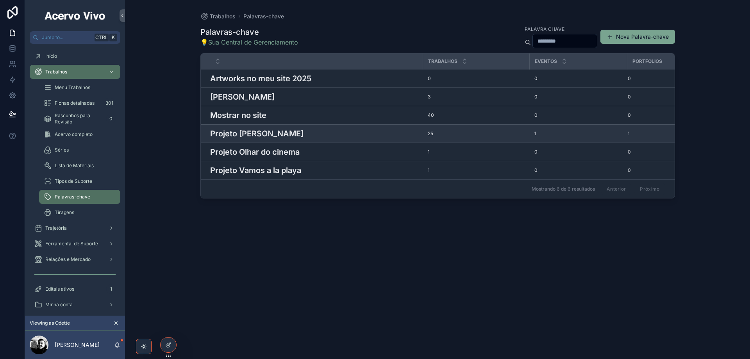
click at [284, 128] on h3 "Projeto [PERSON_NAME]" at bounding box center [256, 134] width 93 height 12
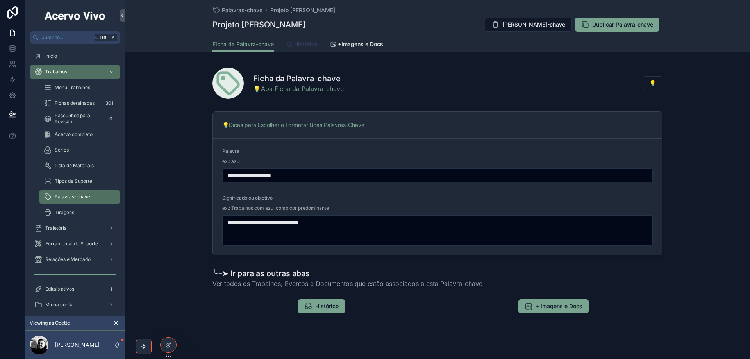
click at [303, 47] on span "Histórico" at bounding box center [305, 44] width 23 height 8
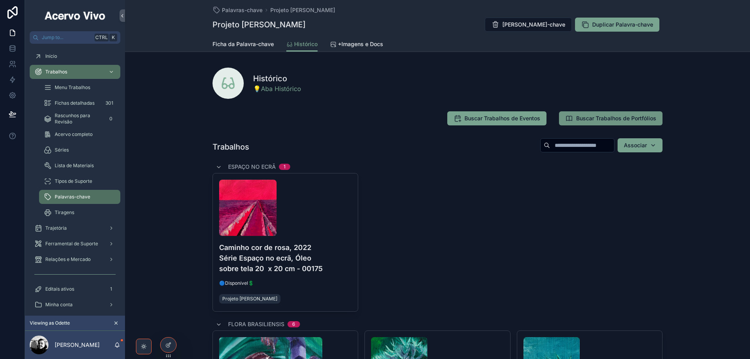
click at [612, 120] on span "Buscar Trabalhos de Portfólios" at bounding box center [616, 118] width 80 height 8
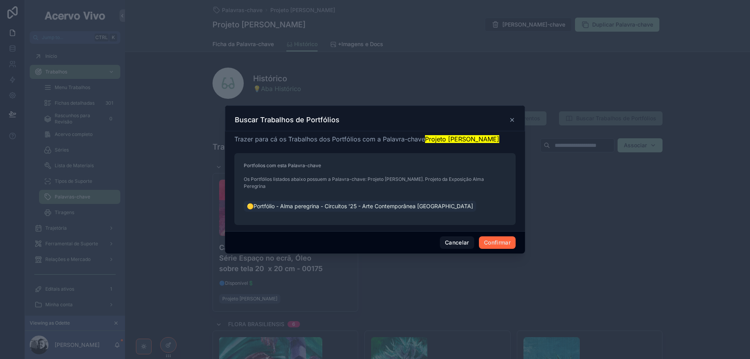
click at [492, 241] on button "Confirmar" at bounding box center [497, 242] width 37 height 12
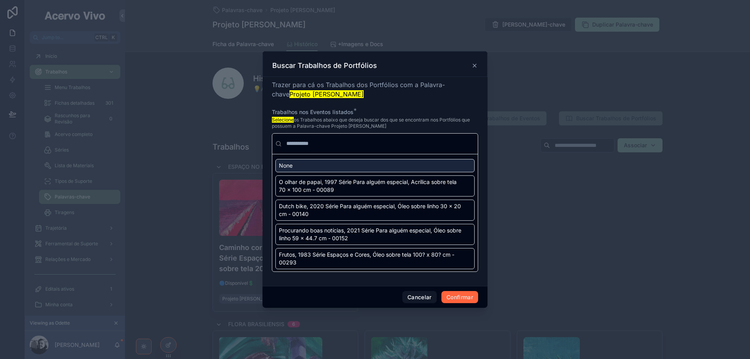
click at [463, 300] on button "Confirmar" at bounding box center [459, 297] width 37 height 12
